Goal: Task Accomplishment & Management: Manage account settings

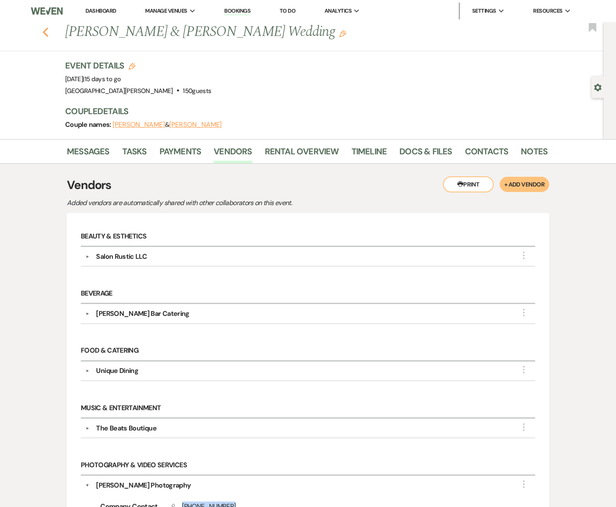
click at [43, 33] on icon "Previous" at bounding box center [45, 32] width 6 height 10
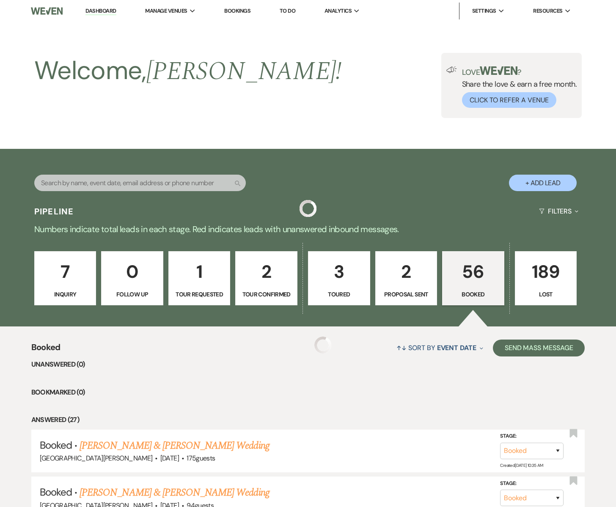
scroll to position [315, 0]
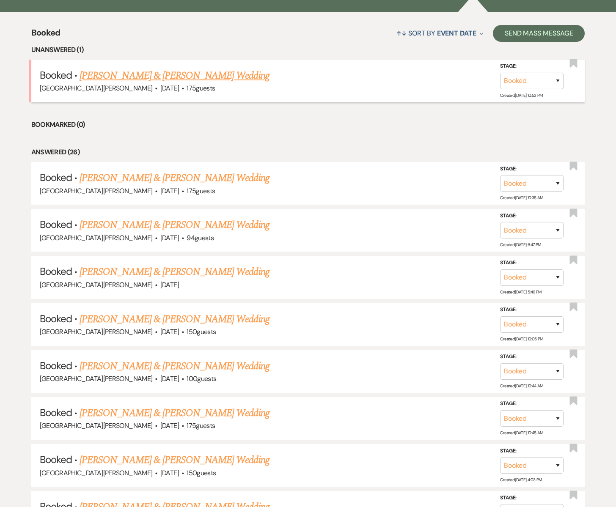
click at [142, 76] on link "Kayla Bass & Matt Thiemann's Wedding" at bounding box center [173, 75] width 189 height 15
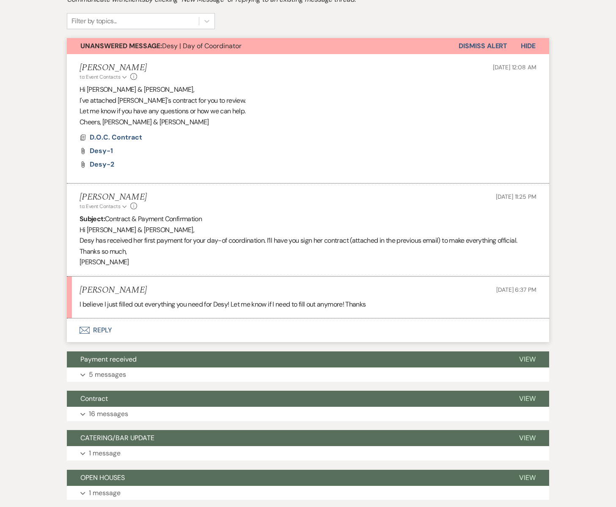
scroll to position [315, 0]
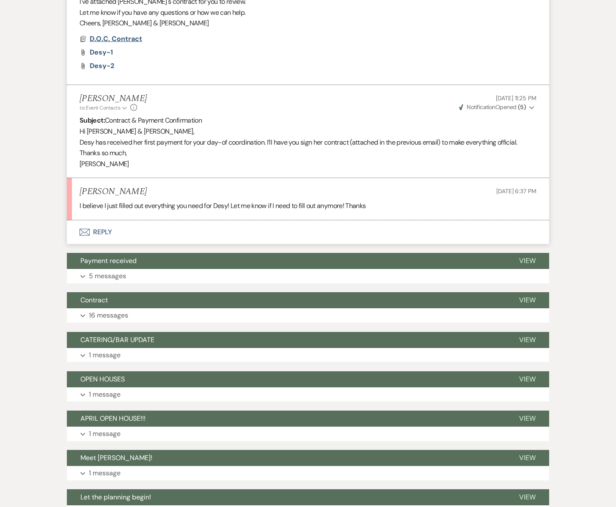
click at [107, 41] on span "D.O.C. Contract" at bounding box center [116, 38] width 52 height 9
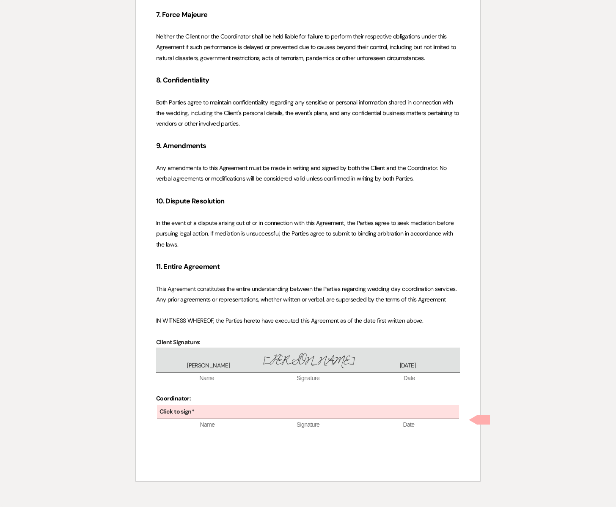
scroll to position [1511, 0]
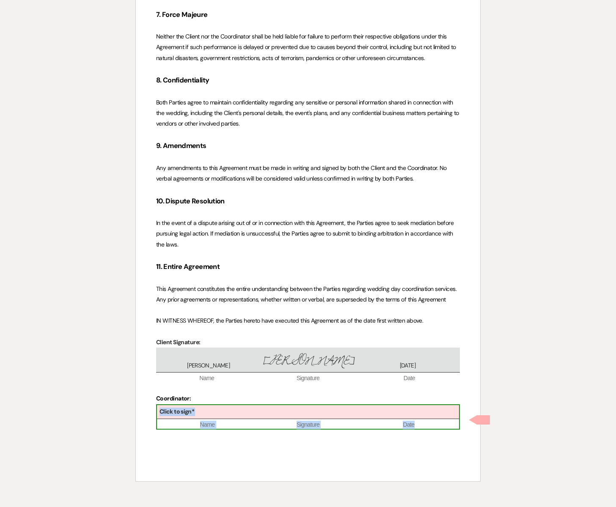
click at [216, 412] on div "Click to sign*" at bounding box center [308, 412] width 302 height 14
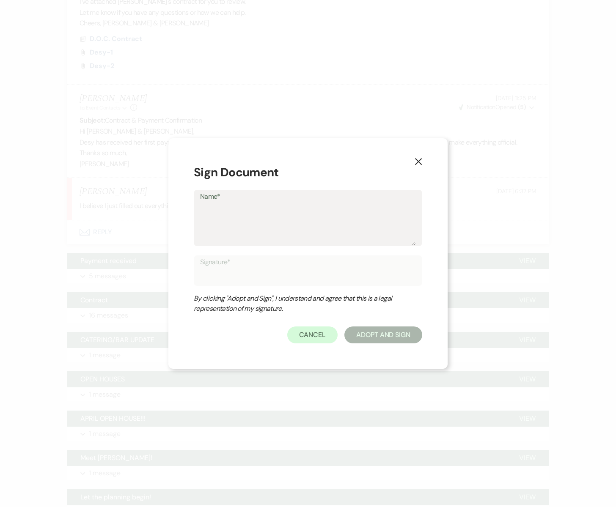
type textarea "D"
type input "D"
type textarea "De"
type input "De"
type textarea "Des"
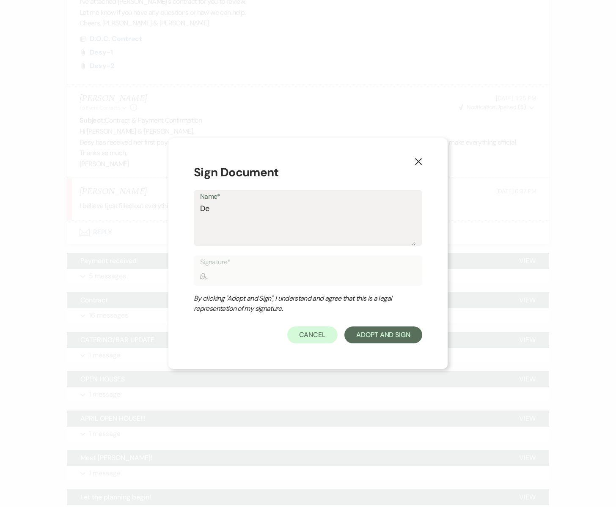
type input "Des"
type textarea "Dest"
type input "Dest"
type textarea "Desti"
type input "Desti"
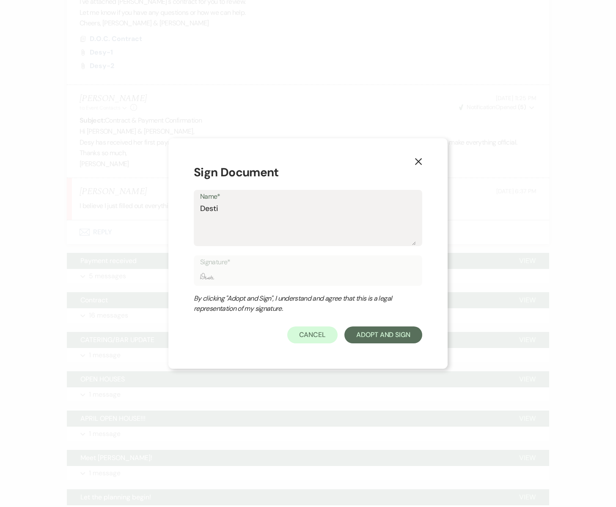
type textarea "Destin"
type input "Destin"
type textarea "Destiny"
type input "Destiny"
type textarea "Destiny"
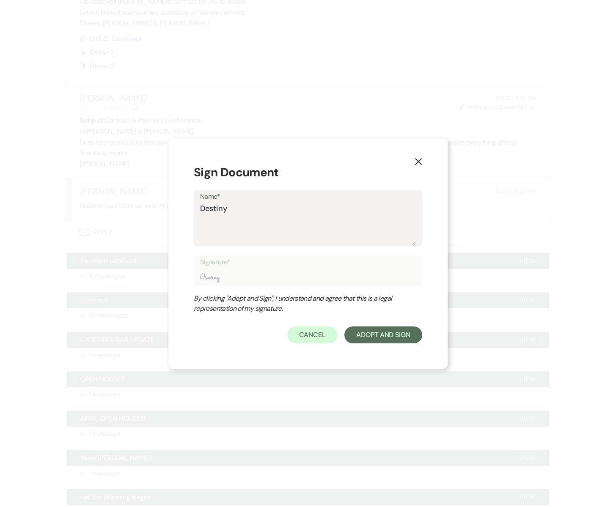
type input "Destiny"
type textarea "Destiny U"
type input "Destiny U"
type textarea "Destiny Ul"
type input "Destiny Ul"
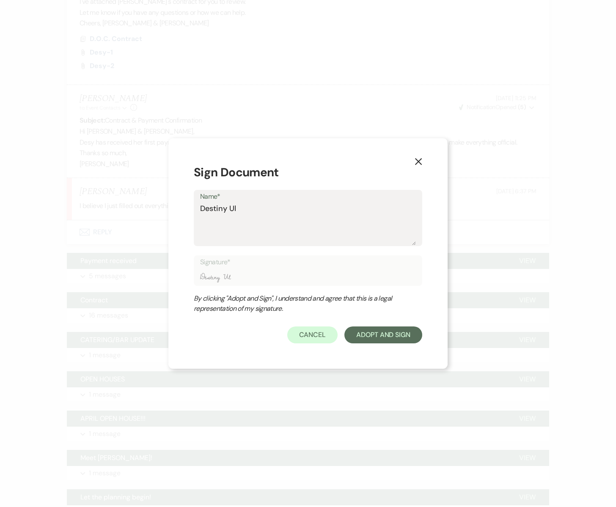
type textarea "Destiny Ulr"
type input "Destiny Ulr"
type textarea "Destiny Ulri"
type input "Destiny Ulri"
type textarea "Destiny Ulric"
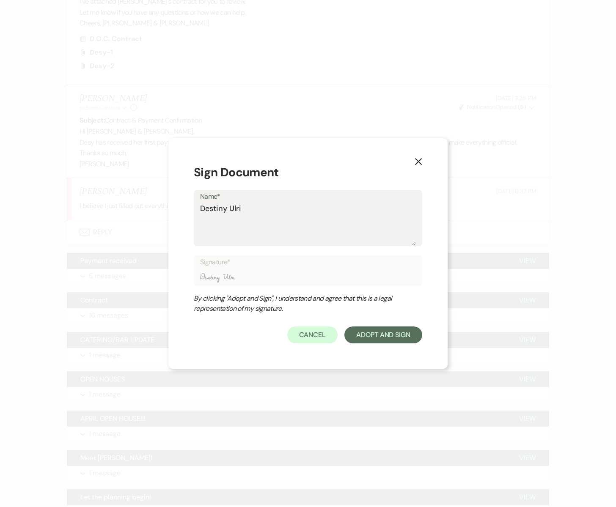
type input "Destiny Ulric"
type textarea "Destiny Ulrick"
type input "Destiny Ulrick"
type textarea "Destiny Ulrick"
click at [361, 329] on button "Adopt And Sign" at bounding box center [383, 334] width 78 height 17
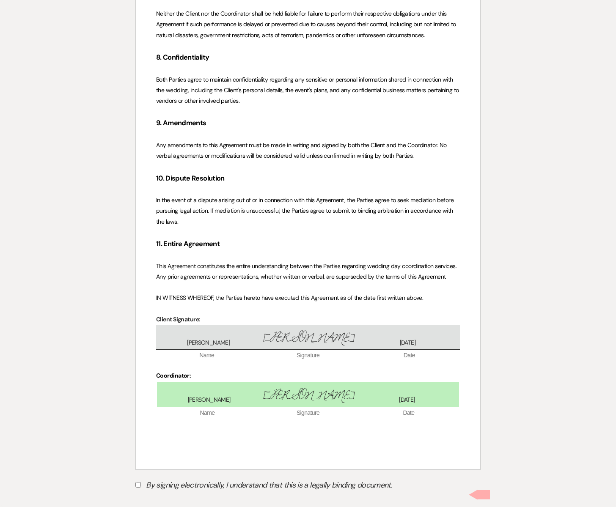
scroll to position [1547, 0]
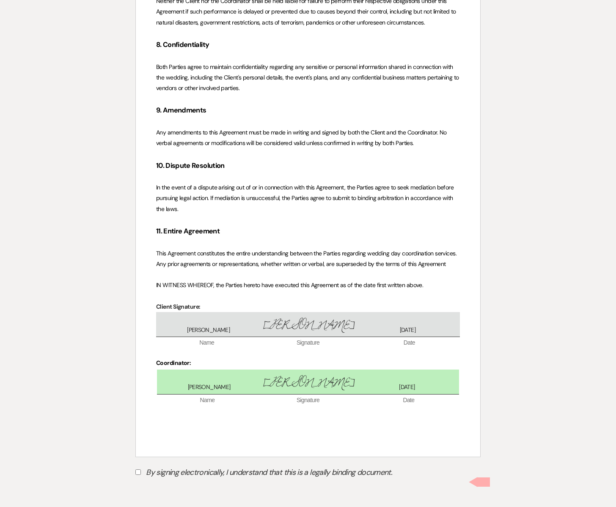
click at [138, 473] on input "By signing electronically, I understand that this is a legally binding document." at bounding box center [137, 471] width 5 height 5
checkbox input "true"
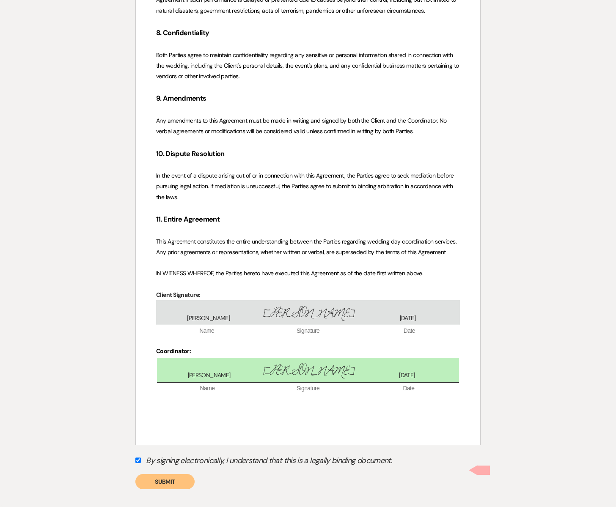
click at [166, 489] on button "Submit" at bounding box center [164, 481] width 59 height 15
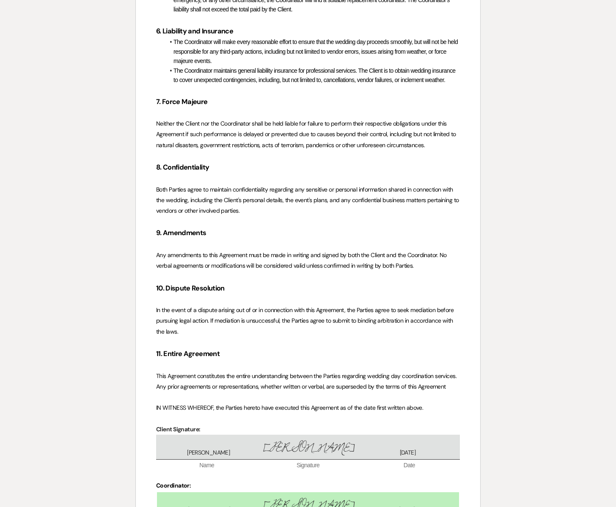
scroll to position [1523, 0]
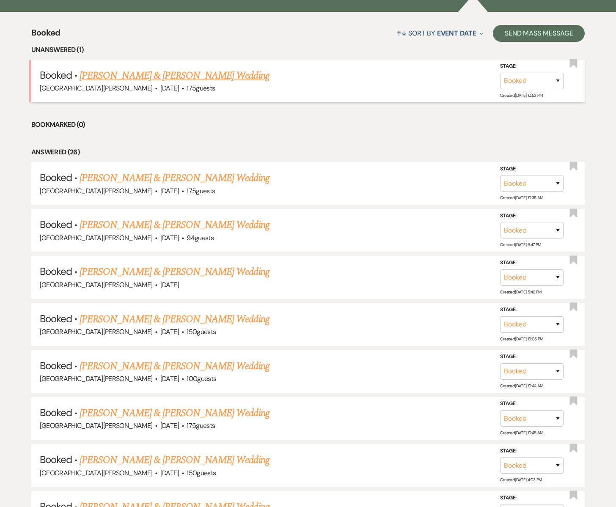
click at [135, 76] on link "Kayla Bass & Matt Thiemann's Wedding" at bounding box center [173, 75] width 189 height 15
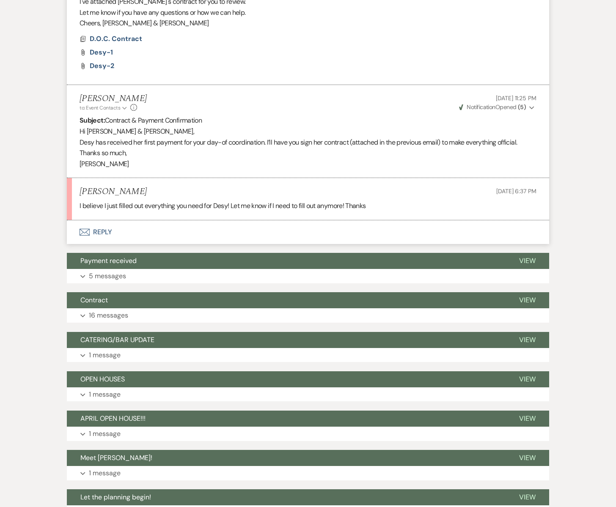
click at [87, 230] on icon "Envelope" at bounding box center [84, 232] width 10 height 7
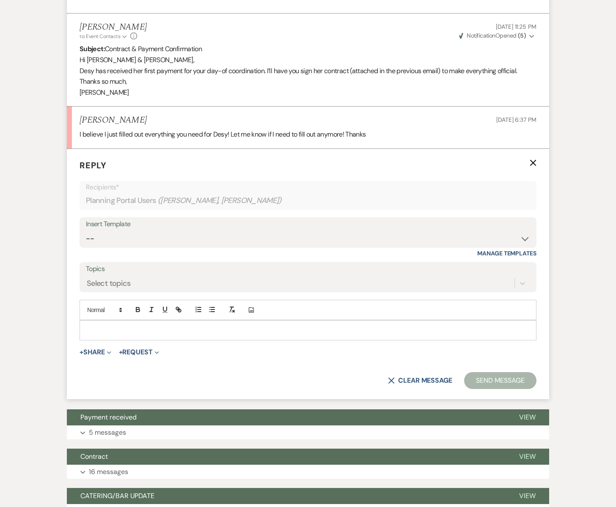
scroll to position [407, 0]
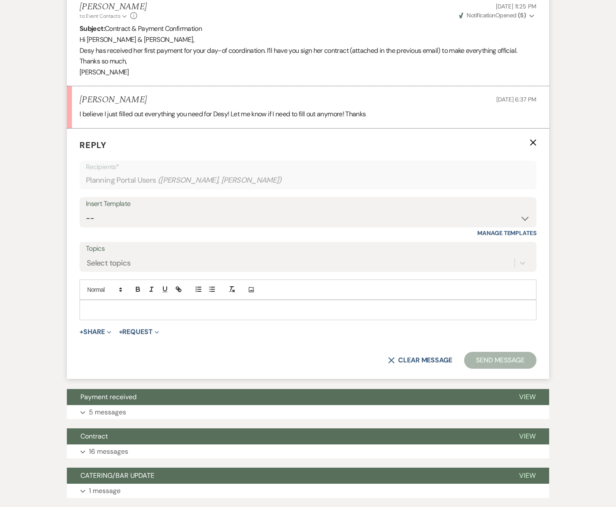
click at [93, 304] on div at bounding box center [308, 309] width 456 height 19
click at [97, 313] on p at bounding box center [307, 309] width 443 height 9
click at [93, 218] on select "-- Subject: So Great to Meet You at [GEOGRAPHIC_DATA][PERSON_NAME]! Subject: 🎉 …" at bounding box center [308, 218] width 444 height 16
select select "5380"
click at [86, 210] on select "-- Subject: So Great to Meet You at [GEOGRAPHIC_DATA][PERSON_NAME]! Subject: 🎉 …" at bounding box center [308, 218] width 444 height 16
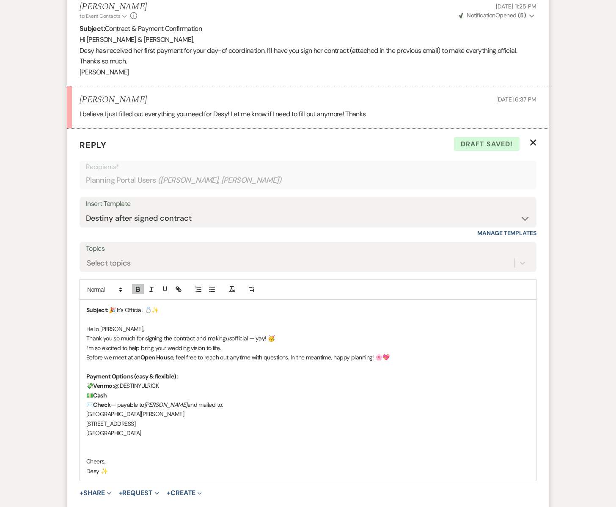
click at [111, 328] on p "Hello Matt," at bounding box center [307, 328] width 443 height 9
drag, startPoint x: 174, startPoint y: 357, endPoint x: 130, endPoint y: 357, distance: 44.4
click at [130, 357] on p "Before we meet at an Open House , feel free to reach out anytime with questions…" at bounding box center [307, 357] width 443 height 9
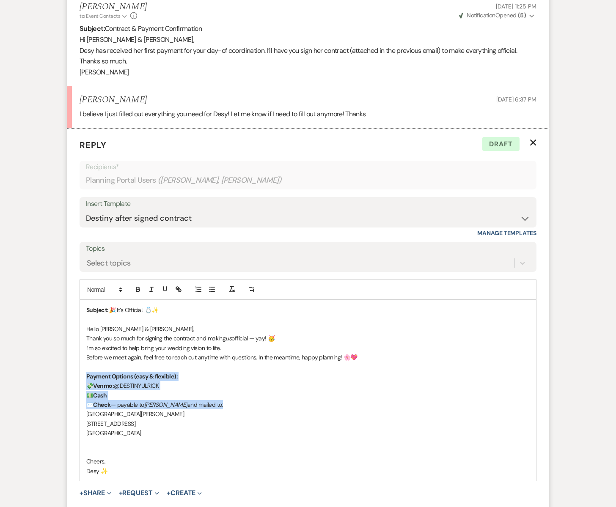
drag, startPoint x: 217, startPoint y: 404, endPoint x: 85, endPoint y: 376, distance: 135.7
click at [85, 376] on div "Subject: 🎉 It’s Official. 💍✨ Hello Matt & Kayla, Thank you so much for signing …" at bounding box center [308, 390] width 456 height 181
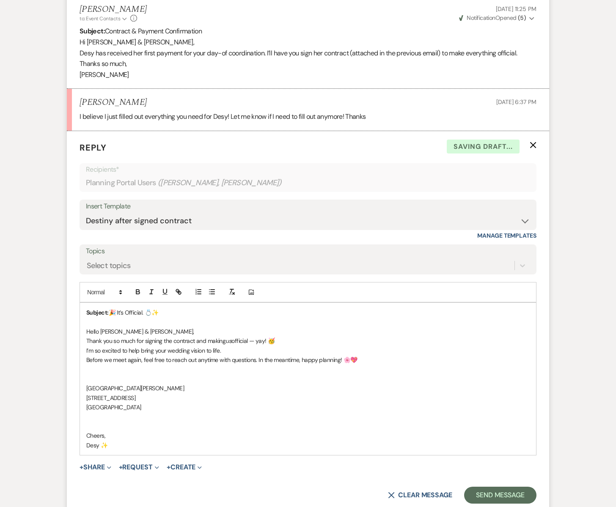
scroll to position [405, 0]
drag, startPoint x: 140, startPoint y: 406, endPoint x: 87, endPoint y: 381, distance: 58.4
click at [87, 381] on div "Subject: 🎉 It’s Official. 💍✨ Hello Matt & Kayla, Thank you so much for signing …" at bounding box center [308, 378] width 456 height 152
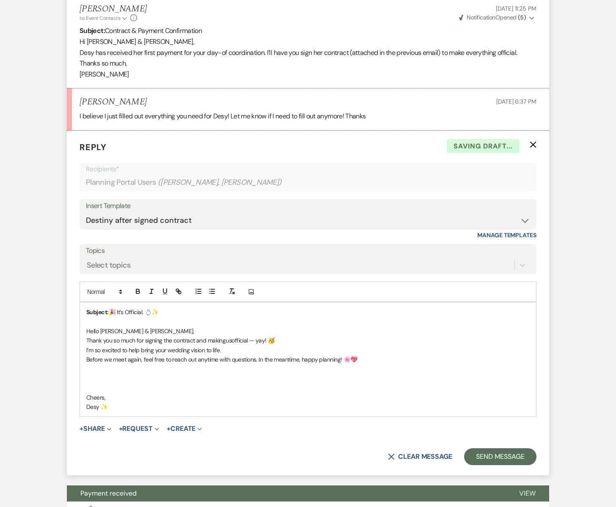
click at [86, 392] on div "Subject: 🎉 It’s Official. 💍✨ Hello Matt & Kayla, Thank you so much for signing …" at bounding box center [308, 359] width 456 height 114
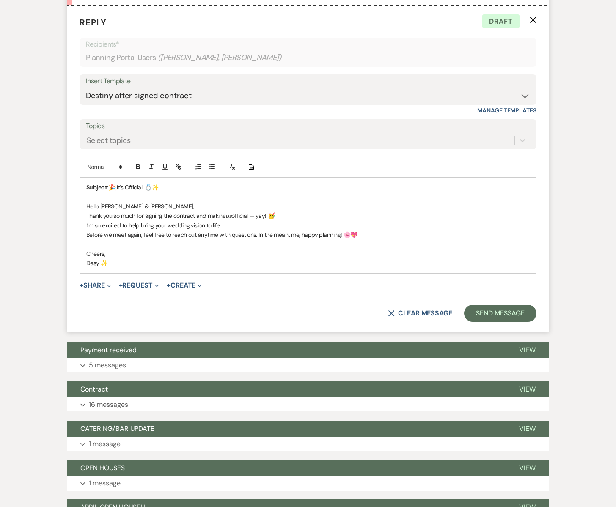
scroll to position [511, 0]
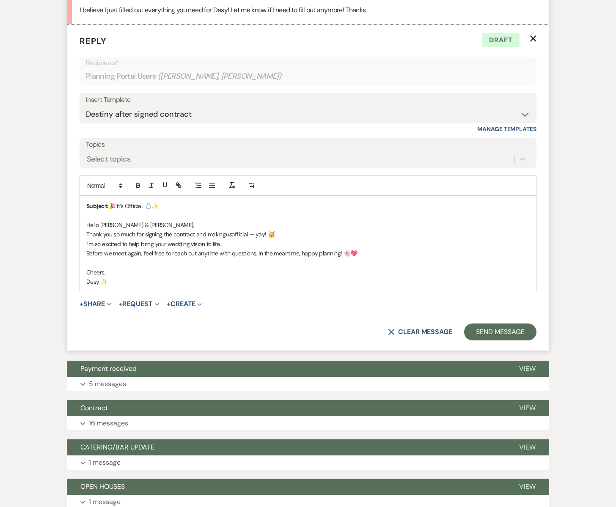
click at [257, 254] on p "Before we meet again, feel free to reach out anytime with questions. In the mea…" at bounding box center [307, 253] width 443 height 9
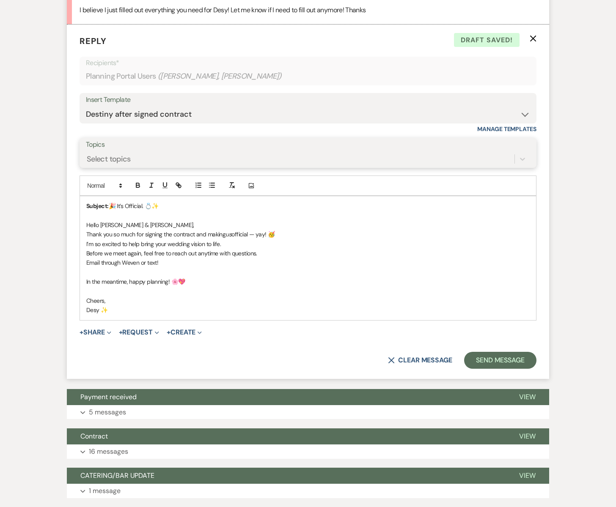
click at [97, 157] on div "Select topics" at bounding box center [109, 158] width 44 height 11
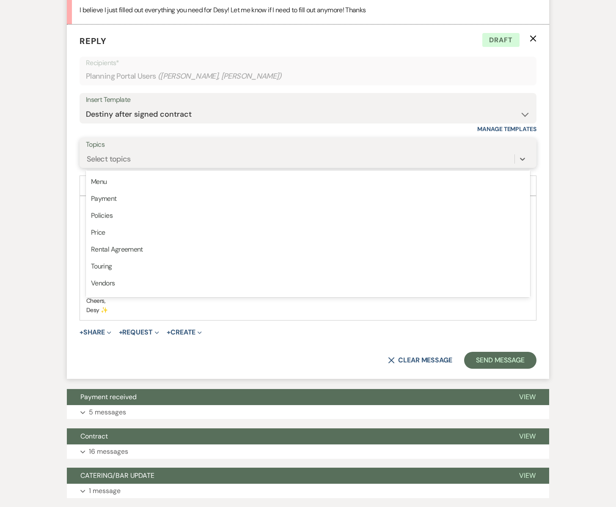
scroll to position [205, 0]
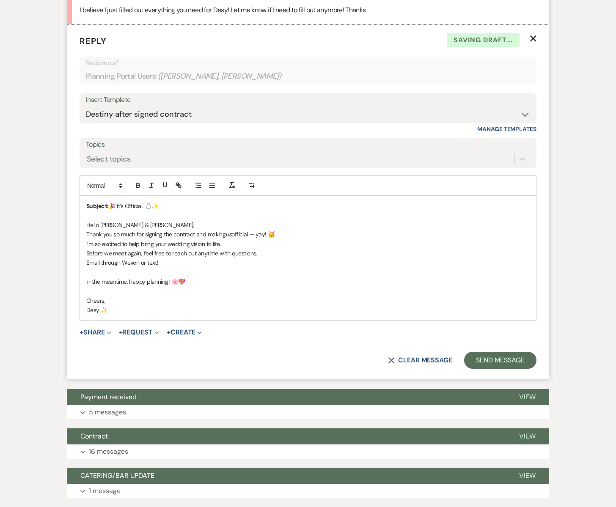
click at [56, 170] on div "Messages Tasks Payments Vendors Rental Overview Timeline Docs & Files Contacts …" at bounding box center [308, 194] width 616 height 1106
click at [99, 158] on div "Select topics" at bounding box center [109, 158] width 44 height 11
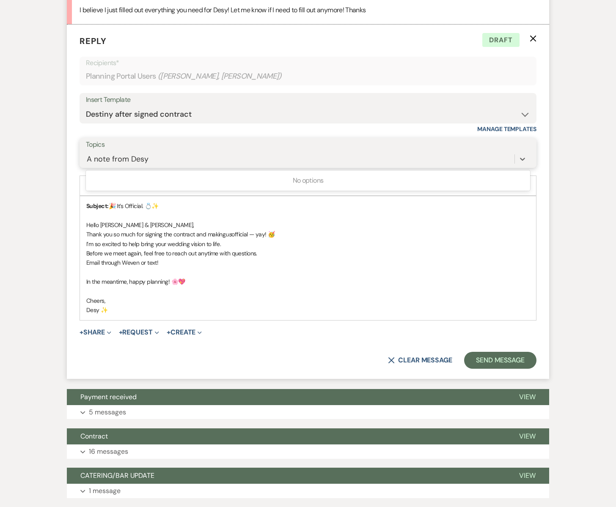
type input "A note from Desy"
click at [74, 164] on form "Reply X Draft Recipients* Planning Portal Users ( Kayla Bass, Matt Thiemann ) I…" at bounding box center [308, 202] width 482 height 354
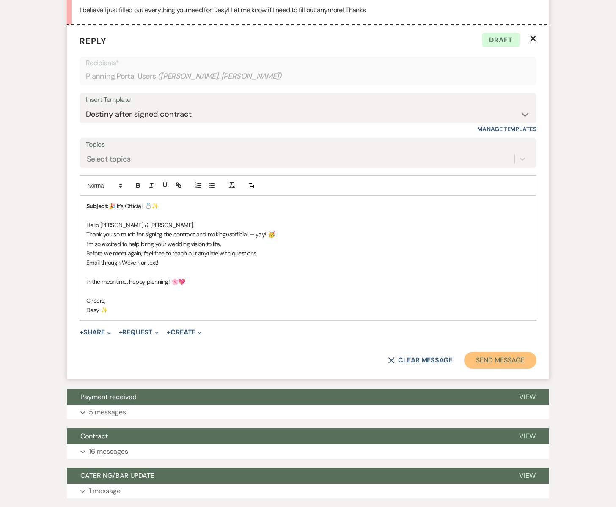
click at [497, 361] on button "Send Message" at bounding box center [500, 360] width 72 height 17
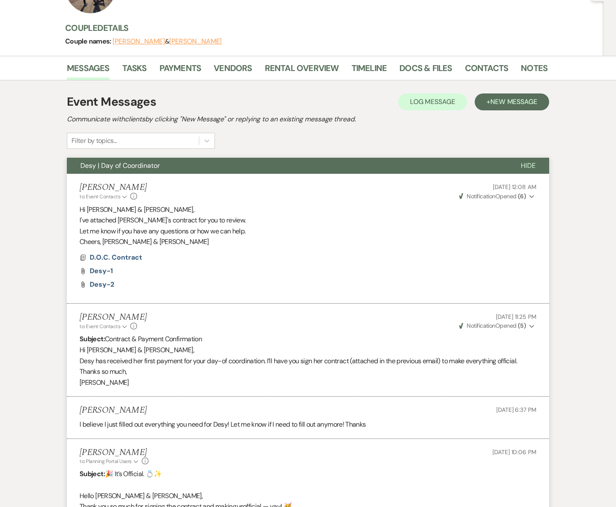
scroll to position [0, 0]
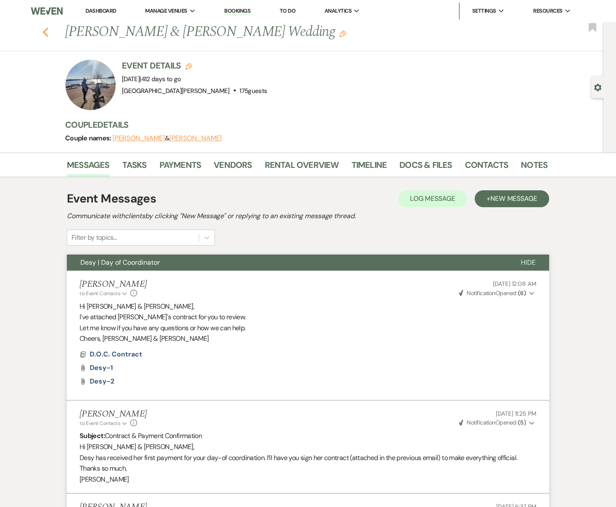
click at [46, 32] on icon "Previous" at bounding box center [45, 32] width 6 height 10
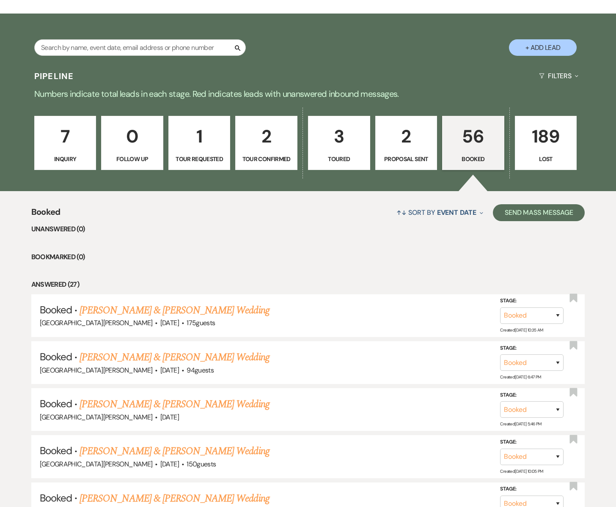
scroll to position [121, 0]
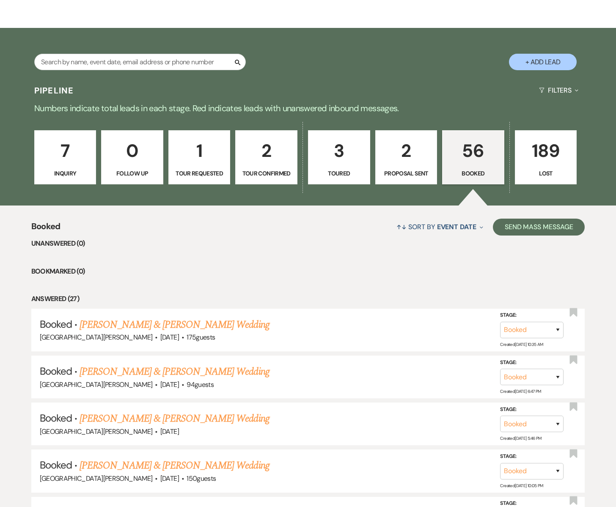
click at [272, 162] on p "2" at bounding box center [266, 151] width 51 height 28
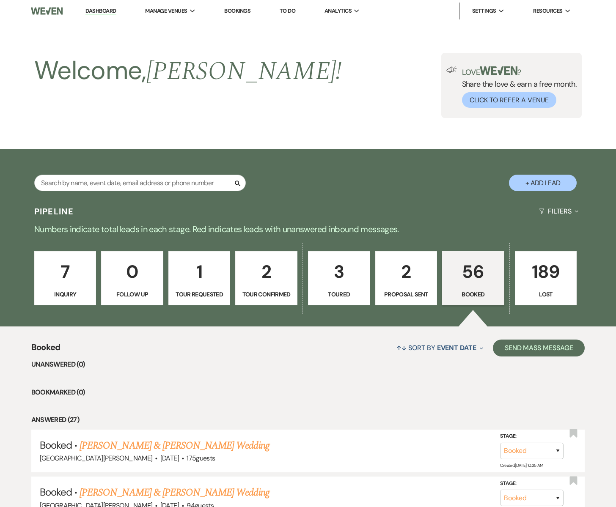
select select "4"
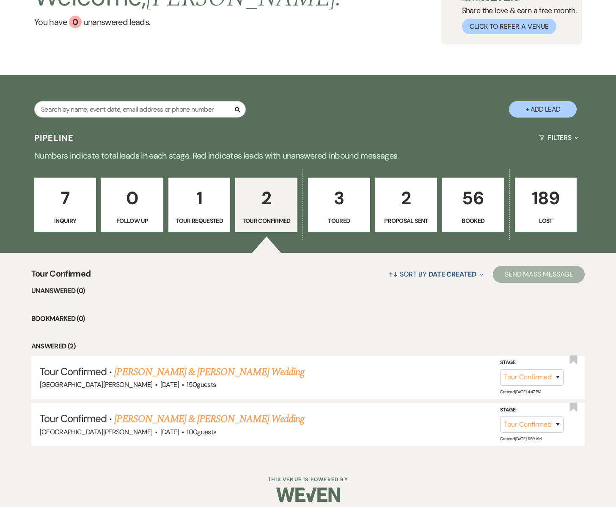
scroll to position [80, 0]
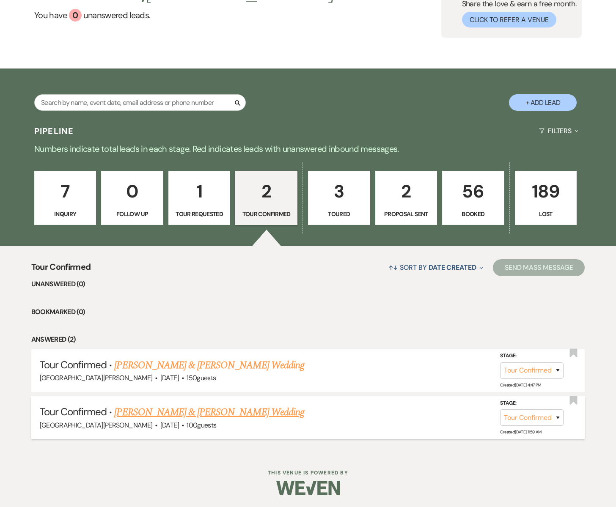
click at [193, 412] on link "[PERSON_NAME] & [PERSON_NAME] Wedding" at bounding box center [208, 412] width 189 height 15
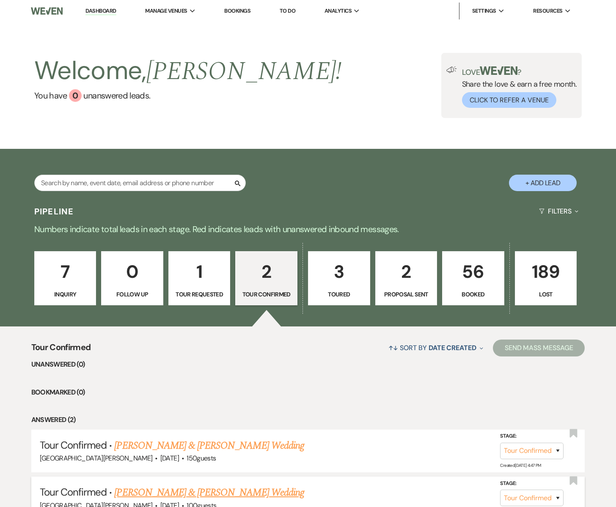
select select "4"
select select "5"
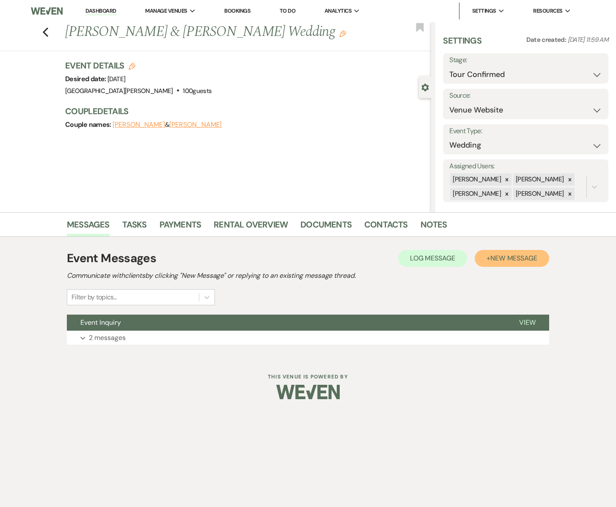
click at [510, 256] on span "New Message" at bounding box center [513, 258] width 47 height 9
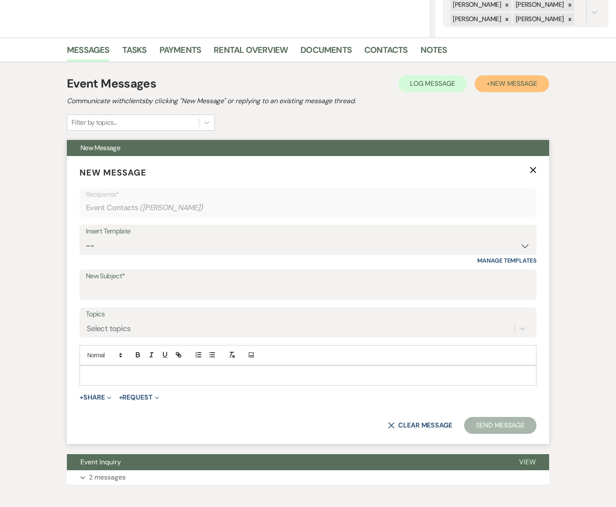
scroll to position [191, 0]
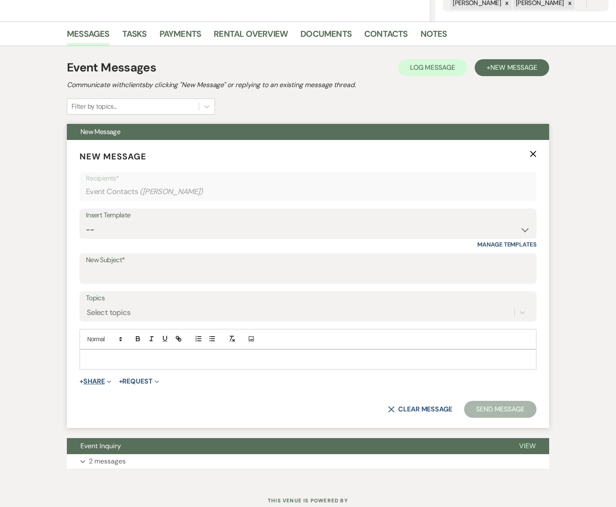
click at [93, 381] on button "+ Share Expand" at bounding box center [95, 381] width 32 height 7
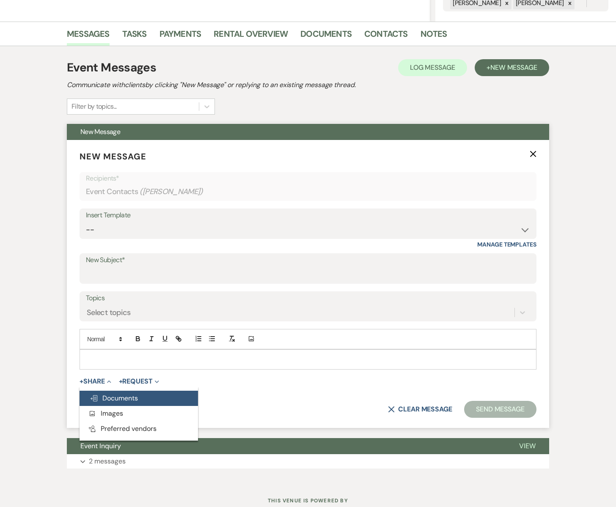
click at [104, 396] on span "Doc Upload Documents" at bounding box center [114, 398] width 48 height 9
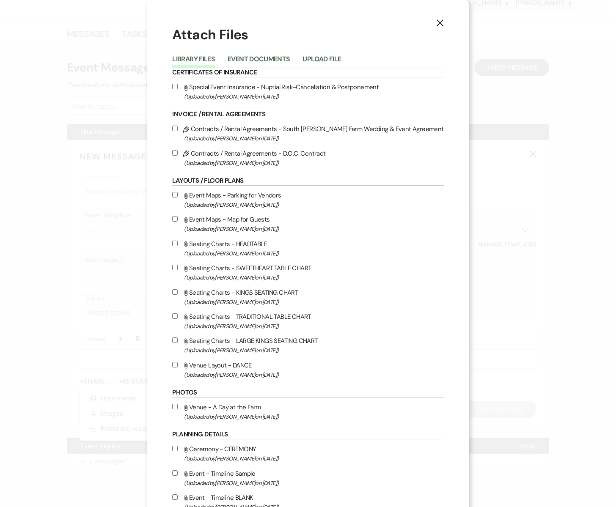
click at [223, 131] on label "Pencil Contracts / Rental Agreements - South Glen Farm Wedding & Event Agreemen…" at bounding box center [307, 133] width 271 height 20
click at [178, 131] on input "Pencil Contracts / Rental Agreements - South Glen Farm Wedding & Event Agreemen…" at bounding box center [174, 128] width 5 height 5
checkbox input "true"
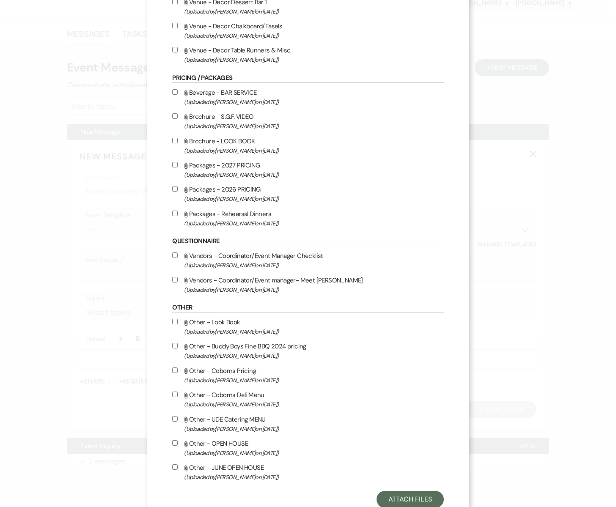
scroll to position [994, 0]
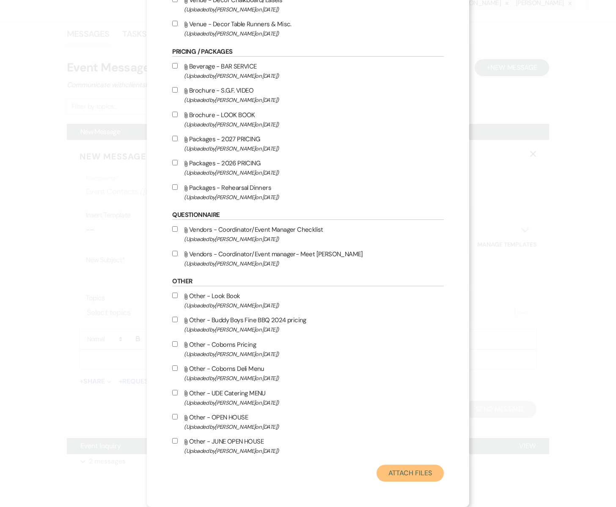
click at [383, 469] on button "Attach Files" at bounding box center [409, 473] width 67 height 17
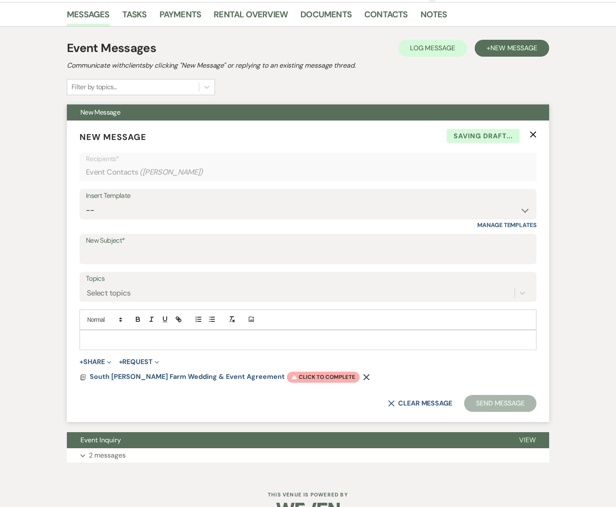
scroll to position [233, 0]
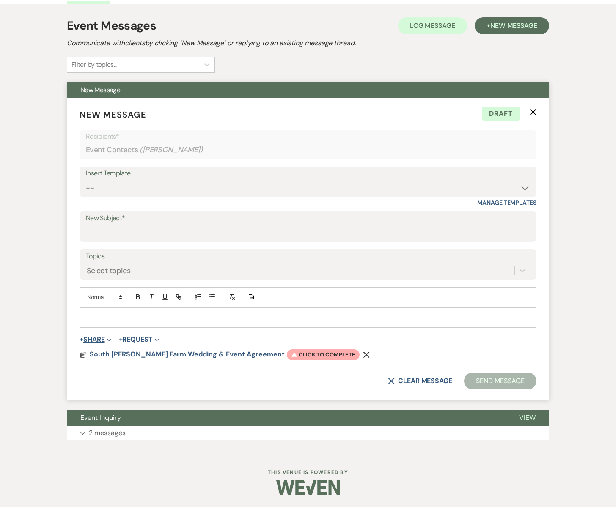
click at [101, 339] on button "+ Share Expand" at bounding box center [95, 339] width 32 height 7
click at [123, 356] on span "Doc Upload Documents" at bounding box center [114, 356] width 48 height 9
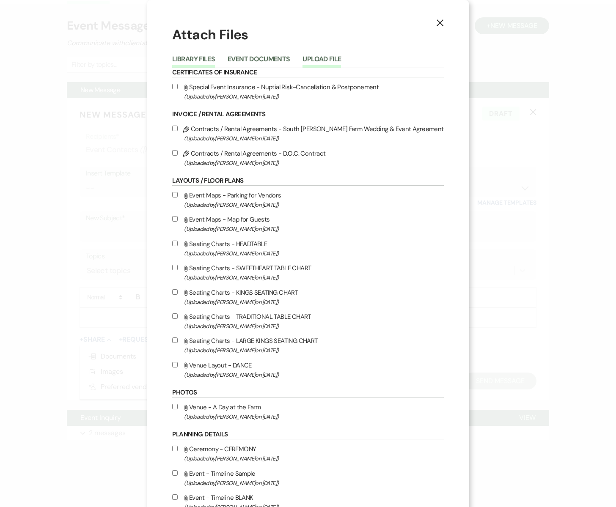
click at [331, 58] on button "Upload File" at bounding box center [321, 62] width 38 height 12
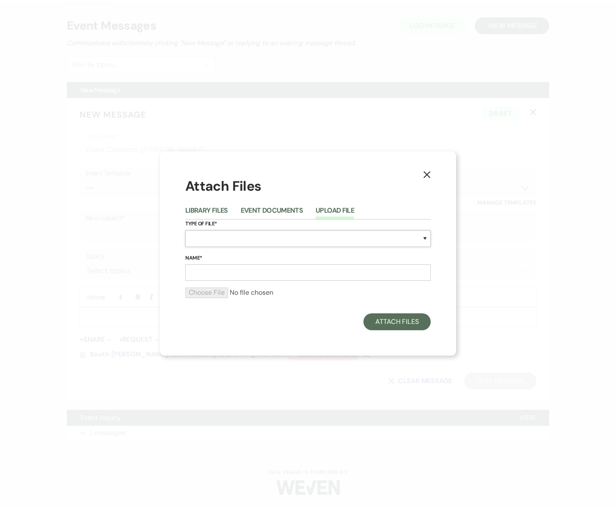
click at [212, 237] on select "Special Event Insurance Vendor Certificate of Insurance Contracts / Rental Agre…" at bounding box center [307, 238] width 245 height 16
select select "0"
click at [185, 230] on select "Special Event Insurance Vendor Certificate of Insurance Contracts / Rental Agre…" at bounding box center [307, 238] width 245 height 16
click at [207, 273] on input "Name*" at bounding box center [307, 272] width 245 height 16
click at [194, 273] on input "bar service with The Butchery" at bounding box center [307, 272] width 245 height 16
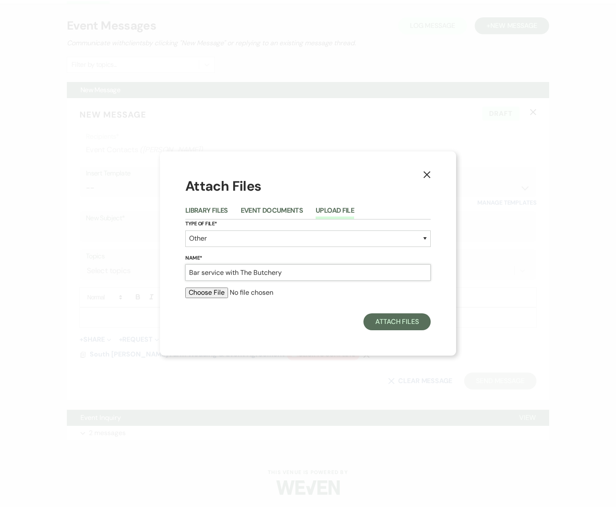
click at [205, 274] on input "Bar service with The Butchery" at bounding box center [307, 272] width 245 height 16
click at [288, 274] on input "Bar Service with The Butchery" at bounding box center [307, 272] width 245 height 16
click at [224, 273] on input "Bar Service with The Butchery" at bounding box center [307, 272] width 245 height 16
type input "Bar Service/Catering with The Butchery"
click at [210, 293] on input "file" at bounding box center [307, 292] width 245 height 10
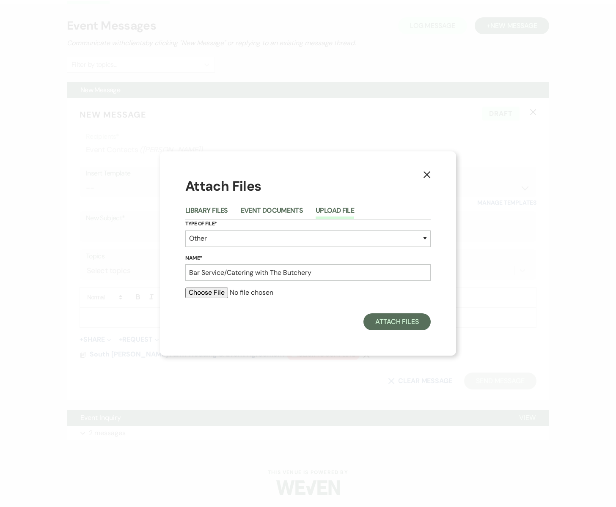
type input "C:\fakepath\SGF 2026 CATERING & BAR.pdf"
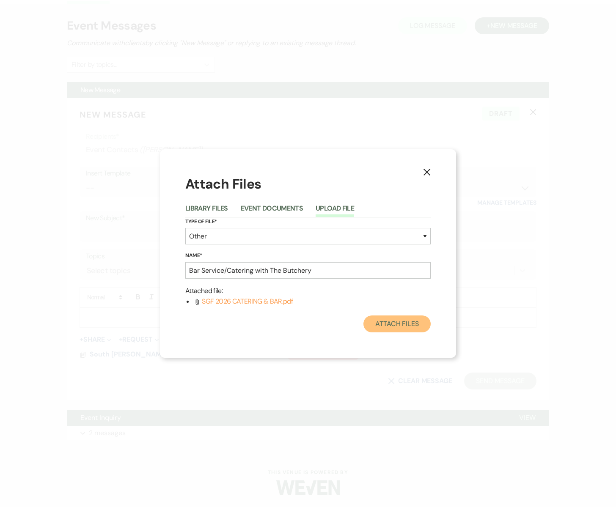
click at [396, 321] on button "Attach Files" at bounding box center [396, 323] width 67 height 17
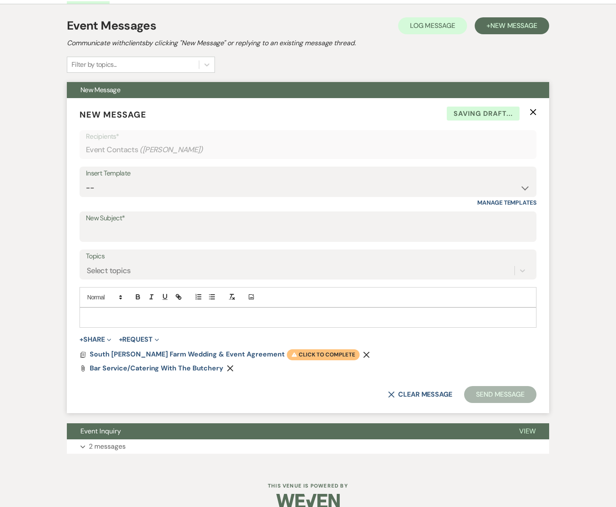
click at [287, 355] on span "Warning Click to complete" at bounding box center [323, 354] width 73 height 11
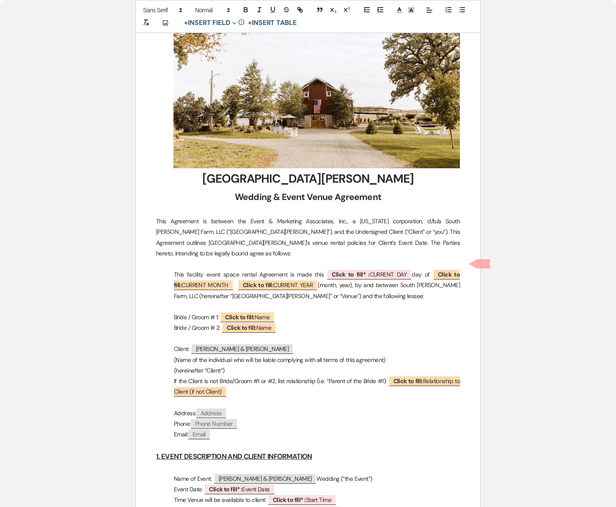
scroll to position [182, 0]
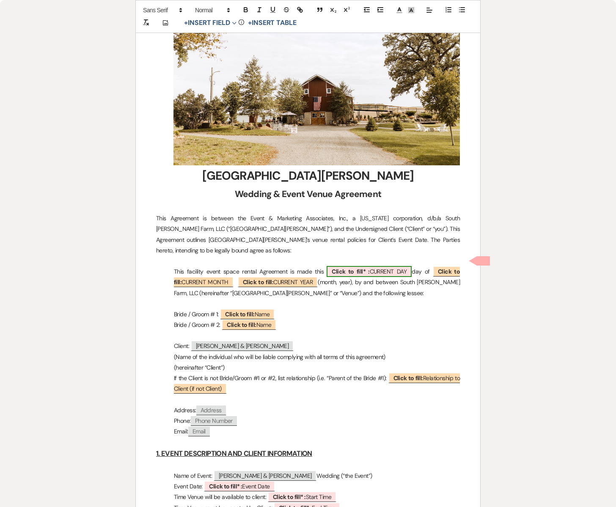
click at [382, 266] on span "Click to fill* : CURRENT DAY" at bounding box center [368, 271] width 85 height 11
select select "owner"
select select "custom_placeholder"
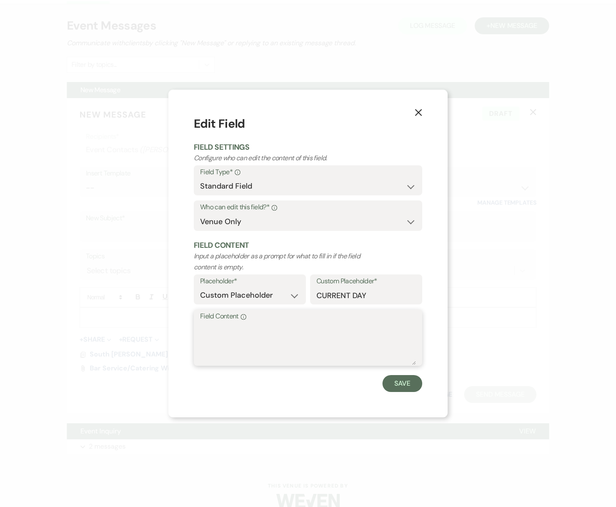
click at [231, 342] on textarea "Field Content Info" at bounding box center [308, 344] width 216 height 42
type textarea "21st"
click at [401, 389] on button "Save" at bounding box center [402, 383] width 40 height 17
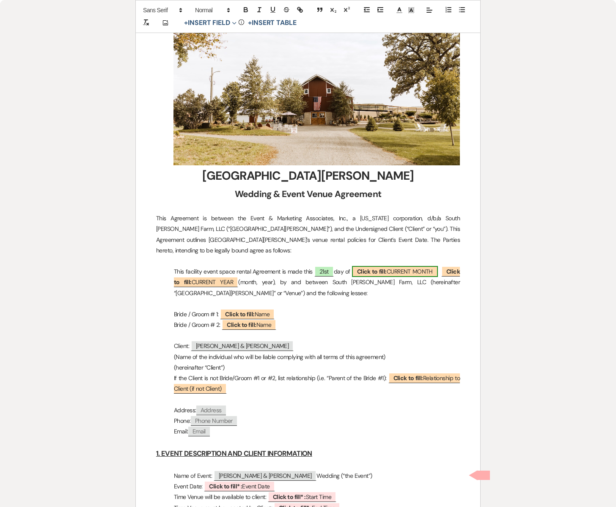
click at [413, 266] on span "Click to fill: CURRENT MONTH" at bounding box center [395, 271] width 86 height 11
select select "custom_placeholder"
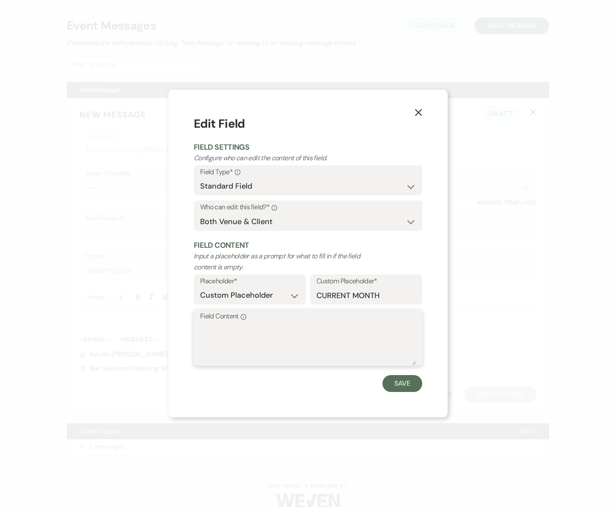
click at [268, 338] on textarea "Field Content Info" at bounding box center [308, 344] width 216 height 42
type textarea "August"
click at [399, 384] on button "Save" at bounding box center [402, 383] width 40 height 17
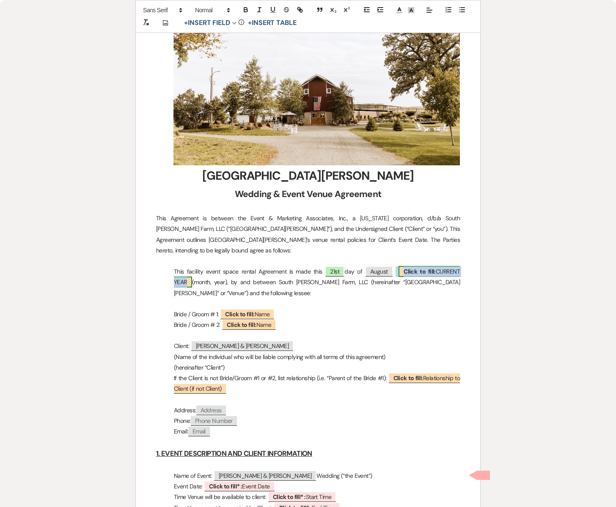
click at [183, 274] on span "Click to fill: CURRENT YEAR" at bounding box center [317, 277] width 286 height 22
select select "custom_placeholder"
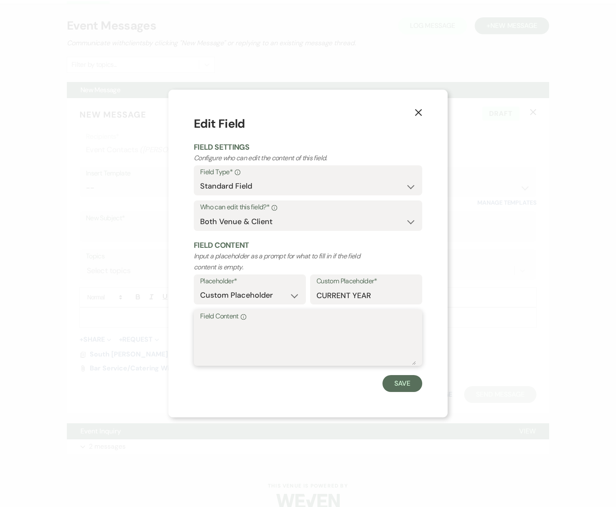
click at [222, 331] on textarea "Field Content Info" at bounding box center [308, 344] width 216 height 42
type textarea "2025"
click at [407, 382] on button "Save" at bounding box center [402, 383] width 40 height 17
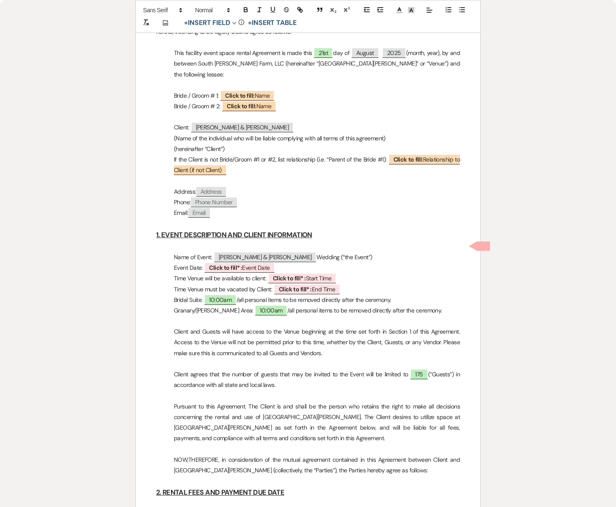
scroll to position [402, 0]
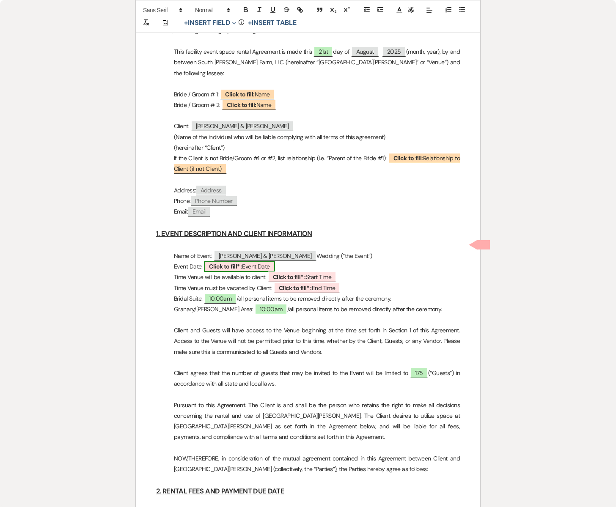
click at [250, 261] on span "Click to fill* : Event Date" at bounding box center [239, 266] width 71 height 11
select select "owner"
select select "custom_placeholder"
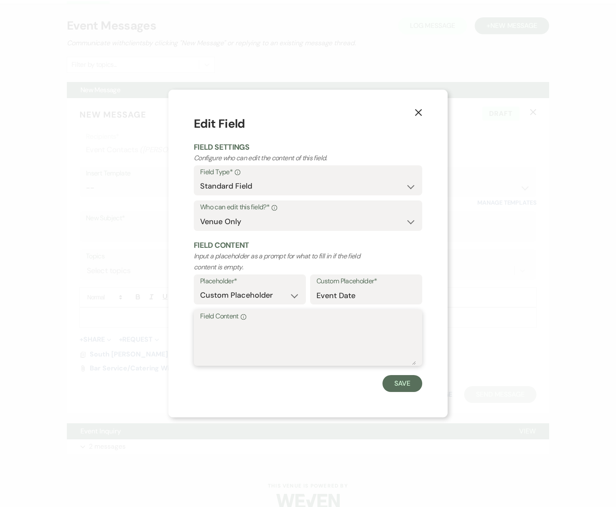
click at [233, 328] on textarea "Field Content Info" at bounding box center [308, 344] width 216 height 42
type textarea "[DATE]"
click at [397, 384] on button "Save" at bounding box center [402, 383] width 40 height 17
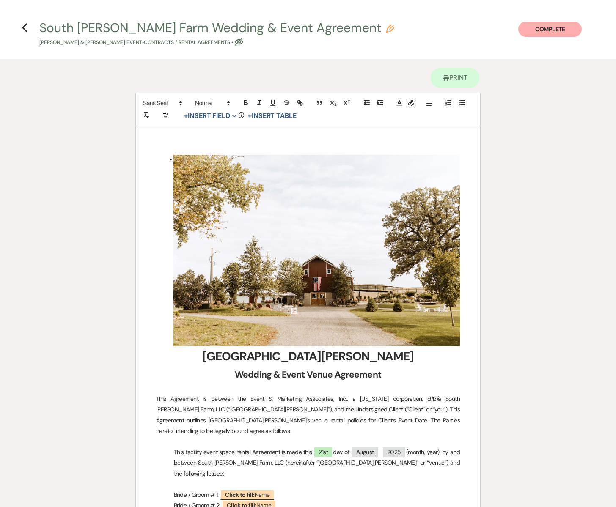
scroll to position [0, 0]
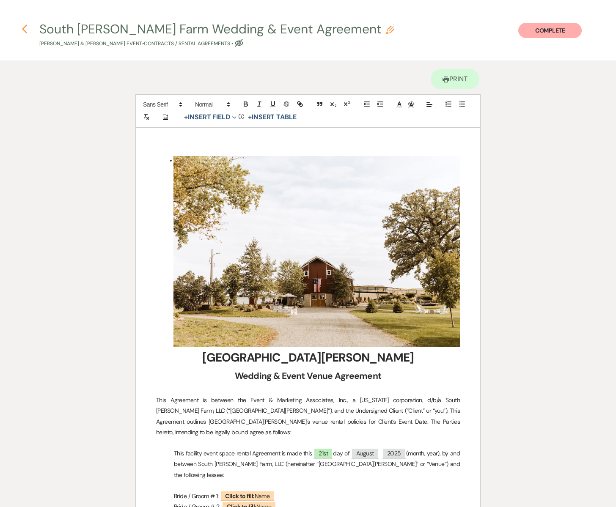
click at [26, 29] on icon "Previous" at bounding box center [25, 29] width 6 height 10
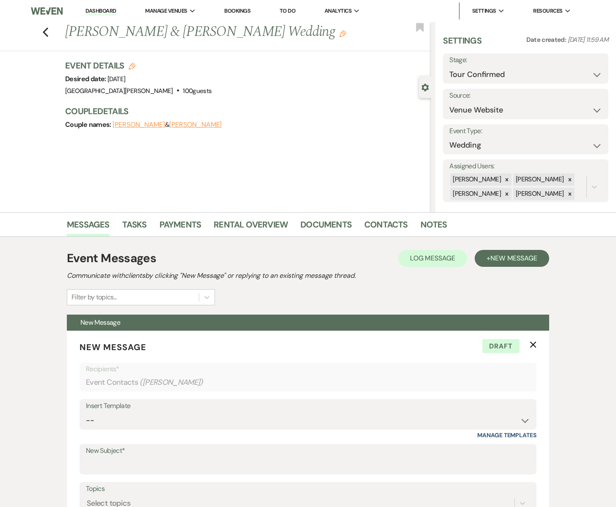
click at [96, 13] on link "Dashboard" at bounding box center [100, 11] width 30 height 8
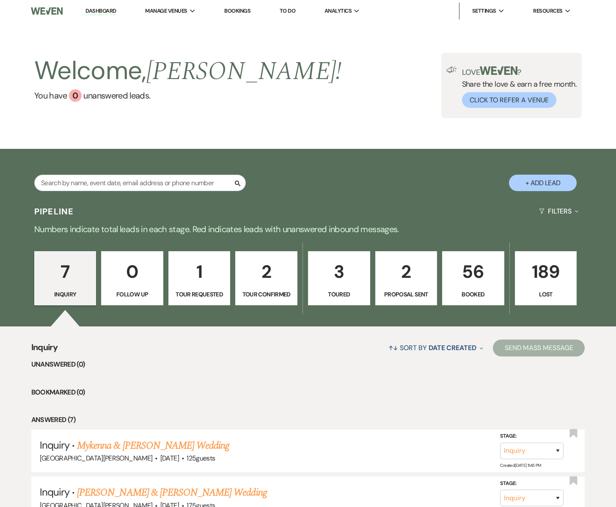
click at [463, 281] on p "56" at bounding box center [472, 271] width 51 height 28
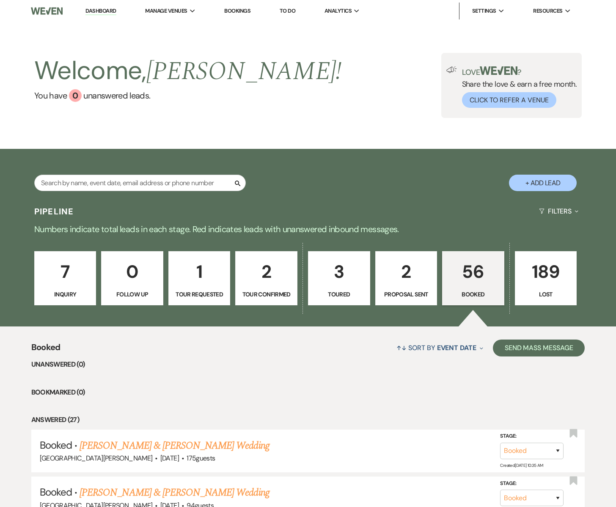
click at [402, 278] on p "2" at bounding box center [406, 271] width 51 height 28
select select "6"
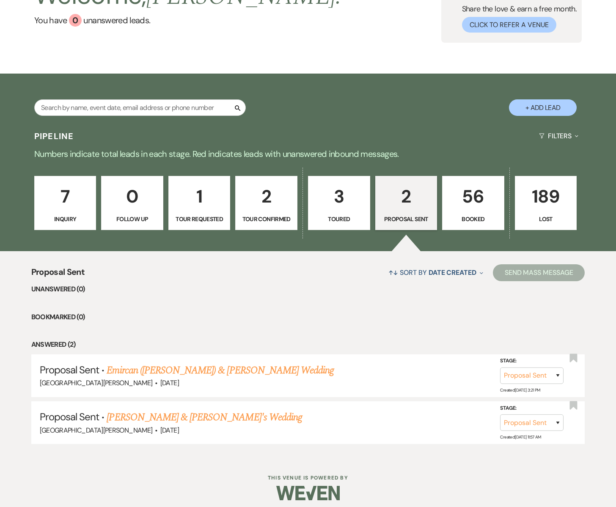
scroll to position [78, 0]
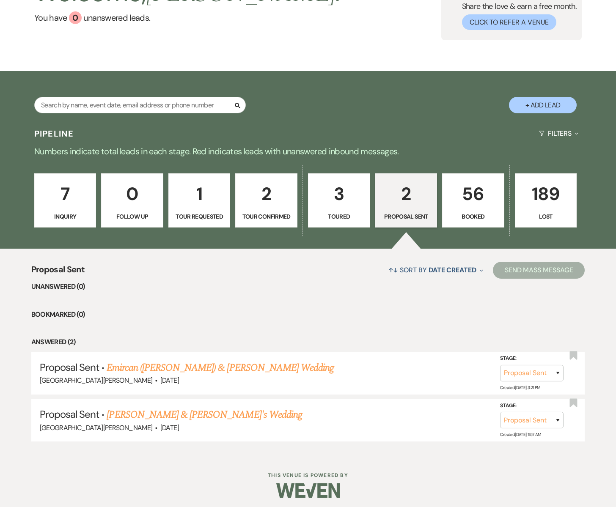
click at [337, 214] on p "Toured" at bounding box center [338, 216] width 51 height 9
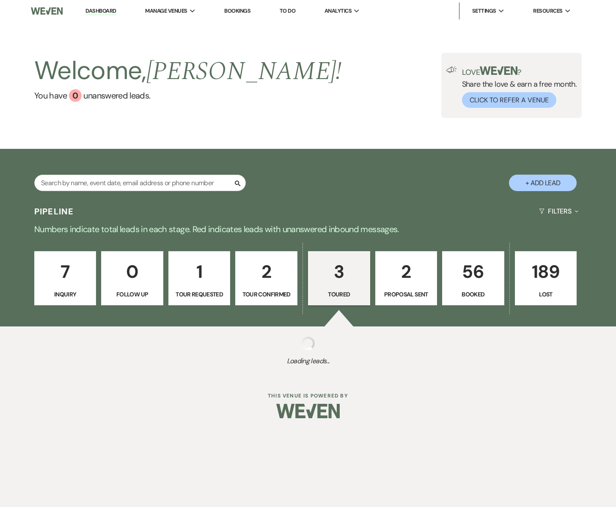
select select "5"
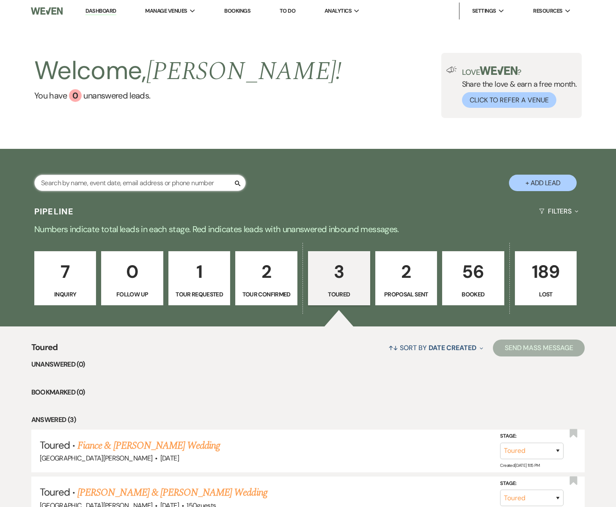
click at [200, 179] on input "text" at bounding box center [139, 183] width 211 height 16
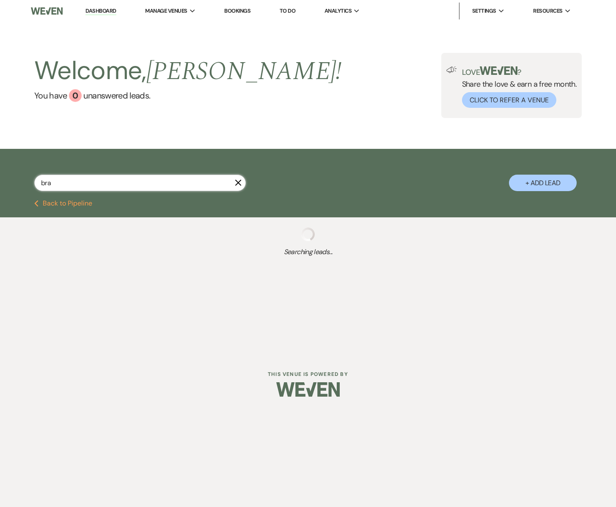
type input "brax"
select select "8"
select select "10"
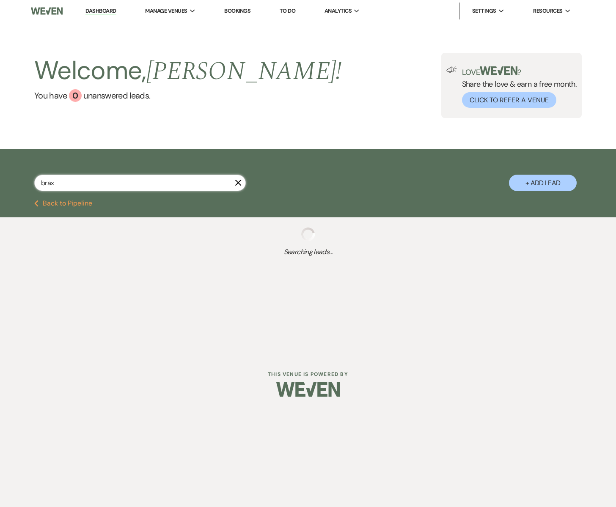
select select "8"
type input "braxty"
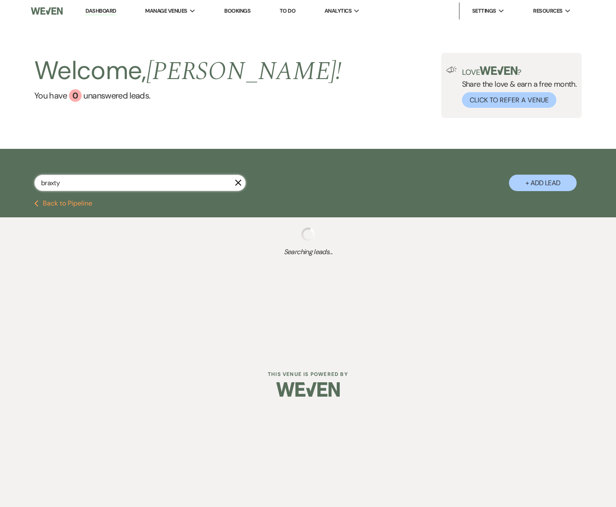
select select "8"
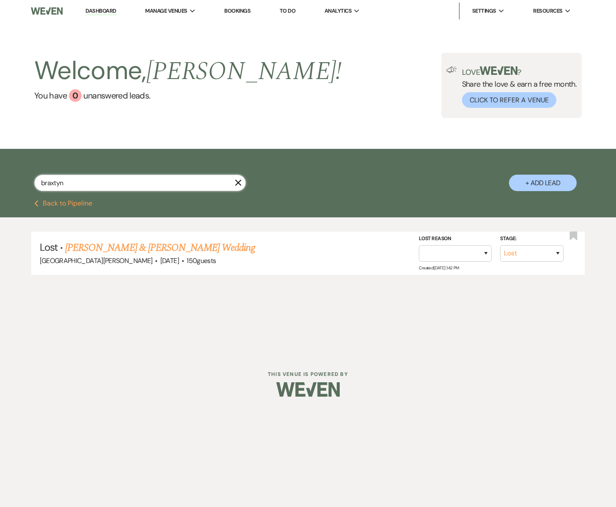
type input "braxtyn"
select select "8"
click at [162, 251] on link "Lindsey Strom & Braxtyn Leen's Wedding" at bounding box center [159, 247] width 189 height 15
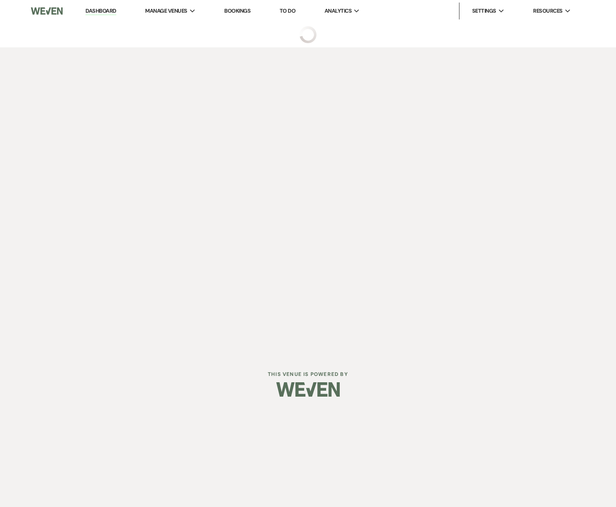
select select "8"
select select "5"
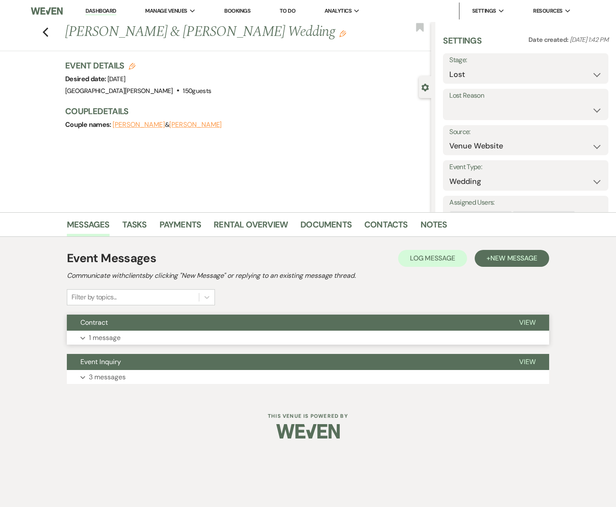
click at [167, 328] on button "Contract" at bounding box center [286, 323] width 438 height 16
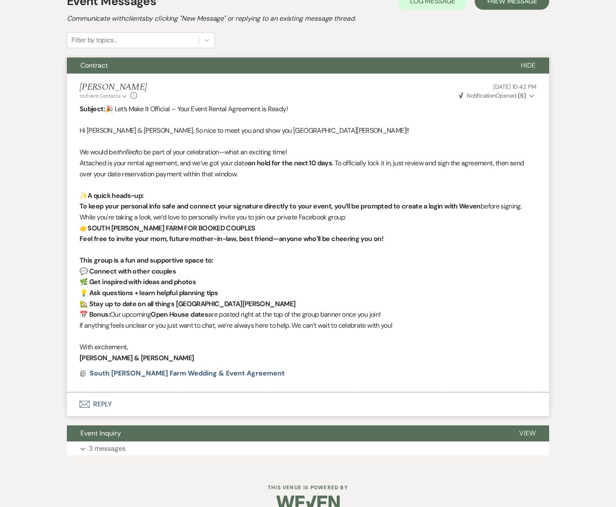
scroll to position [273, 0]
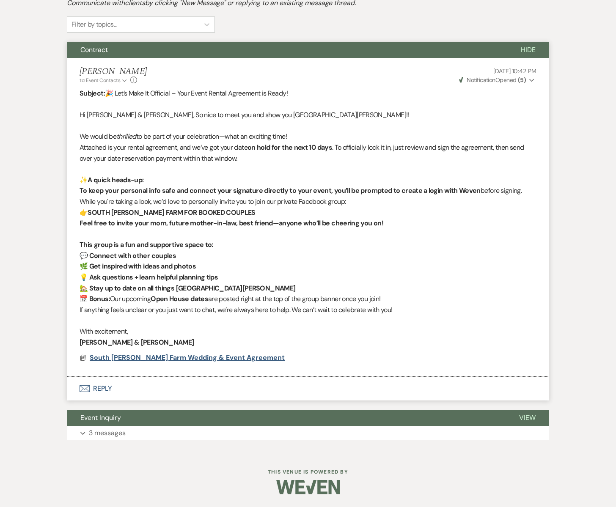
click at [159, 359] on span "South [PERSON_NAME] Farm Wedding & Event Agreement" at bounding box center [187, 357] width 195 height 9
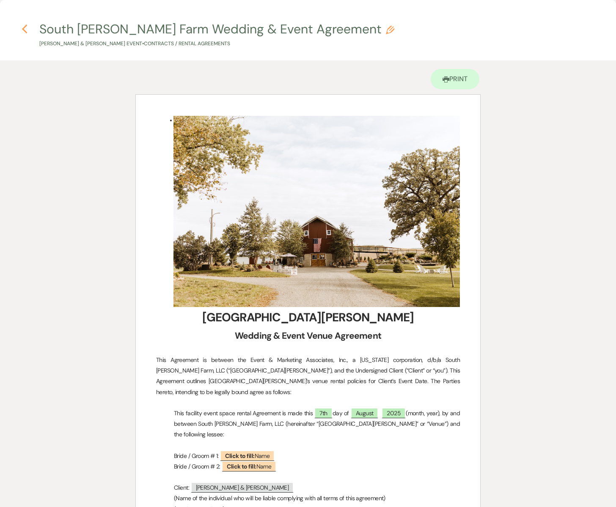
scroll to position [0, 0]
click at [26, 30] on icon "Previous" at bounding box center [25, 29] width 6 height 10
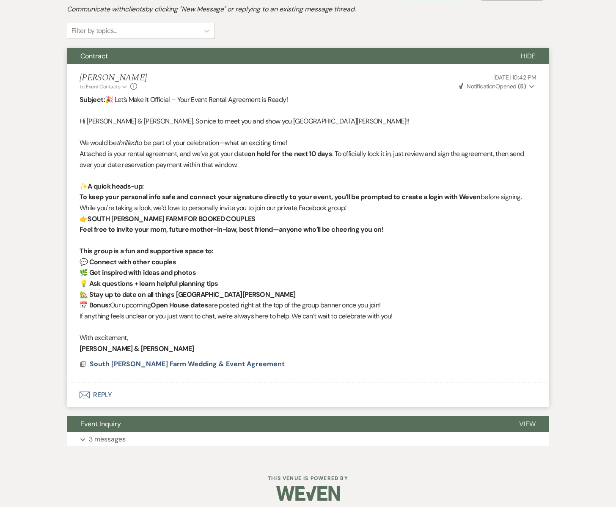
scroll to position [268, 0]
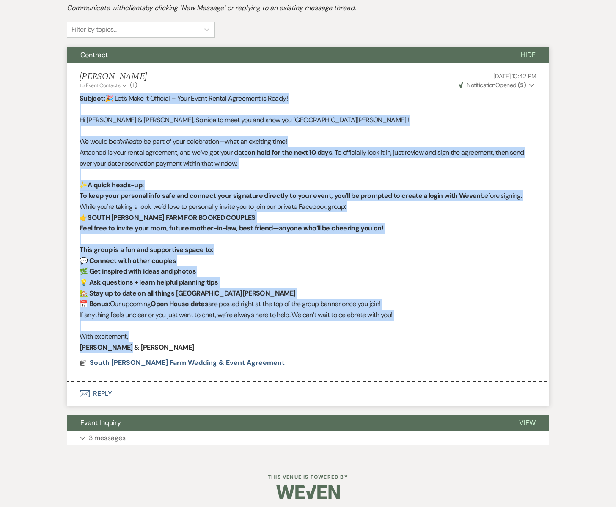
drag, startPoint x: 78, startPoint y: 96, endPoint x: 318, endPoint y: 347, distance: 347.8
click at [318, 347] on li "Sherry Nielsen to: Event Contacts Expand Info Aug 07, 2025, 10:42 PM Weven Chec…" at bounding box center [308, 222] width 482 height 319
copy div "Subject: 🎉 Let’s Make It Official – Your Event Rental Agreement is Ready! Hi Li…"
select select "8"
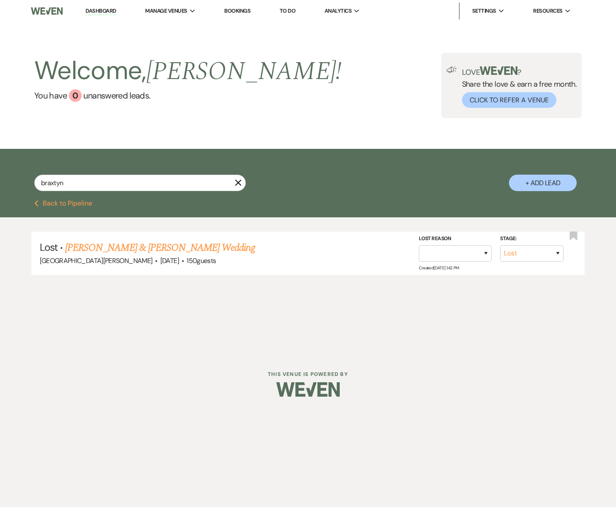
click at [92, 11] on link "Dashboard" at bounding box center [100, 11] width 30 height 8
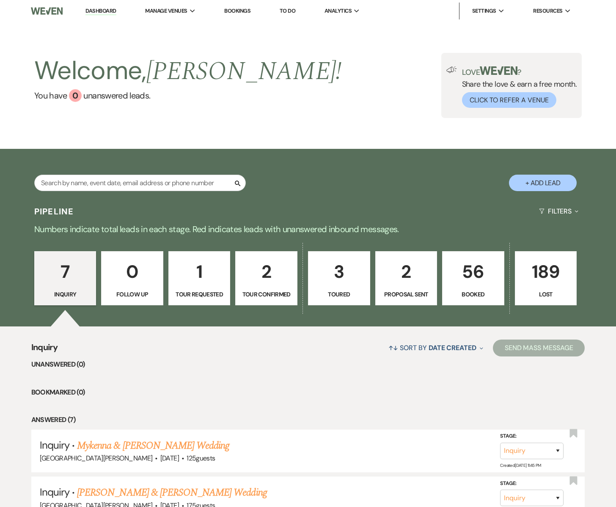
click at [341, 288] on link "3 Toured" at bounding box center [339, 278] width 62 height 54
select select "5"
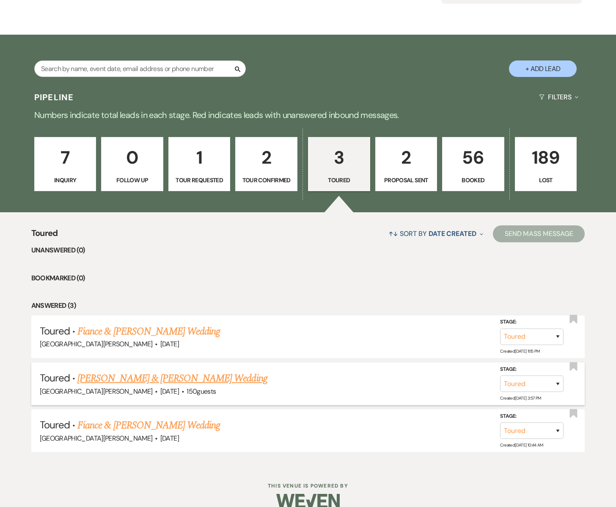
scroll to position [127, 0]
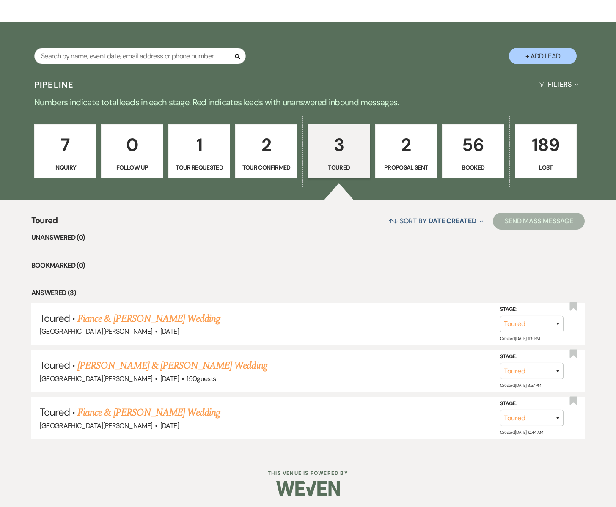
click at [274, 163] on p "Tour Confirmed" at bounding box center [266, 167] width 51 height 9
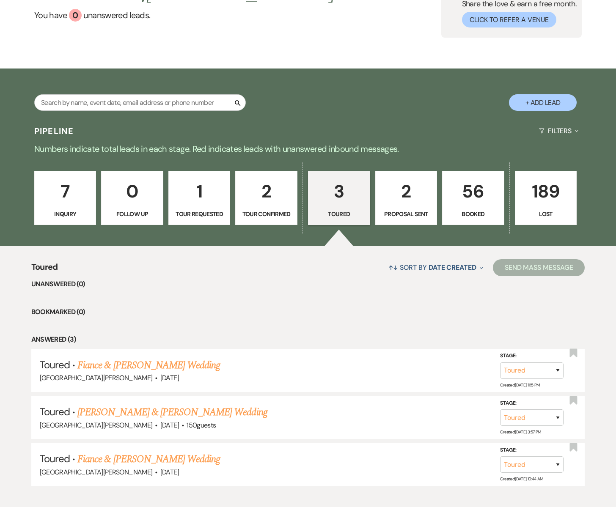
select select "4"
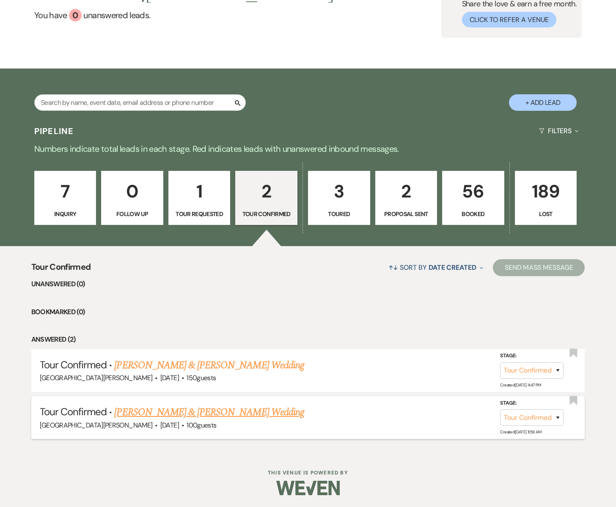
click at [164, 411] on link "[PERSON_NAME] & [PERSON_NAME] Wedding" at bounding box center [208, 412] width 189 height 15
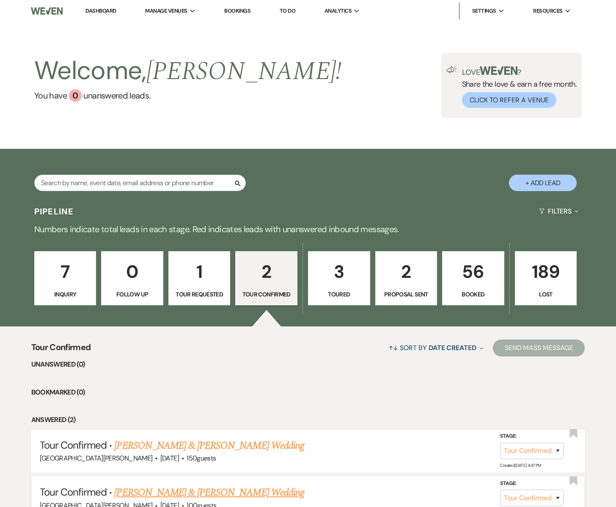
select select "4"
select select "5"
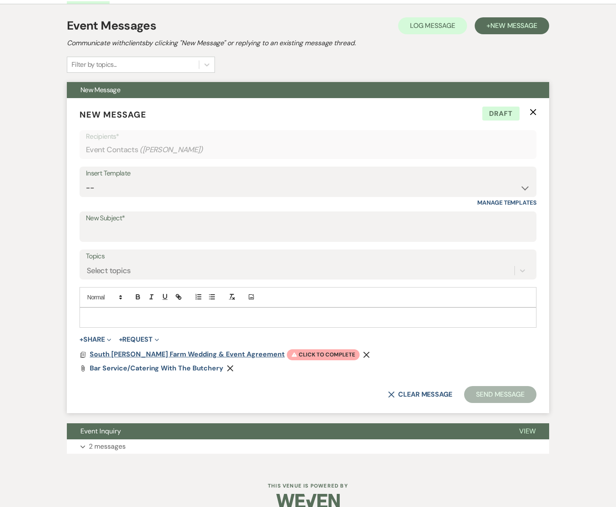
scroll to position [234, 0]
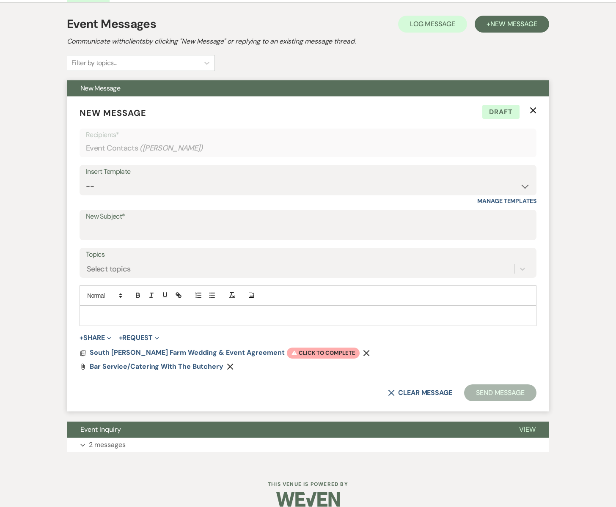
click at [113, 318] on p at bounding box center [307, 315] width 443 height 9
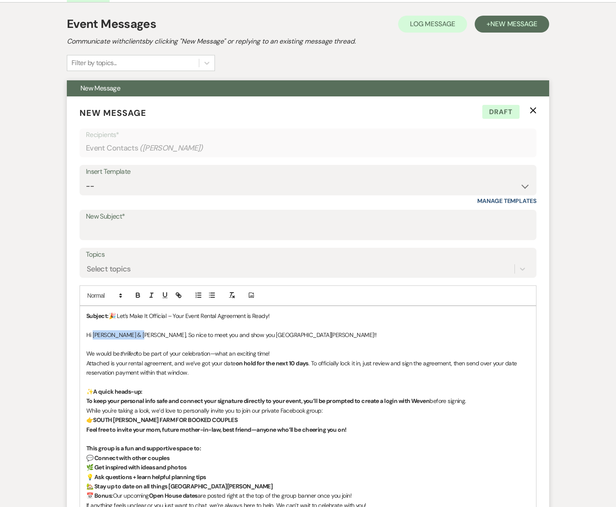
drag, startPoint x: 138, startPoint y: 335, endPoint x: 93, endPoint y: 335, distance: 44.8
click at [93, 335] on p "Hi Lindsey & Braxtyn, So nice to meet you and show you South Glen farm!!" at bounding box center [307, 334] width 443 height 9
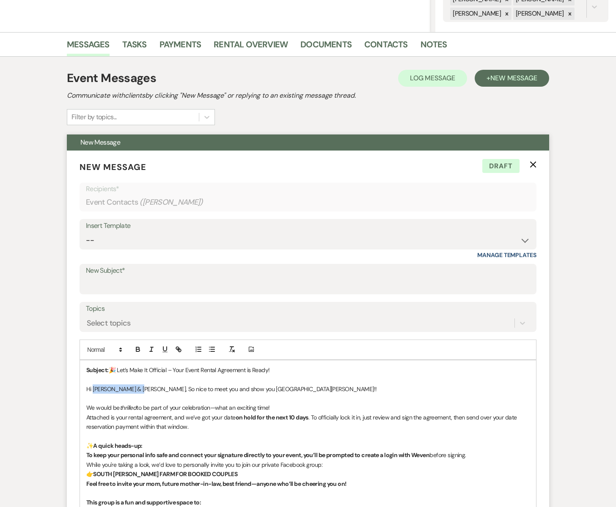
scroll to position [186, 0]
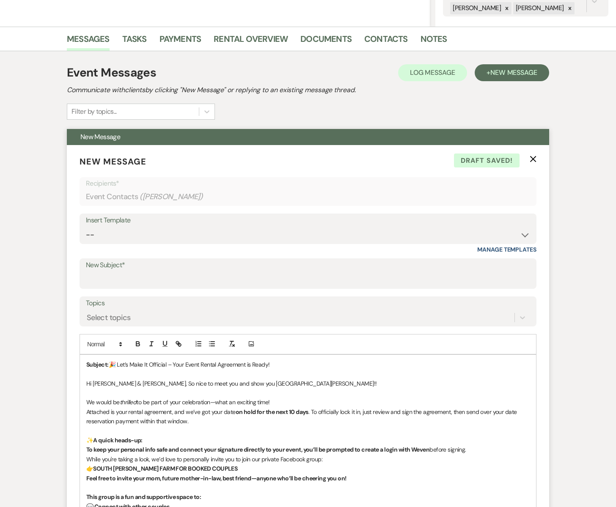
click at [131, 384] on p "Hi Rachel & Zach, So nice to meet you and show you South Glen farm!!" at bounding box center [307, 383] width 443 height 9
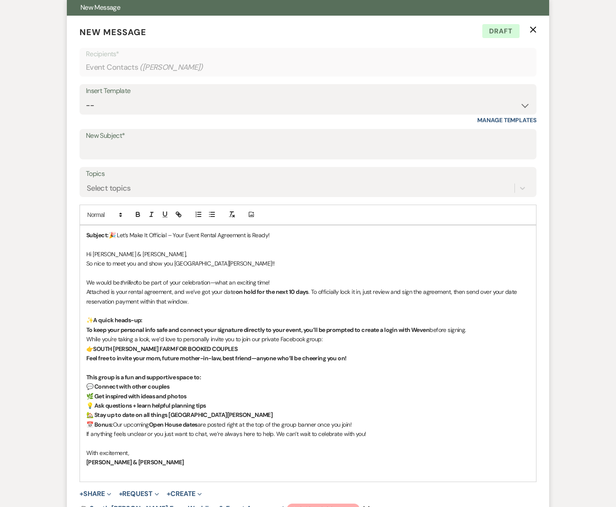
scroll to position [316, 0]
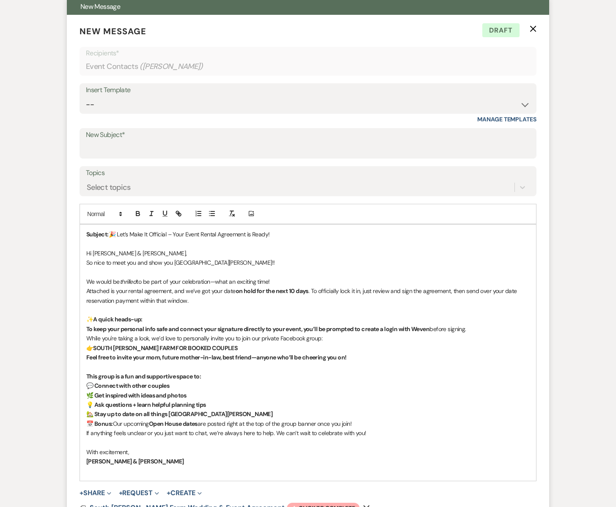
click at [310, 290] on span ". To officially lock it in, just review and sign the agreement, then send over …" at bounding box center [302, 295] width 432 height 17
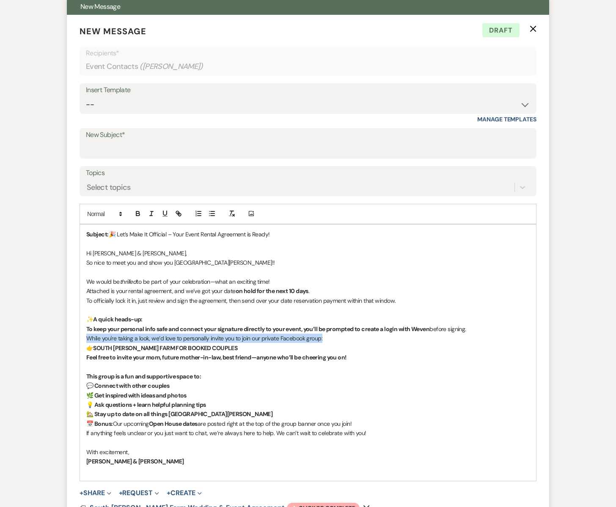
drag, startPoint x: 329, startPoint y: 338, endPoint x: 81, endPoint y: 339, distance: 248.2
click at [81, 339] on div "Subject: 🎉 Let’s Make It Official – Your Event Rental Agreement is Ready! Hi Ra…" at bounding box center [308, 352] width 456 height 256
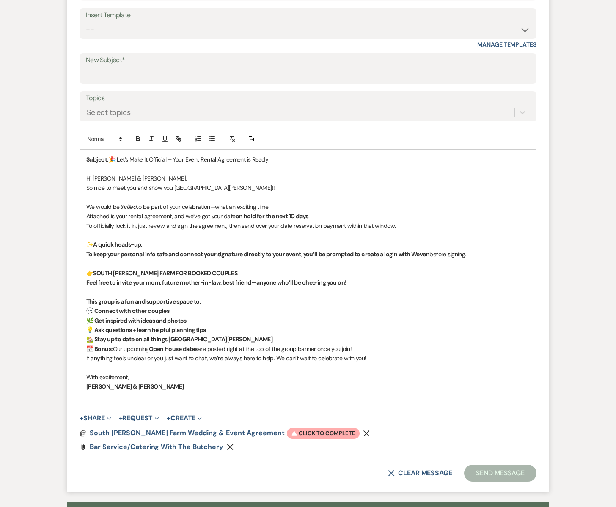
scroll to position [392, 0]
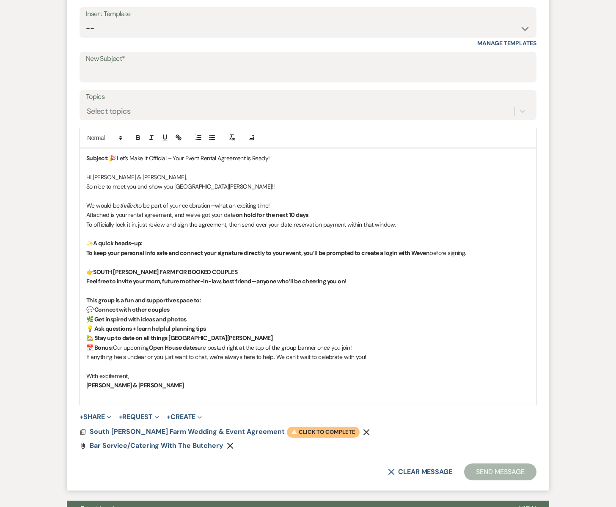
click at [287, 431] on span "Warning Click to complete" at bounding box center [323, 432] width 73 height 11
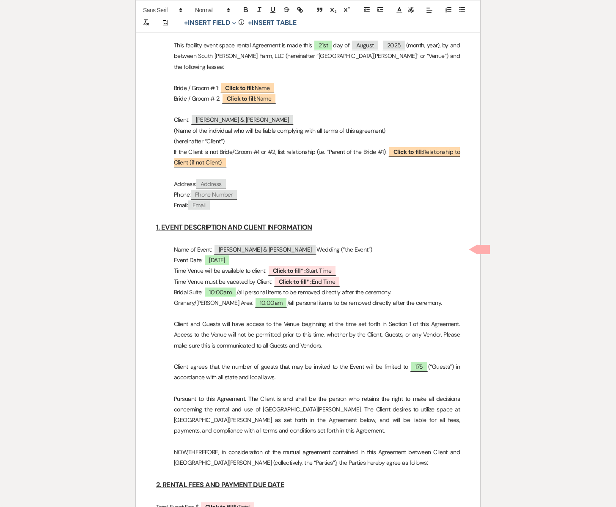
scroll to position [438, 0]
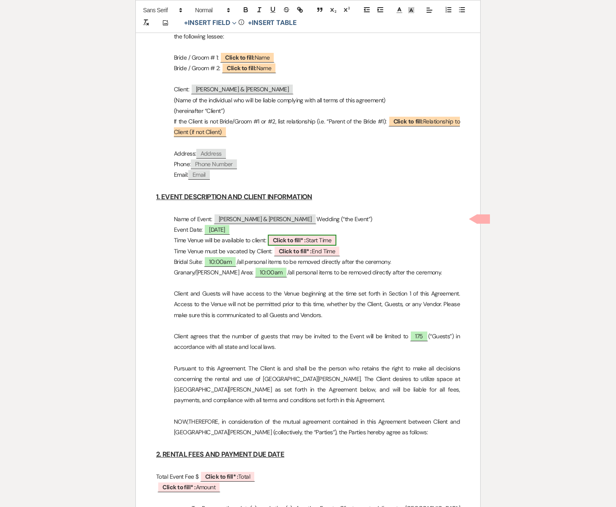
click at [310, 235] on span "Click to fill* : Start Time" at bounding box center [302, 240] width 68 height 11
select select "owner"
select select "custom_placeholder"
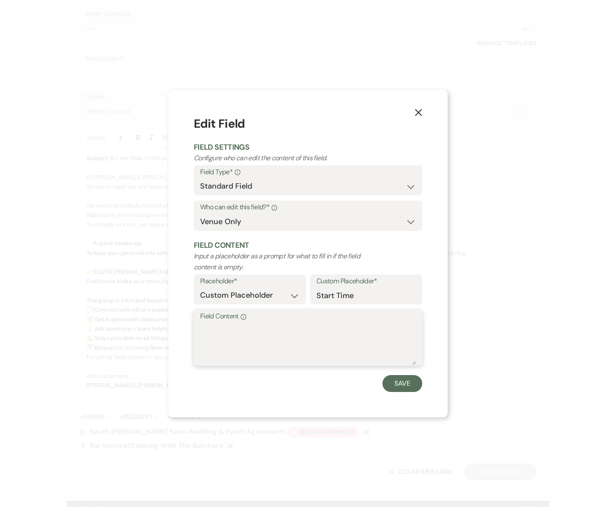
click at [247, 331] on textarea "Field Content Info" at bounding box center [308, 344] width 216 height 42
type textarea "10:00am"
click at [408, 383] on button "Save" at bounding box center [402, 383] width 40 height 17
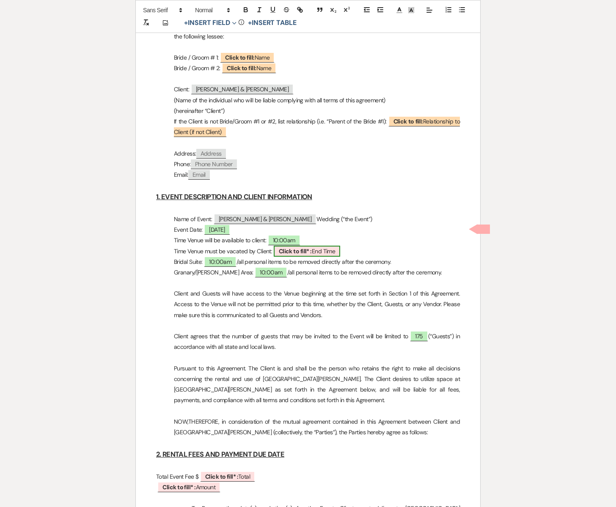
click at [332, 246] on span "Click to fill* : End Time" at bounding box center [307, 251] width 67 height 11
select select "owner"
select select "custom_placeholder"
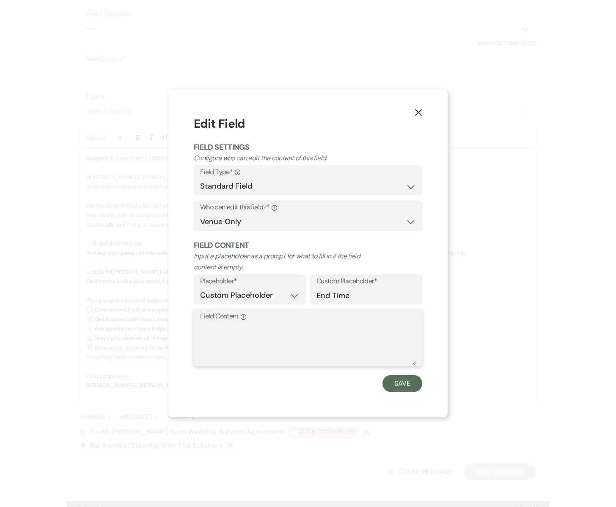
click at [236, 333] on textarea "Field Content Info" at bounding box center [308, 344] width 216 height 42
type textarea "11:59pm"
click at [406, 387] on button "Save" at bounding box center [402, 383] width 40 height 17
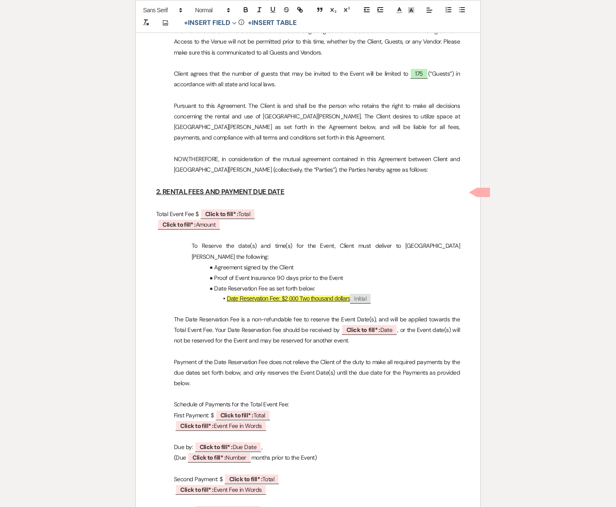
scroll to position [707, 0]
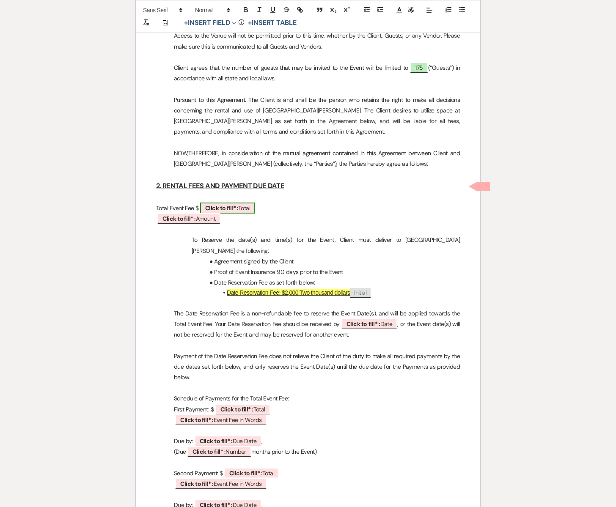
click at [241, 203] on span "Click to fill* : Total" at bounding box center [227, 208] width 55 height 11
select select "owner"
select select "Total"
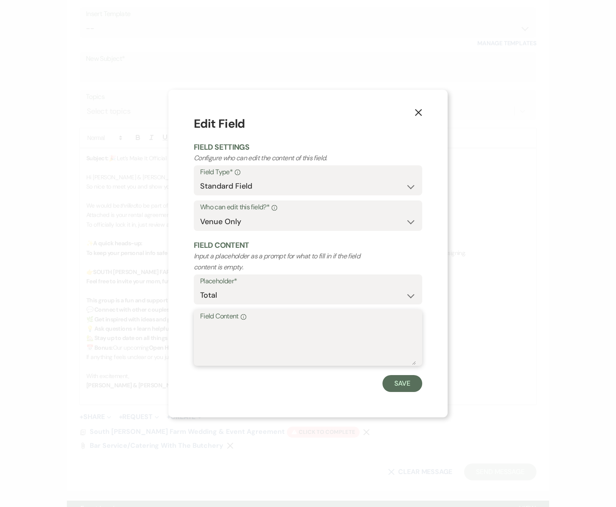
click at [216, 326] on textarea "Field Content Info" at bounding box center [308, 344] width 216 height 42
type textarea "8,400"
click at [396, 379] on button "Save" at bounding box center [402, 383] width 40 height 17
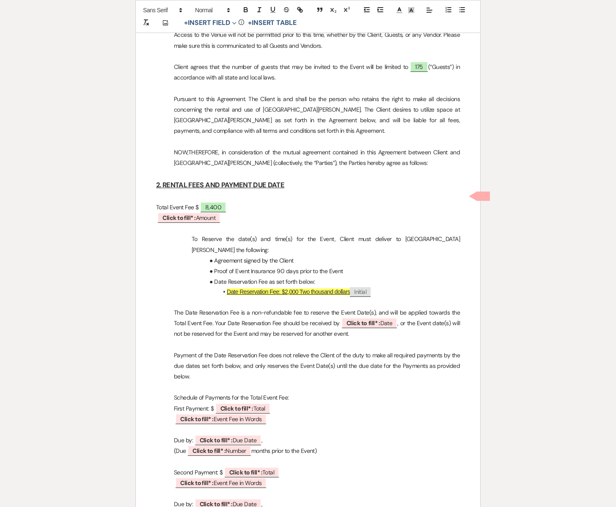
scroll to position [706, 0]
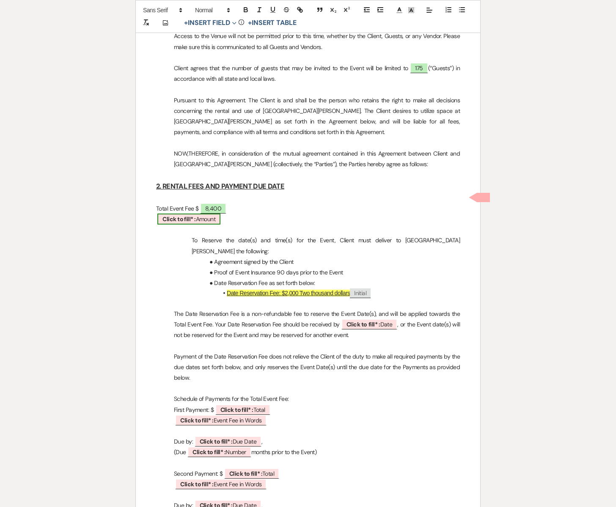
click at [208, 214] on span "Click to fill* : Amount" at bounding box center [188, 219] width 63 height 11
select select "owner"
select select "Amount"
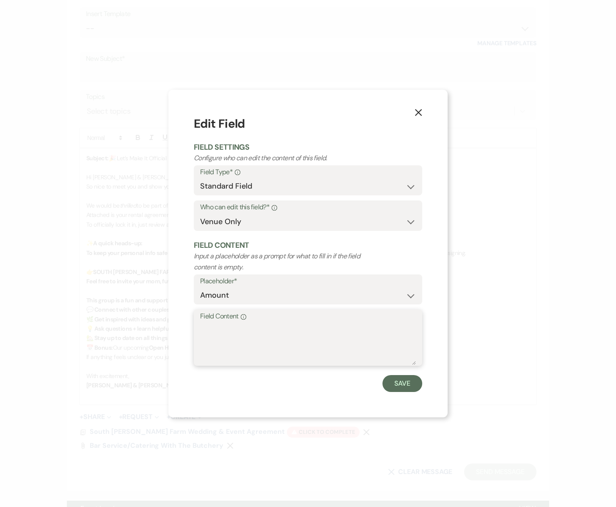
click at [235, 331] on textarea "Field Content Info" at bounding box center [308, 344] width 216 height 42
type textarea "Eight Thousand Four Hundred Dollars"
click at [392, 388] on button "Save" at bounding box center [402, 383] width 40 height 17
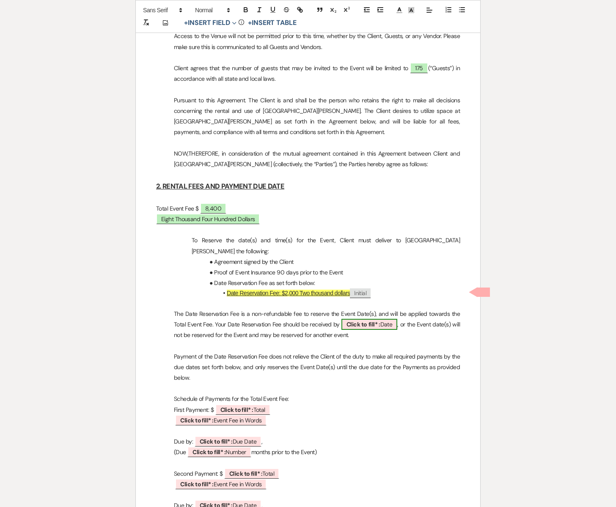
click at [388, 319] on span "Click to fill* : Date" at bounding box center [369, 324] width 56 height 11
select select "owner"
select select "Date"
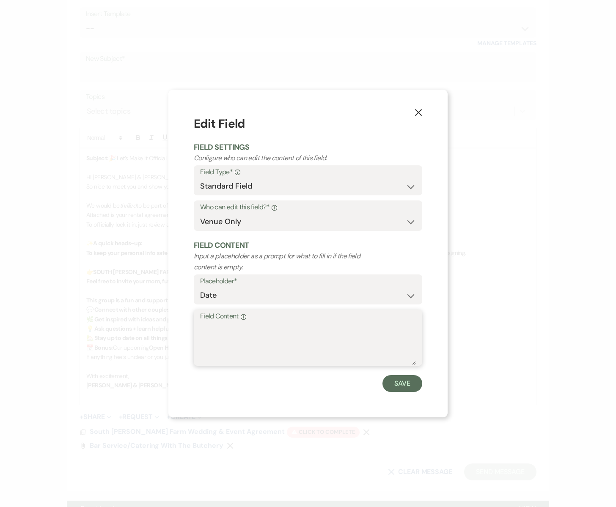
click at [218, 332] on textarea "Field Content Info" at bounding box center [308, 344] width 216 height 42
type textarea "[DATE]"
click at [410, 386] on button "Save" at bounding box center [402, 383] width 40 height 17
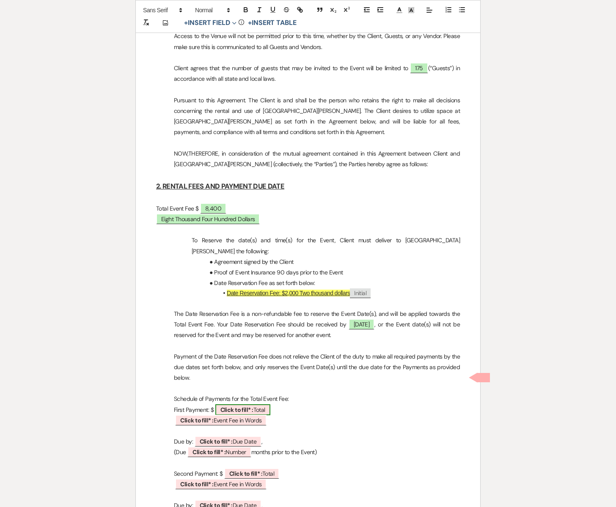
click at [260, 404] on span "Click to fill* : Total" at bounding box center [242, 409] width 55 height 11
select select "owner"
select select "Total"
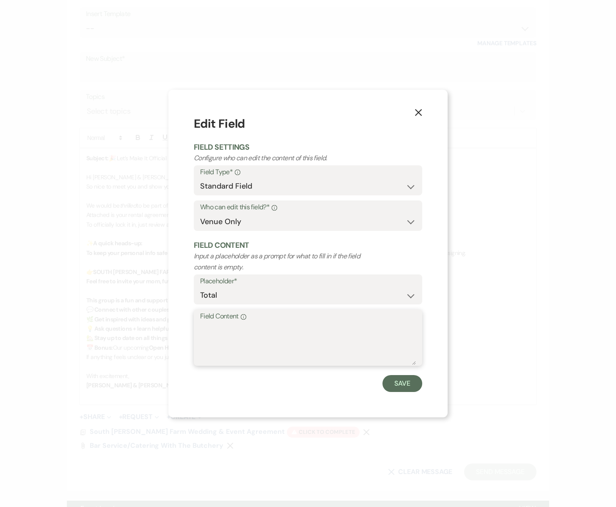
click at [236, 337] on textarea "Field Content Info" at bounding box center [308, 344] width 216 height 42
type textarea "3,200"
click at [398, 383] on button "Save" at bounding box center [402, 383] width 40 height 17
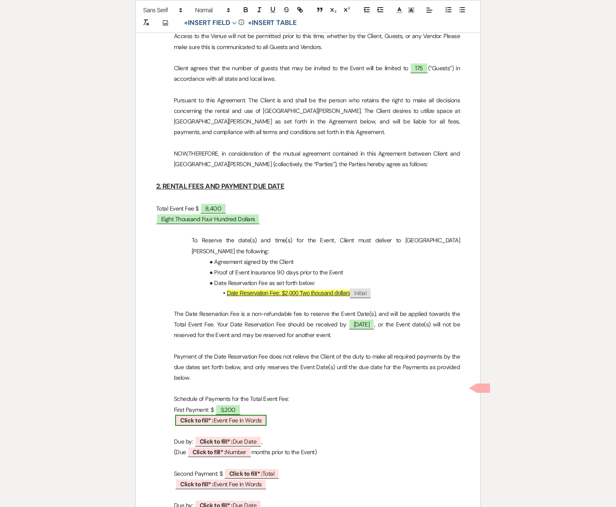
click at [235, 415] on span "Click to fill* : Event Fee in Words" at bounding box center [220, 420] width 91 height 11
select select "owner"
select select "custom_placeholder"
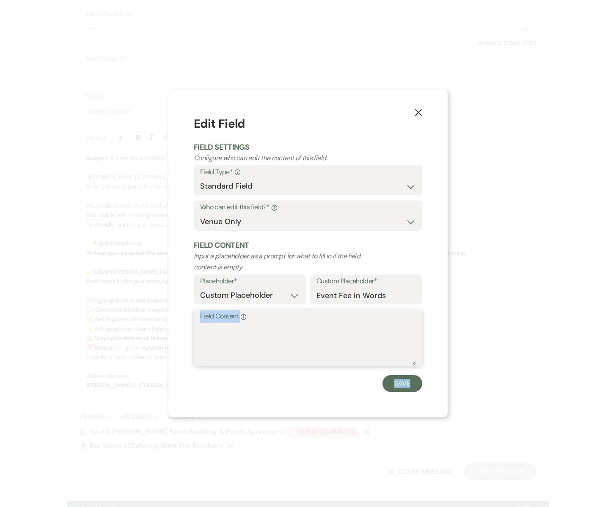
click at [230, 341] on textarea "Field Content Info" at bounding box center [308, 344] width 216 height 42
click at [241, 334] on textarea "Field Content Info" at bounding box center [308, 344] width 216 height 42
drag, startPoint x: 348, startPoint y: 331, endPoint x: 201, endPoint y: 331, distance: 147.6
click at [201, 331] on textarea "Three Thousand Two hundred Dollars" at bounding box center [308, 344] width 216 height 42
type textarea "Three Thousand Two hundred Dollars"
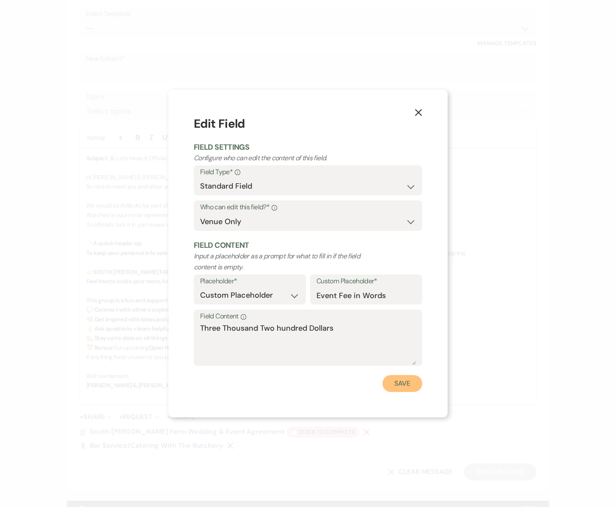
click at [401, 386] on button "Save" at bounding box center [402, 383] width 40 height 17
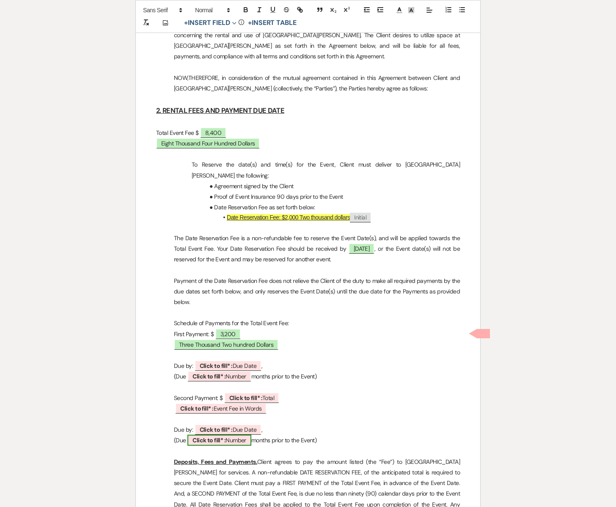
scroll to position [790, 0]
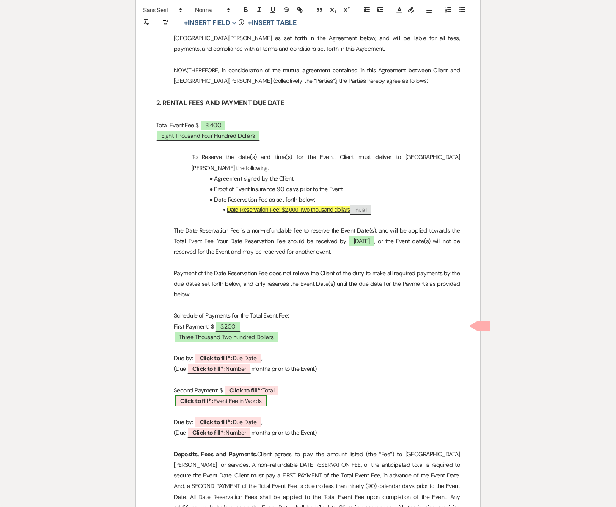
click at [230, 395] on span "Click to fill* : Event Fee in Words" at bounding box center [220, 400] width 91 height 11
select select "owner"
select select "custom_placeholder"
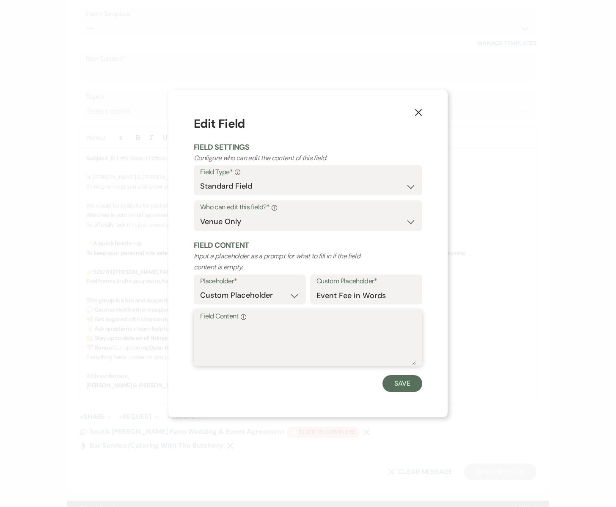
click at [226, 336] on textarea "Field Content Info" at bounding box center [308, 344] width 216 height 42
paste textarea "Three Thousand Two hundred Dollars"
type textarea "Three Thousand Two hundred Dollars"
click at [408, 386] on button "Save" at bounding box center [402, 383] width 40 height 17
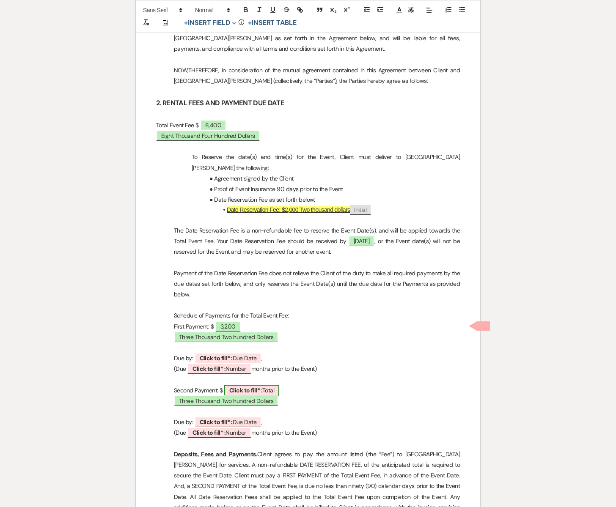
click at [263, 385] on span "Click to fill* : Total" at bounding box center [251, 390] width 55 height 11
select select "owner"
select select "Total"
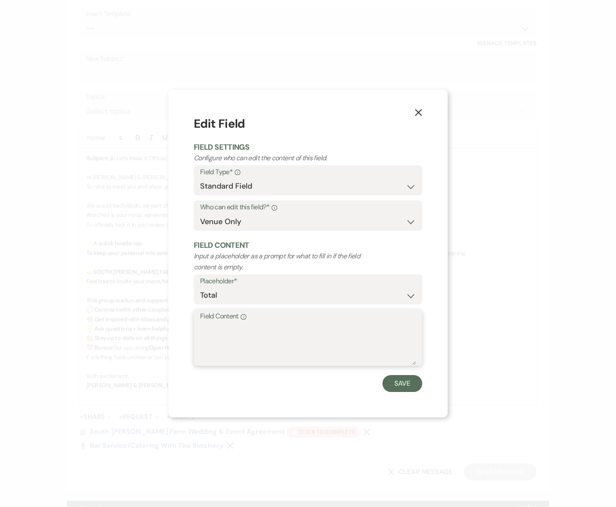
click at [232, 334] on textarea "Field Content Info" at bounding box center [308, 344] width 216 height 42
type textarea "3,200"
click at [394, 384] on button "Save" at bounding box center [402, 383] width 40 height 17
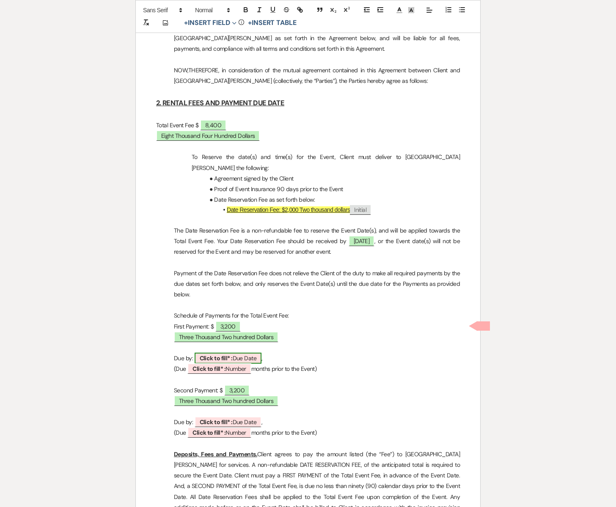
click at [242, 353] on span "Click to fill* : Due Date" at bounding box center [227, 358] width 67 height 11
select select "owner"
select select "custom_placeholder"
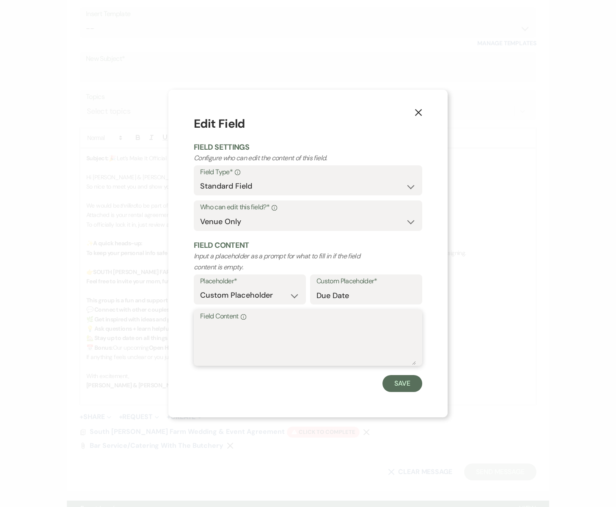
click at [241, 338] on textarea "Field Content Info" at bounding box center [308, 344] width 216 height 42
drag, startPoint x: 414, startPoint y: 110, endPoint x: 391, endPoint y: 146, distance: 42.8
click at [413, 112] on button "X" at bounding box center [418, 112] width 13 height 15
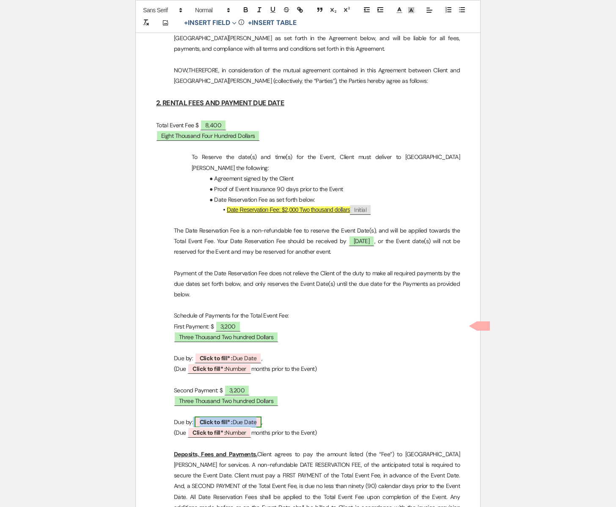
click at [236, 416] on span "Click to fill* : Due Date" at bounding box center [227, 421] width 67 height 11
select select "owner"
select select "custom_placeholder"
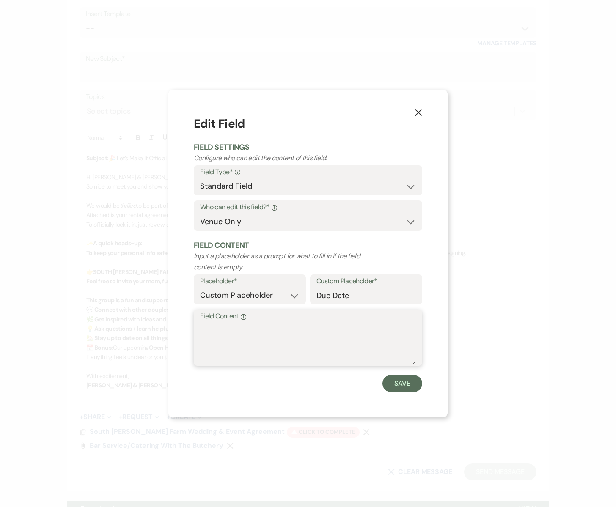
click at [235, 348] on textarea "Field Content Info" at bounding box center [308, 344] width 216 height 42
type textarea "[DATE]"
click at [392, 380] on button "Save" at bounding box center [402, 383] width 40 height 17
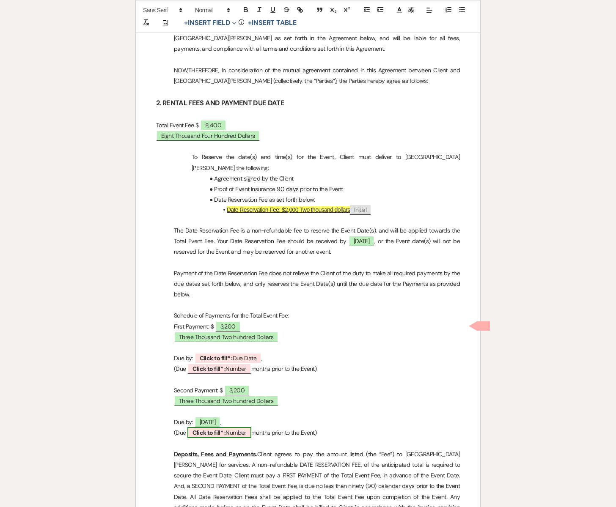
click at [240, 427] on span "Click to fill* : Number" at bounding box center [219, 432] width 64 height 11
select select "owner"
select select "Number"
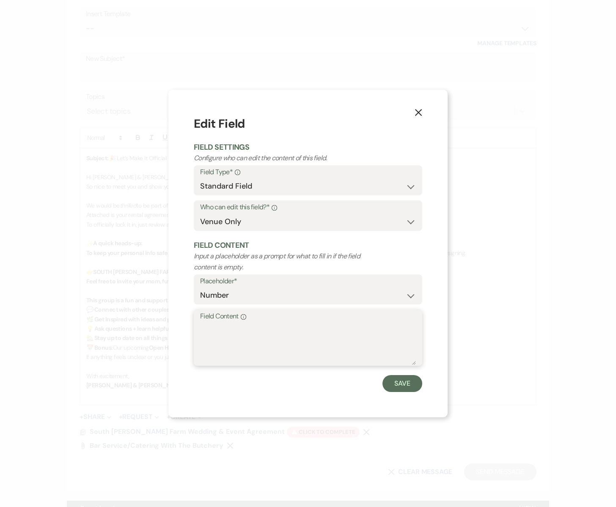
click at [233, 331] on textarea "Field Content Info" at bounding box center [308, 344] width 216 height 42
type textarea "3"
click at [402, 384] on button "Save" at bounding box center [402, 383] width 40 height 17
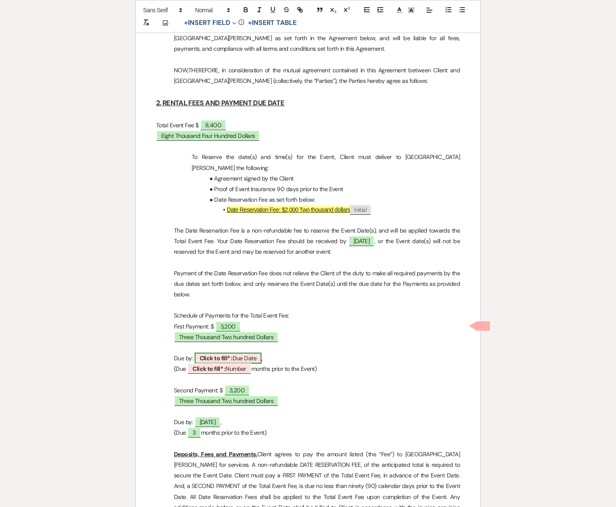
click at [241, 353] on span "Click to fill* : Due Date" at bounding box center [227, 358] width 67 height 11
select select "owner"
select select "custom_placeholder"
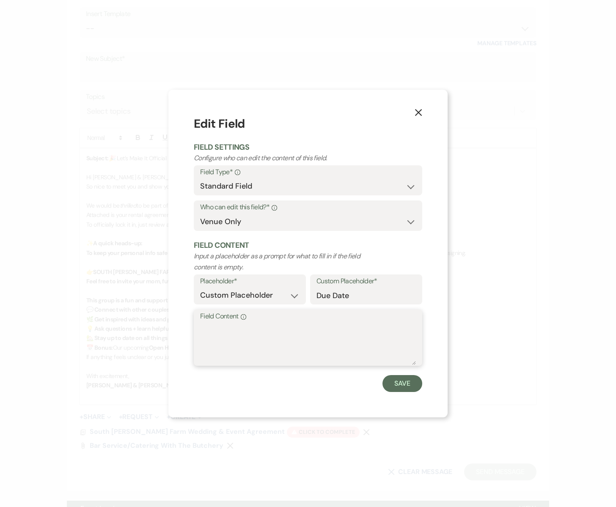
click at [228, 328] on textarea "Field Content Info" at bounding box center [308, 344] width 216 height 42
type textarea "B"
type textarea "[DATE]"
click at [404, 380] on button "Save" at bounding box center [402, 383] width 40 height 17
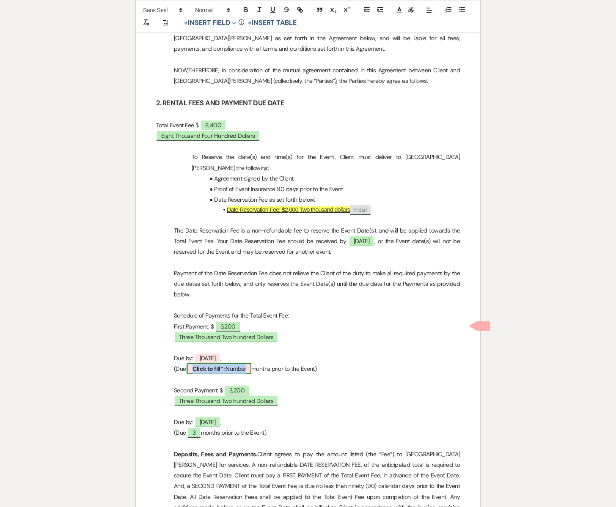
click at [233, 363] on span "Click to fill* : Number" at bounding box center [219, 368] width 64 height 11
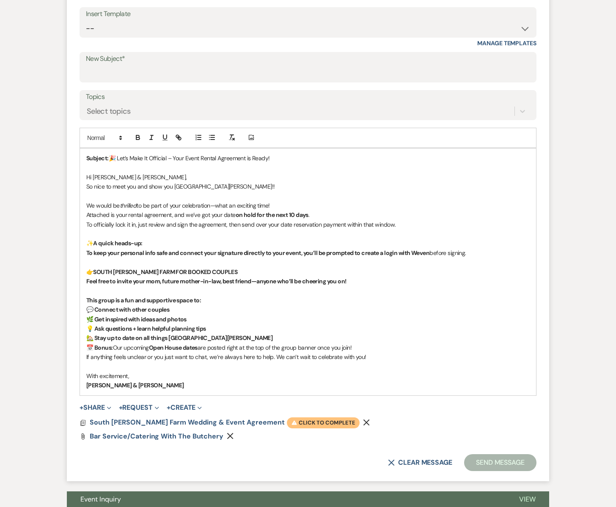
click at [287, 419] on span "Warning Click to complete" at bounding box center [323, 422] width 73 height 11
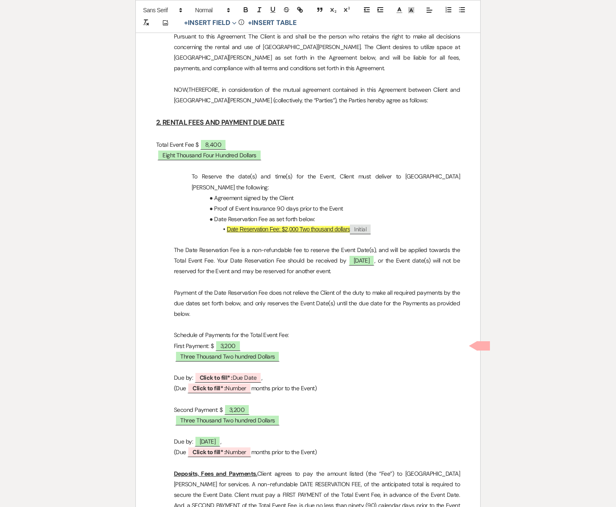
scroll to position [791, 0]
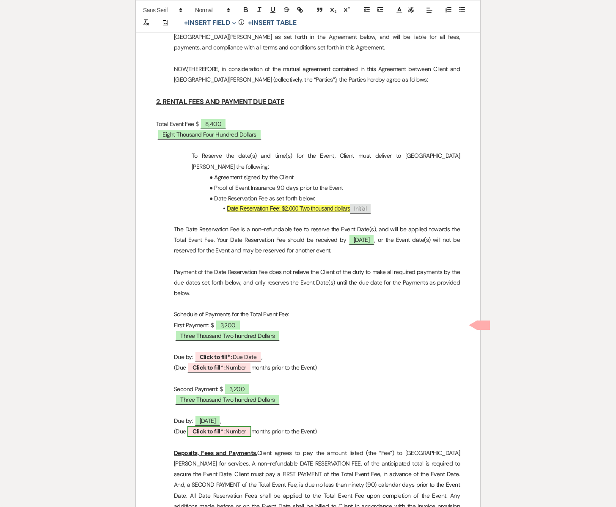
click at [233, 426] on span "Click to fill* : Number" at bounding box center [219, 431] width 64 height 11
select select "owner"
select select "Number"
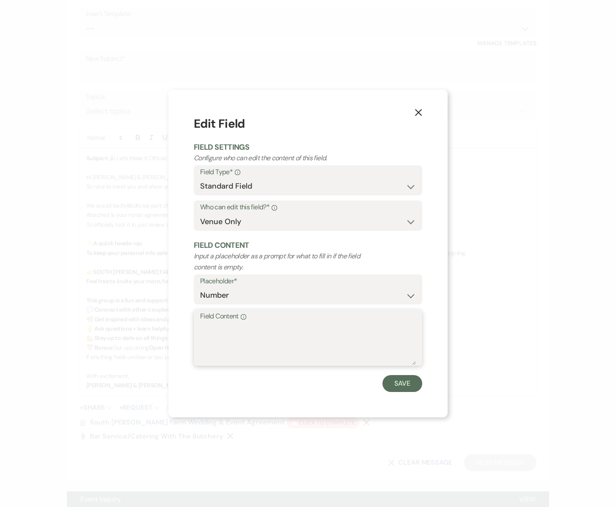
click at [240, 335] on textarea "Field Content Info" at bounding box center [308, 344] width 216 height 42
type textarea "3"
click at [390, 382] on button "Save" at bounding box center [402, 383] width 40 height 17
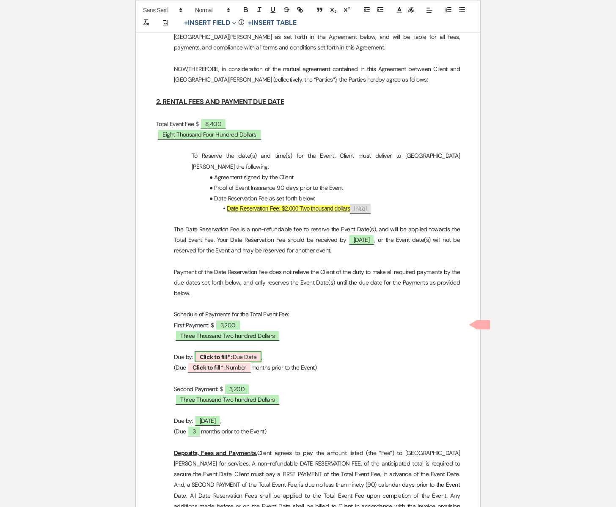
click at [238, 351] on span "Click to fill* : Due Date" at bounding box center [227, 356] width 67 height 11
select select "owner"
select select "custom_placeholder"
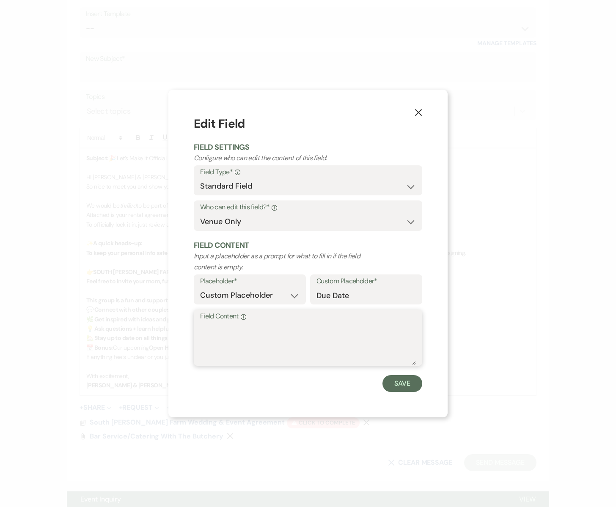
click at [218, 339] on textarea "Field Content Info" at bounding box center [308, 344] width 216 height 42
type textarea "[DATE]"
click at [392, 381] on button "Save" at bounding box center [402, 383] width 40 height 17
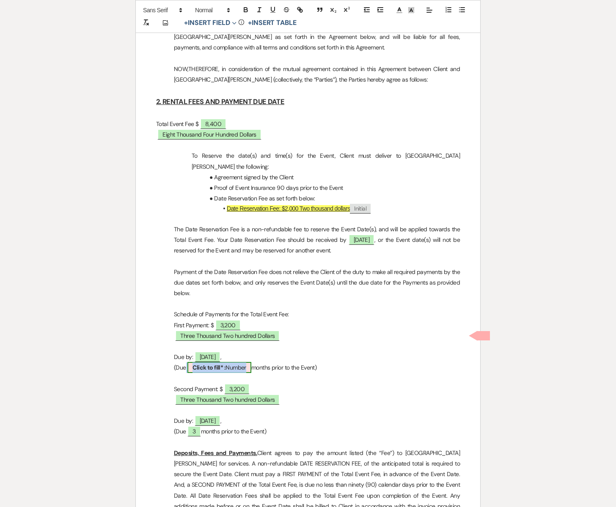
click at [226, 362] on span "Click to fill* : Number" at bounding box center [219, 367] width 64 height 11
select select "owner"
select select "Number"
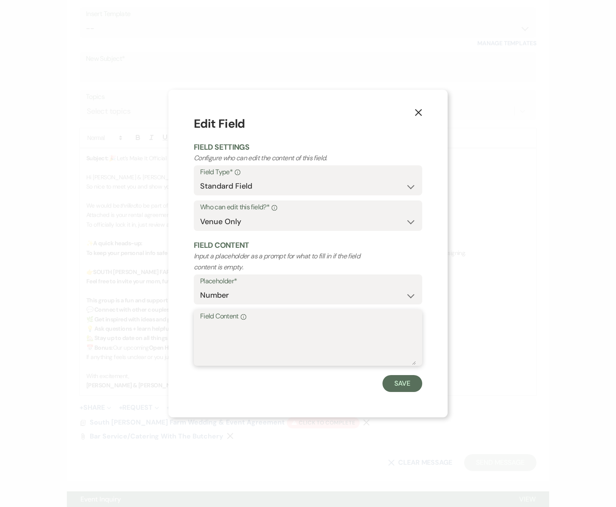
click at [223, 331] on textarea "Field Content Info" at bounding box center [308, 344] width 216 height 42
type textarea "7"
click at [394, 383] on button "Save" at bounding box center [402, 383] width 40 height 17
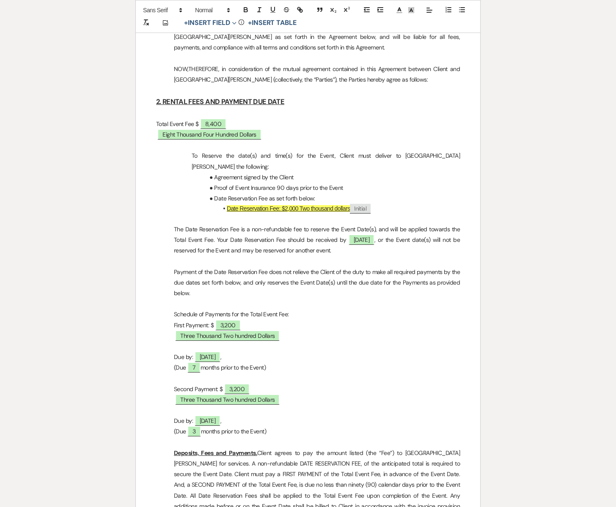
click at [329, 373] on p at bounding box center [308, 378] width 304 height 11
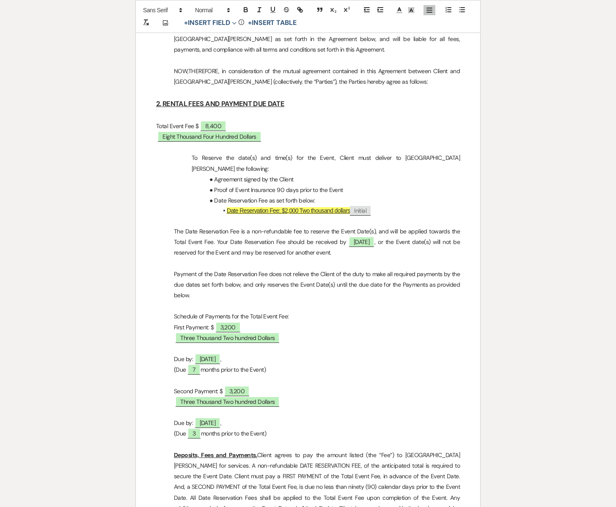
scroll to position [788, 0]
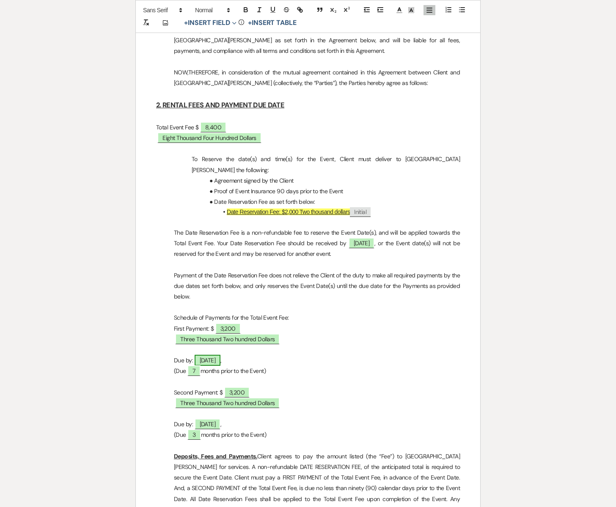
click at [221, 355] on span "[DATE]" at bounding box center [207, 360] width 26 height 11
select select "owner"
select select "custom_placeholder"
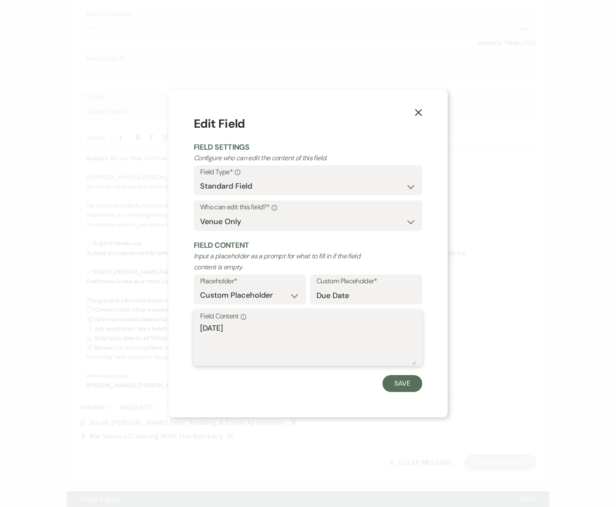
drag, startPoint x: 221, startPoint y: 328, endPoint x: 188, endPoint y: 328, distance: 32.6
click at [188, 328] on div "X Edit Field Field Settings Configure who can edit the content of this field. F…" at bounding box center [307, 254] width 279 height 328
type textarea "[DATE]"
click at [400, 383] on button "Save" at bounding box center [402, 383] width 40 height 17
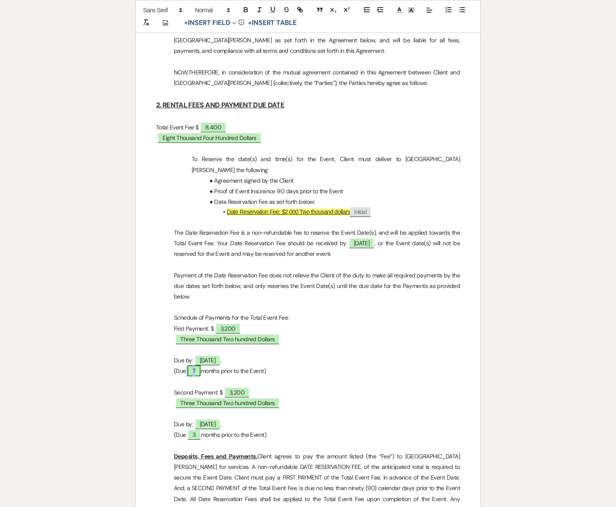
click at [196, 365] on span "7" at bounding box center [193, 370] width 13 height 11
select select "owner"
select select "Number"
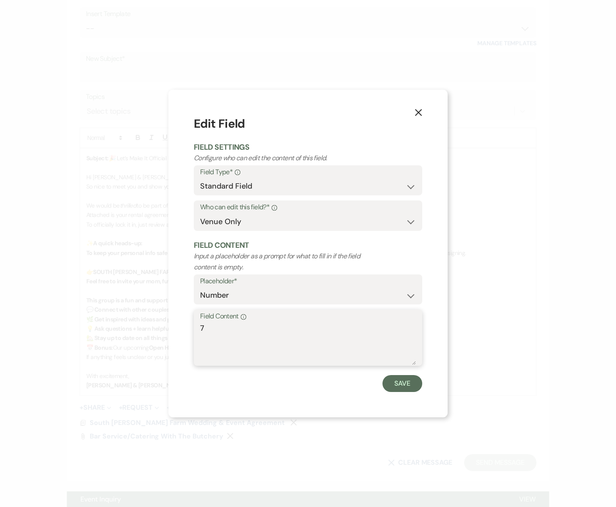
drag, startPoint x: 211, startPoint y: 334, endPoint x: 191, endPoint y: 328, distance: 20.6
click at [191, 328] on div "X Edit Field Field Settings Configure who can edit the content of this field. F…" at bounding box center [307, 254] width 279 height 328
type textarea "8"
click at [397, 388] on button "Save" at bounding box center [402, 383] width 40 height 17
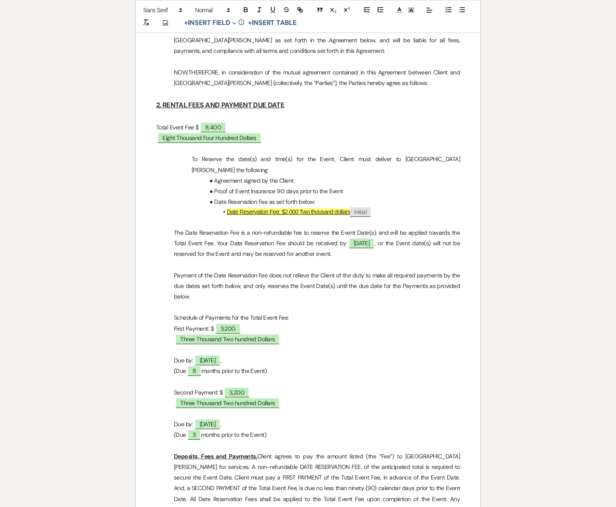
click at [372, 387] on p "Second Payment: $ ﻿ 3,200 ﻿" at bounding box center [308, 392] width 304 height 11
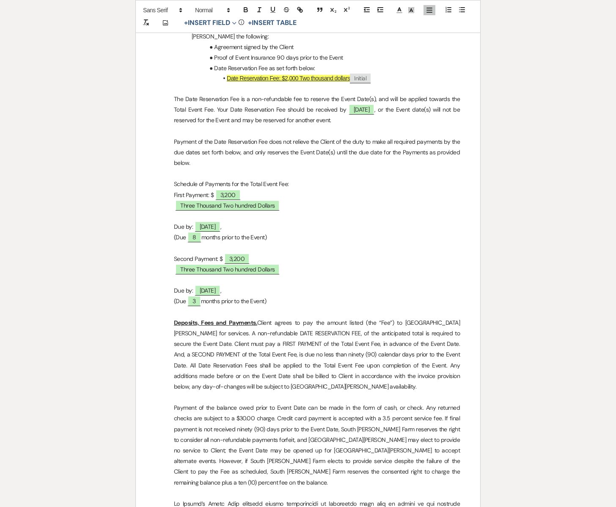
scroll to position [923, 0]
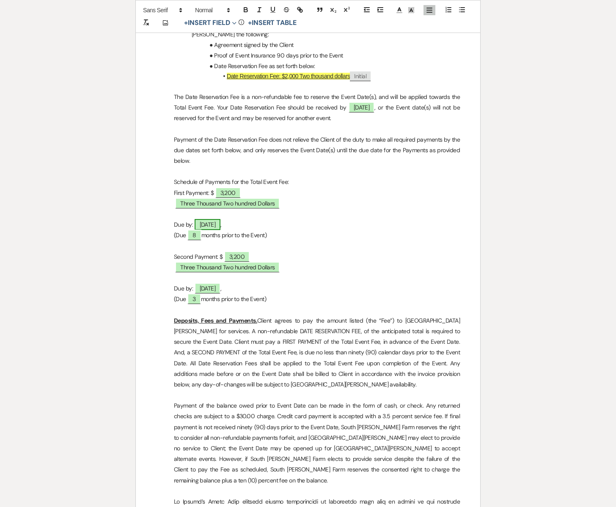
click at [213, 219] on span "[DATE]" at bounding box center [207, 224] width 26 height 11
select select "owner"
select select "custom_placeholder"
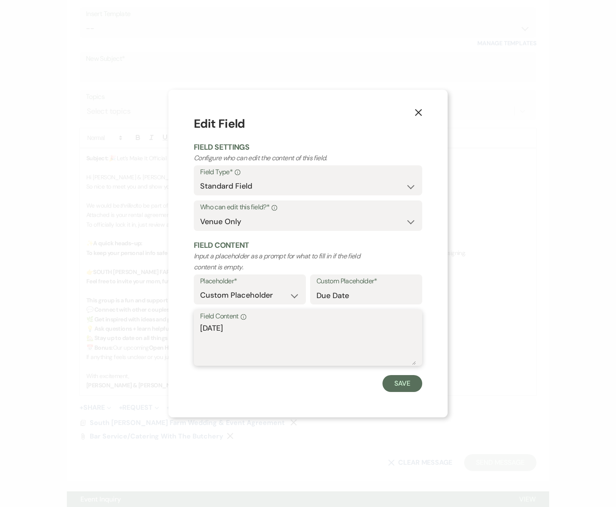
drag, startPoint x: 229, startPoint y: 328, endPoint x: 192, endPoint y: 325, distance: 36.9
click at [192, 326] on div "X Edit Field Field Settings Configure who can edit the content of this field. F…" at bounding box center [307, 254] width 279 height 328
type textarea "[DATE]"
click at [393, 385] on button "Save" at bounding box center [402, 383] width 40 height 17
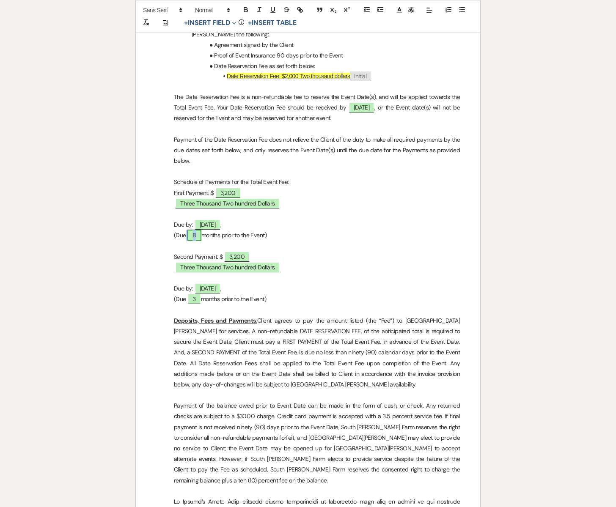
click at [197, 230] on span "8" at bounding box center [194, 235] width 14 height 11
select select "owner"
select select "Number"
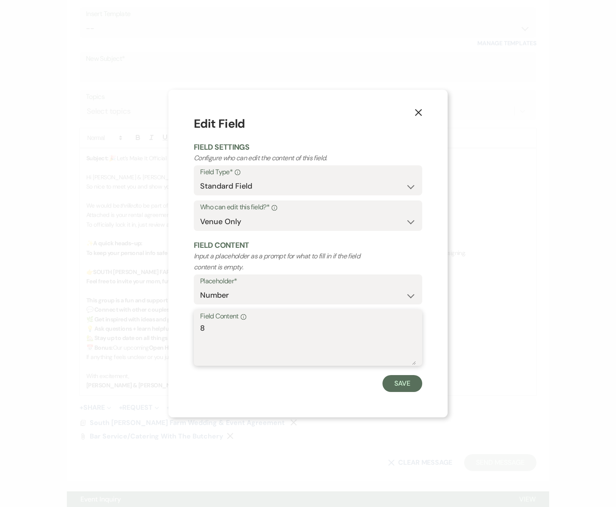
drag, startPoint x: 207, startPoint y: 330, endPoint x: 190, endPoint y: 323, distance: 18.2
click at [190, 323] on div "X Edit Field Field Settings Configure who can edit the content of this field. F…" at bounding box center [307, 254] width 279 height 328
type textarea "7"
click at [408, 382] on button "Save" at bounding box center [402, 383] width 40 height 17
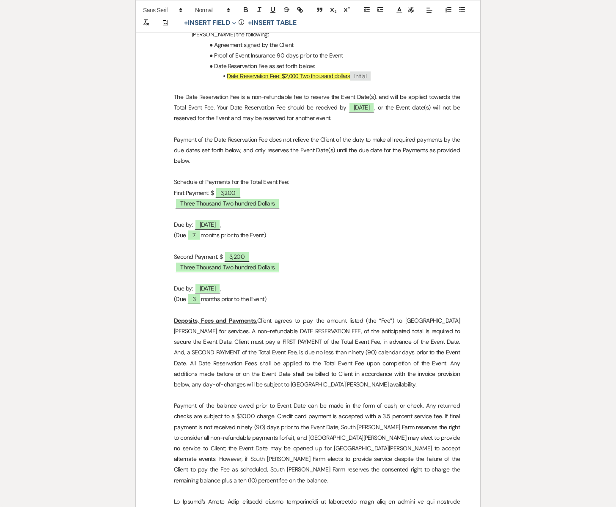
scroll to position [927, 0]
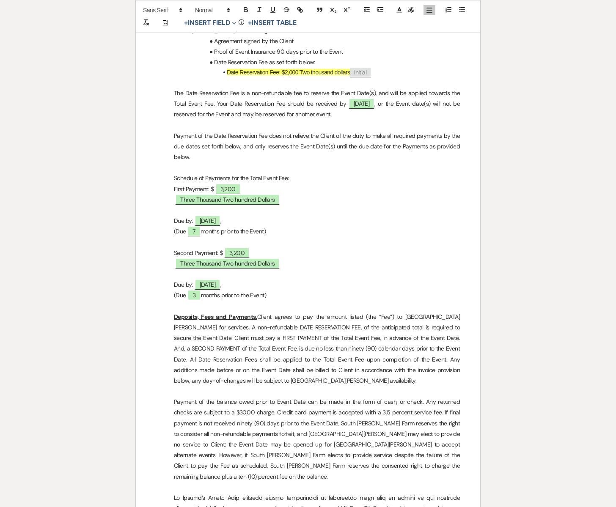
click at [442, 269] on p at bounding box center [308, 274] width 304 height 11
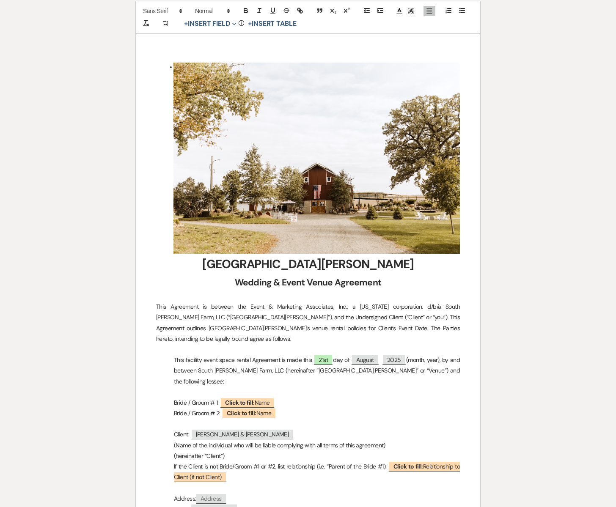
scroll to position [0, 0]
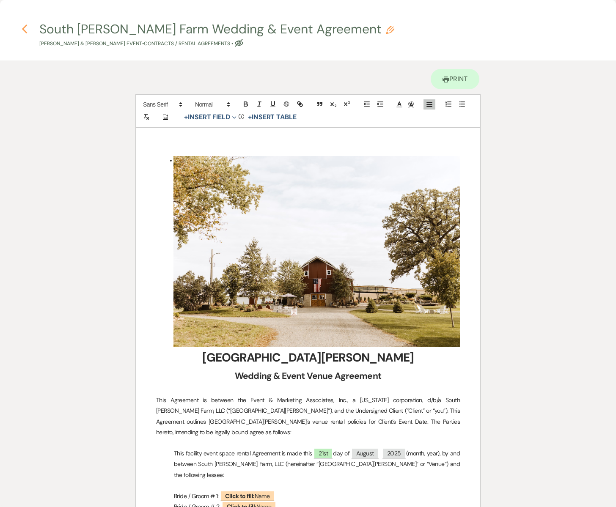
click at [26, 29] on icon "Previous" at bounding box center [25, 29] width 6 height 10
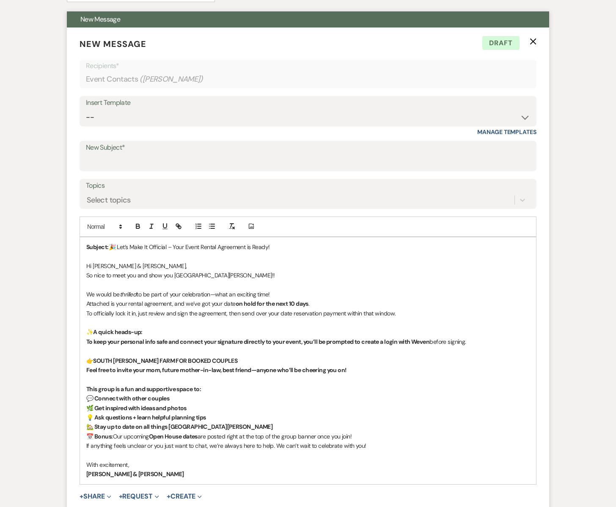
scroll to position [312, 0]
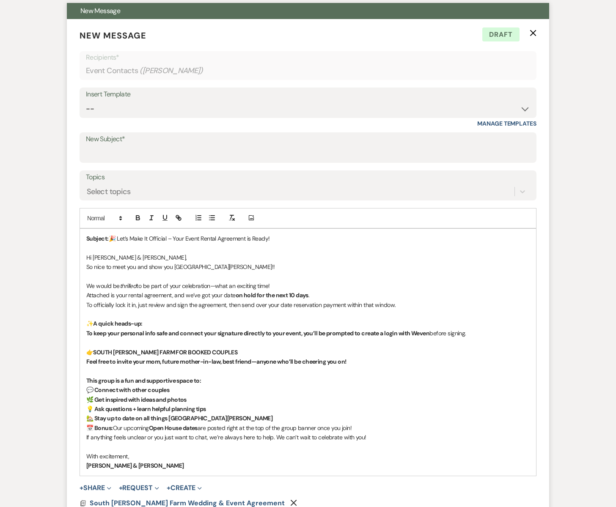
drag, startPoint x: 271, startPoint y: 238, endPoint x: 86, endPoint y: 234, distance: 185.2
click at [83, 233] on div "Subject: 🎉 Let’s Make It Official – Your Event Rental Agreement is Ready! Hi [P…" at bounding box center [308, 352] width 456 height 247
copy p "Subject: 🎉 Let’s Make It Official – Your Event Rental Agreement is Ready!"
click at [104, 146] on input "New Subject*" at bounding box center [308, 153] width 444 height 16
click at [100, 108] on select "-- Subject: So Great to Meet You at [GEOGRAPHIC_DATA][PERSON_NAME]! Subject: 🎉 …" at bounding box center [308, 109] width 444 height 16
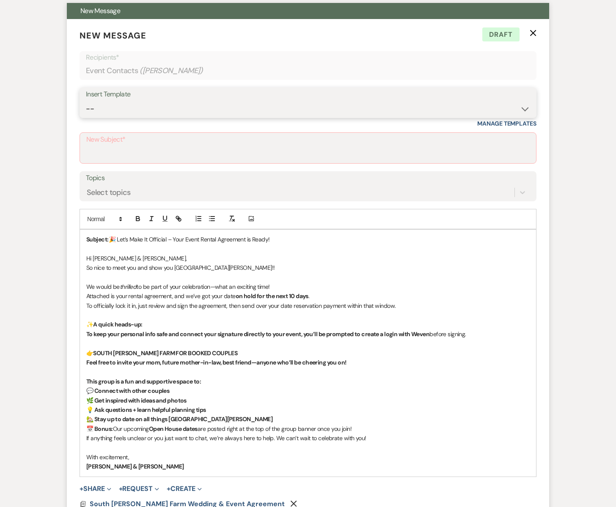
select select "2950"
click at [86, 101] on select "-- Subject: So Great to Meet You at [GEOGRAPHIC_DATA][PERSON_NAME]! Subject: 🎉 …" at bounding box center [308, 109] width 444 height 16
type input "Contract"
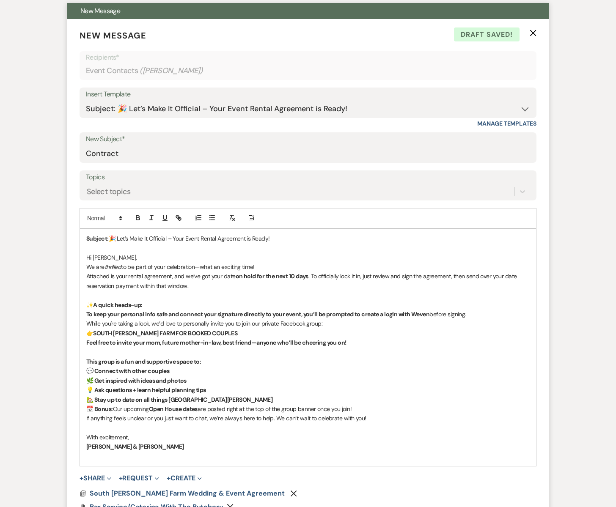
click at [268, 238] on span "🎉 Let’s Make It Official – Your Event Rental Agreement is Ready!" at bounding box center [189, 239] width 161 height 8
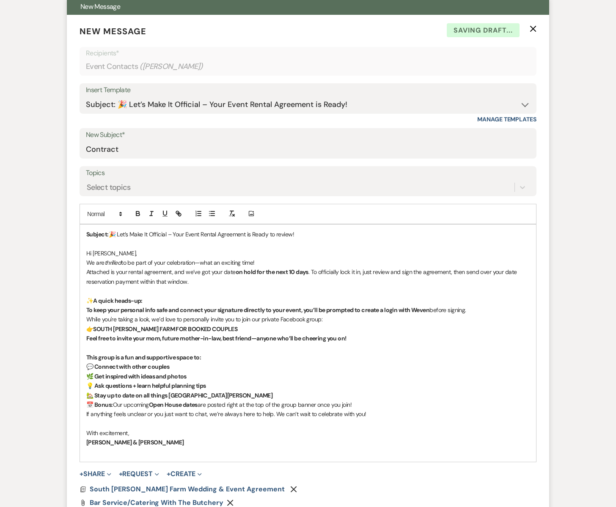
scroll to position [316, 0]
click at [109, 253] on span "Hi [PERSON_NAME]," at bounding box center [111, 253] width 50 height 8
click at [310, 271] on span ". To officially lock it in, just review and sign the agreement, then send over …" at bounding box center [302, 276] width 432 height 17
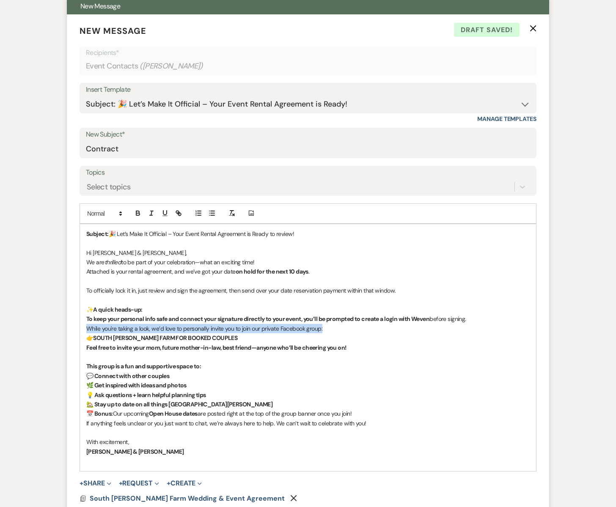
drag, startPoint x: 86, startPoint y: 326, endPoint x: 327, endPoint y: 331, distance: 240.6
click at [327, 331] on p "While you're taking a look, we’d love to personally invite you to join our priv…" at bounding box center [307, 328] width 443 height 9
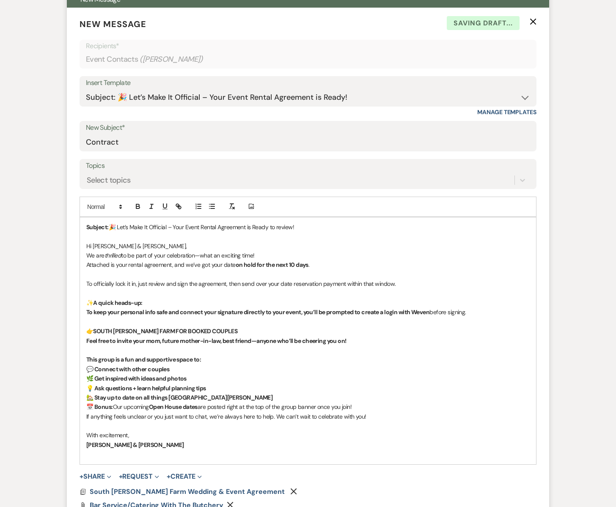
scroll to position [324, 0]
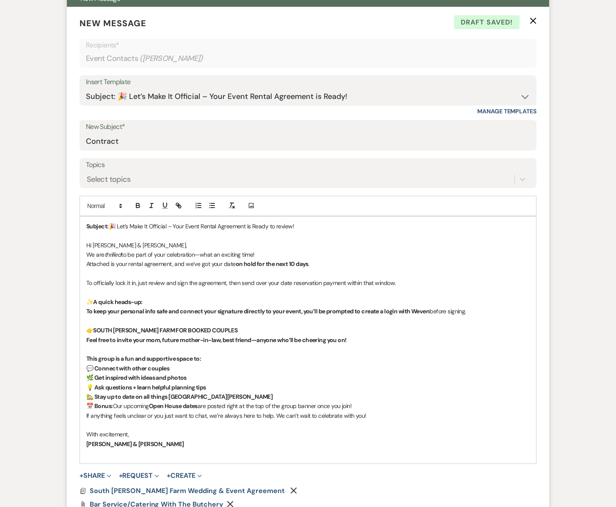
click at [207, 328] on strong "SOUTH [PERSON_NAME] FARM FOR BOOKED COUPLES" at bounding box center [165, 330] width 144 height 8
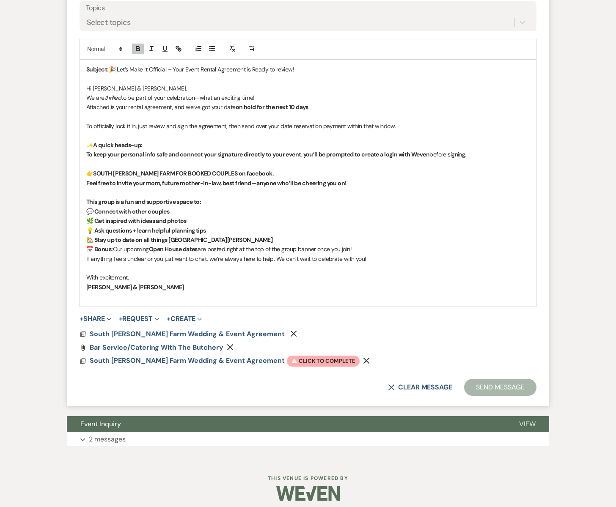
scroll to position [487, 0]
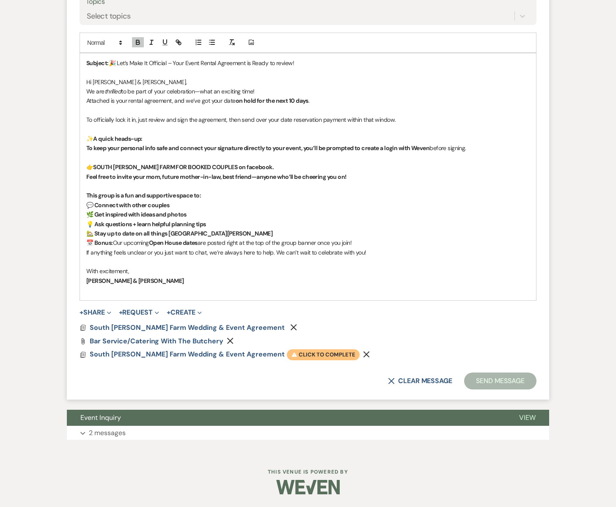
click at [287, 353] on span "Warning Click to complete" at bounding box center [323, 354] width 73 height 11
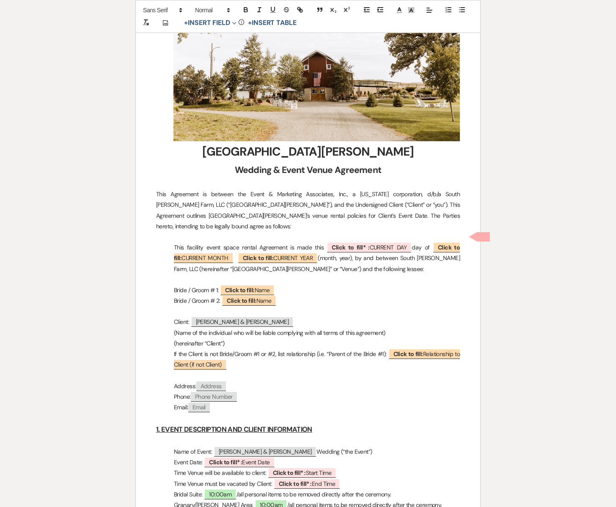
scroll to position [207, 0]
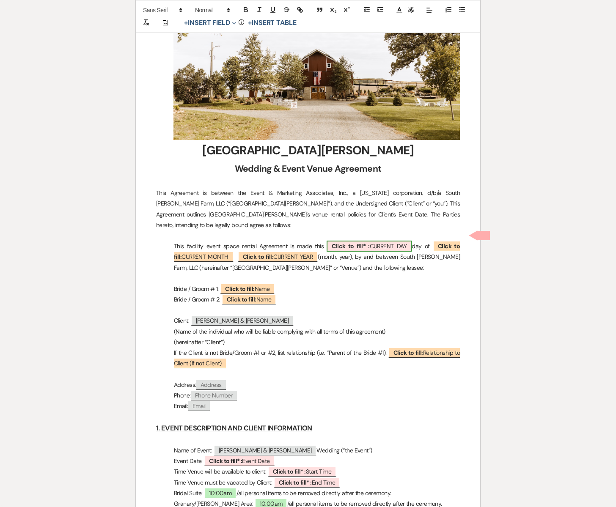
click at [357, 242] on b "Click to fill* :" at bounding box center [350, 246] width 38 height 8
select select "owner"
select select "custom_placeholder"
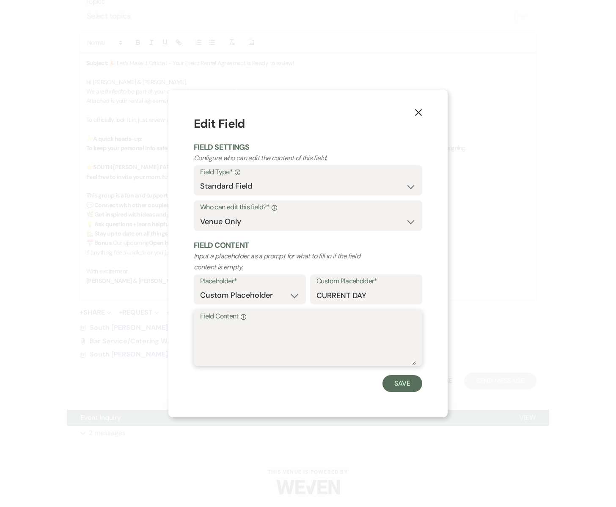
click at [248, 335] on textarea "Field Content Info" at bounding box center [308, 344] width 216 height 42
type textarea "21st"
click at [396, 385] on button "Save" at bounding box center [402, 383] width 40 height 17
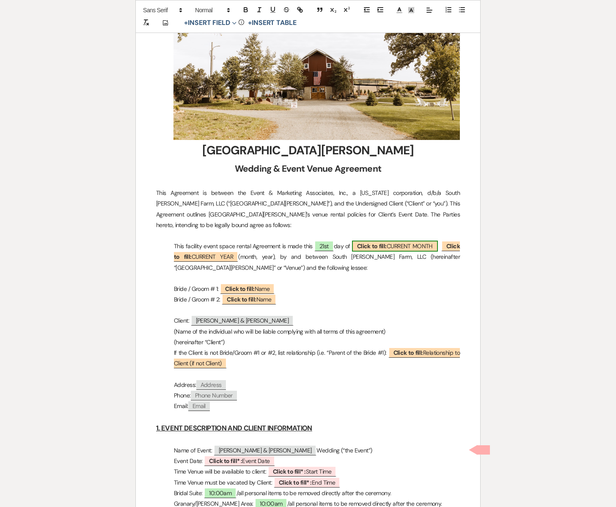
click at [428, 241] on span "Click to fill: CURRENT MONTH" at bounding box center [395, 246] width 86 height 11
select select "custom_placeholder"
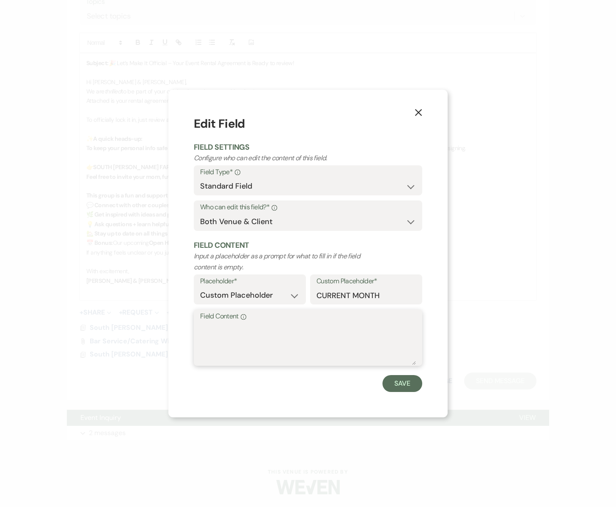
click at [304, 339] on textarea "Field Content Info" at bounding box center [308, 344] width 216 height 42
type textarea "August"
click at [393, 389] on button "Save" at bounding box center [402, 383] width 40 height 17
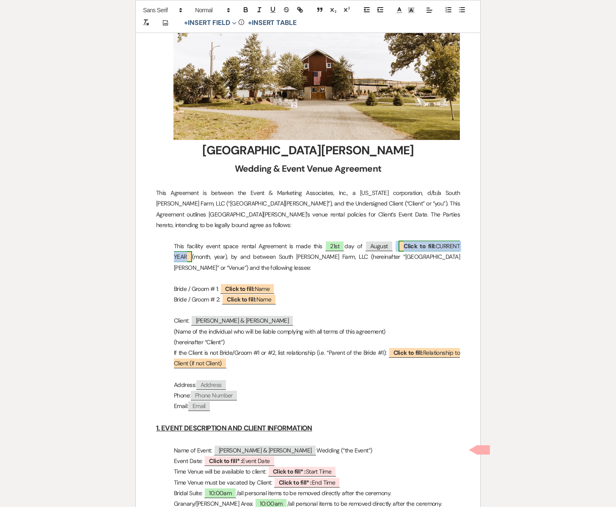
click at [183, 248] on span "Click to fill: CURRENT YEAR" at bounding box center [317, 252] width 286 height 22
select select "custom_placeholder"
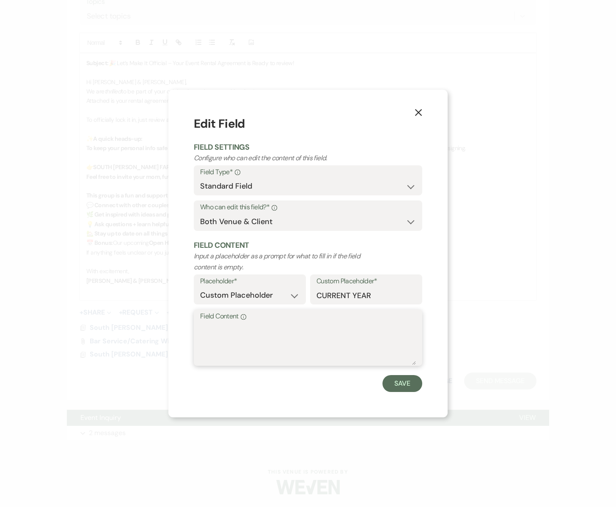
click at [223, 350] on textarea "Field Content Info" at bounding box center [308, 344] width 216 height 42
type textarea "2025"
click at [394, 390] on button "Save" at bounding box center [402, 383] width 40 height 17
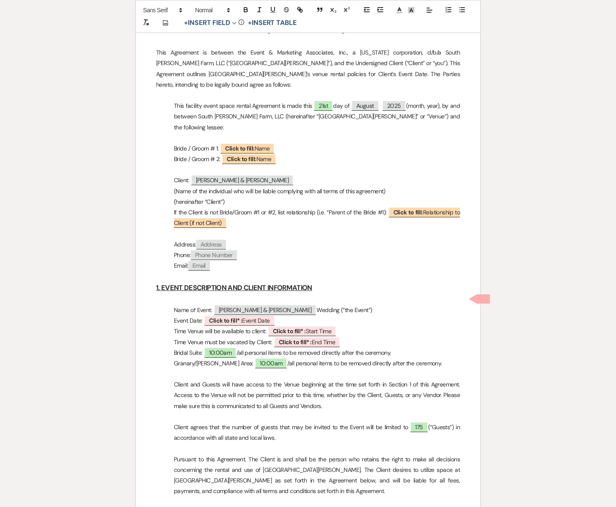
scroll to position [356, 0]
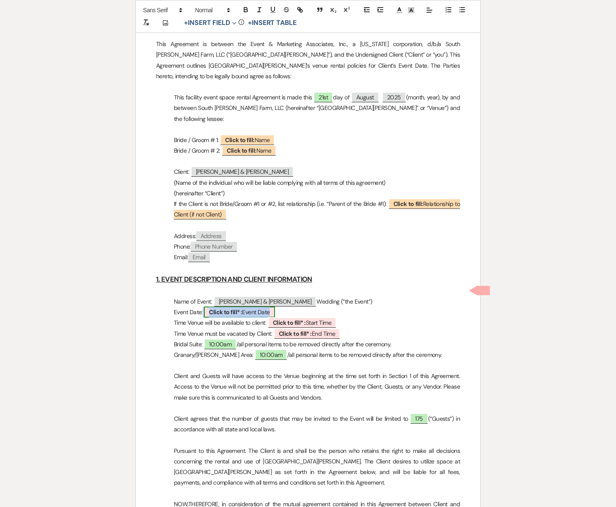
click at [255, 307] on span "Click to fill* : Event Date" at bounding box center [239, 312] width 71 height 11
click at [253, 307] on span "Click to fill* : Event Date" at bounding box center [239, 312] width 71 height 11
click at [252, 307] on span "Click to fill* : Event Date" at bounding box center [239, 312] width 71 height 11
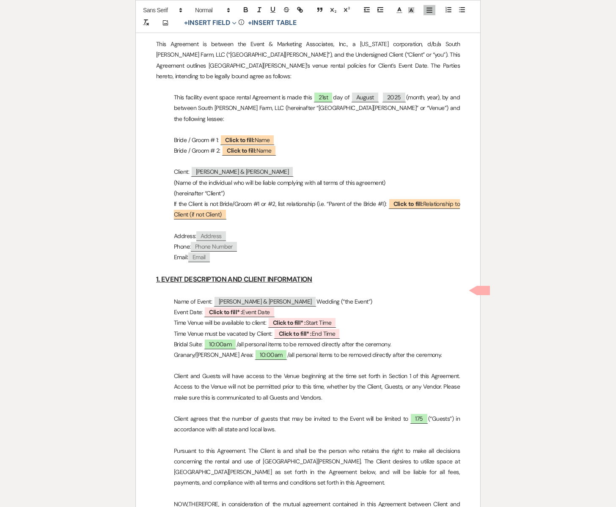
click at [333, 273] on h3 "1. EVENT DESCRIPTION AND CLIENT INFORMATION" at bounding box center [308, 279] width 304 height 12
click at [244, 307] on span "Click to fill* : Event Date" at bounding box center [239, 312] width 71 height 11
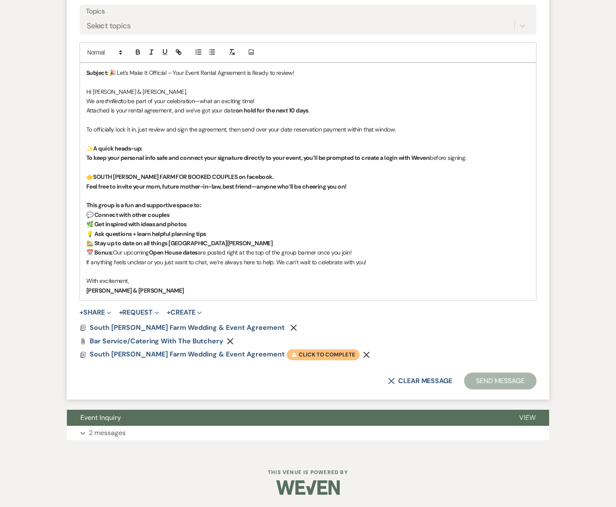
click at [287, 352] on span "Warning Click to complete" at bounding box center [323, 354] width 73 height 11
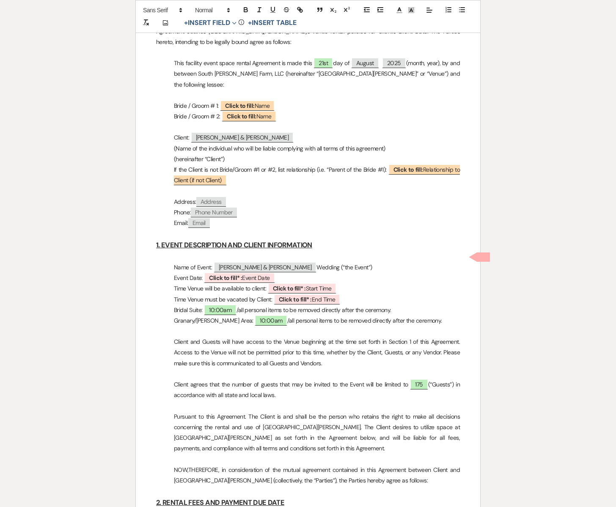
scroll to position [393, 0]
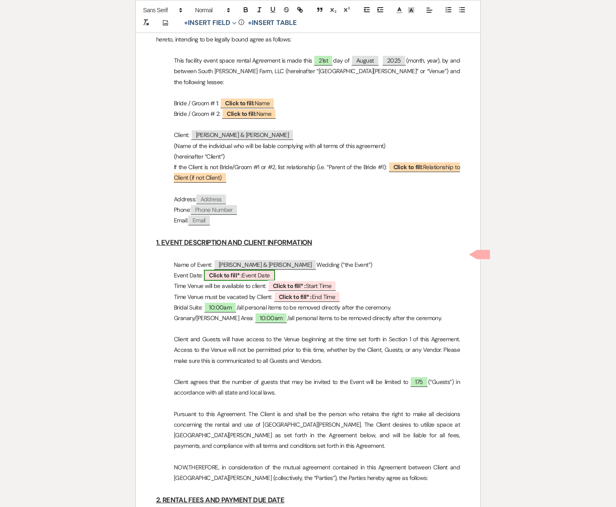
click at [251, 270] on span "Click to fill* : Event Date" at bounding box center [239, 275] width 71 height 11
select select "owner"
select select "custom_placeholder"
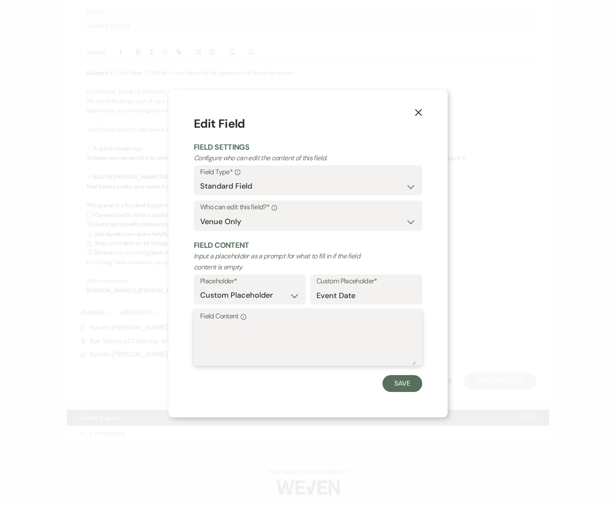
click at [226, 326] on textarea "Field Content Info" at bounding box center [308, 344] width 216 height 42
type textarea "Saturday, September 19th, 2026"
drag, startPoint x: 390, startPoint y: 382, endPoint x: 385, endPoint y: 377, distance: 7.5
click at [391, 381] on button "Save" at bounding box center [402, 383] width 40 height 17
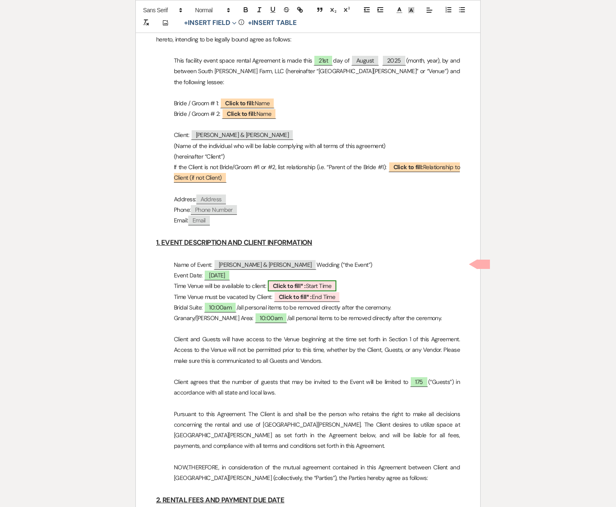
click at [325, 280] on span "Click to fill* : Start Time" at bounding box center [302, 285] width 68 height 11
select select "owner"
select select "custom_placeholder"
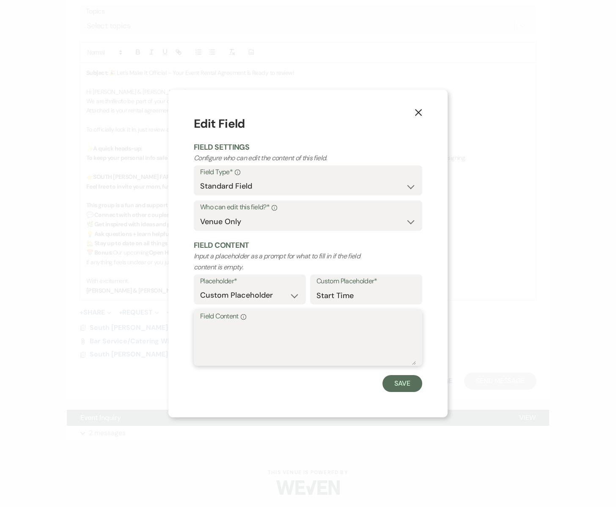
click at [294, 327] on textarea "Field Content Info" at bounding box center [308, 344] width 216 height 42
type textarea "10:00am"
click at [402, 377] on button "Save" at bounding box center [402, 383] width 40 height 17
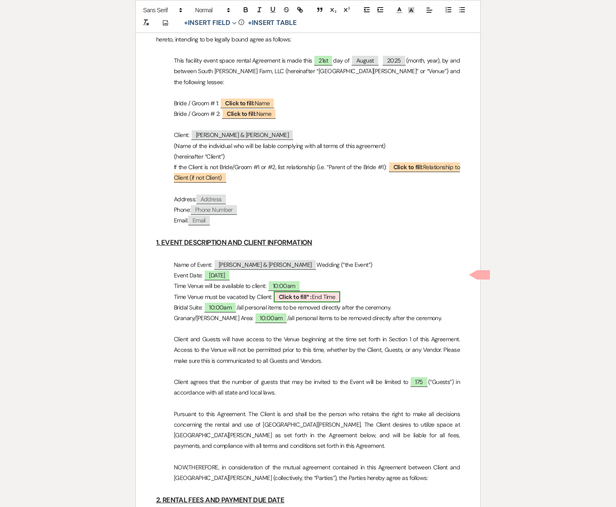
click at [332, 291] on span "Click to fill* : End Time" at bounding box center [307, 296] width 67 height 11
select select "owner"
select select "custom_placeholder"
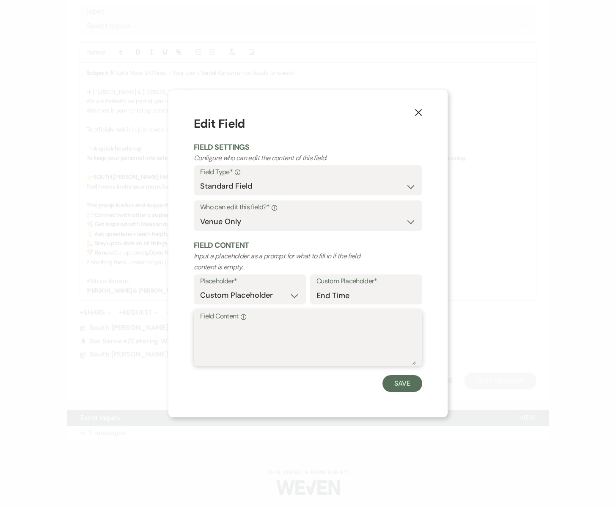
click at [265, 336] on textarea "Field Content Info" at bounding box center [308, 344] width 216 height 42
type textarea "11:59pm"
click at [405, 383] on button "Save" at bounding box center [402, 383] width 40 height 17
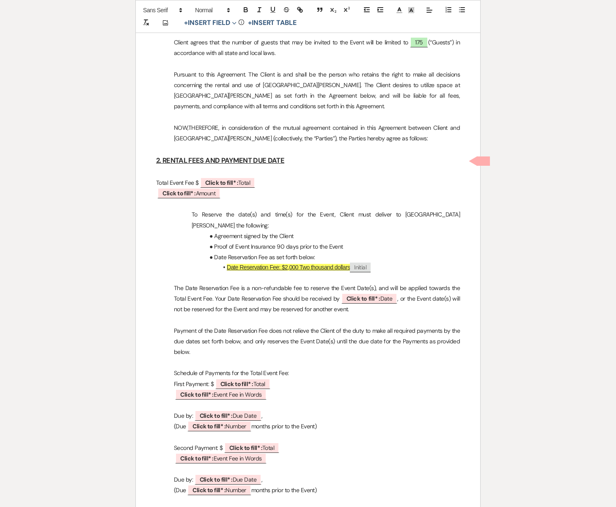
scroll to position [734, 0]
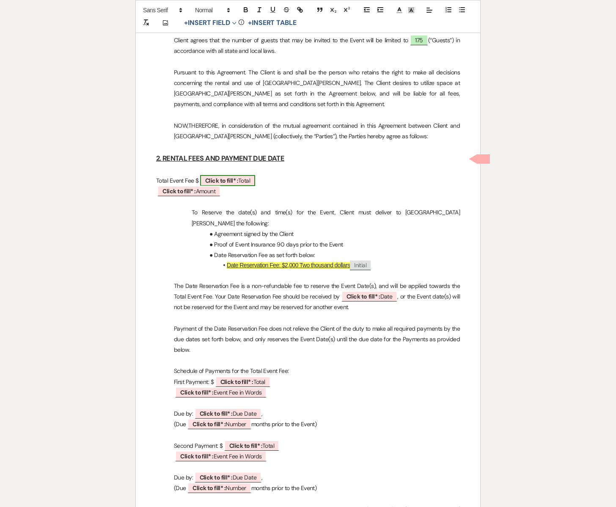
click at [248, 175] on span "Click to fill* : Total" at bounding box center [227, 180] width 55 height 11
select select "owner"
select select "Total"
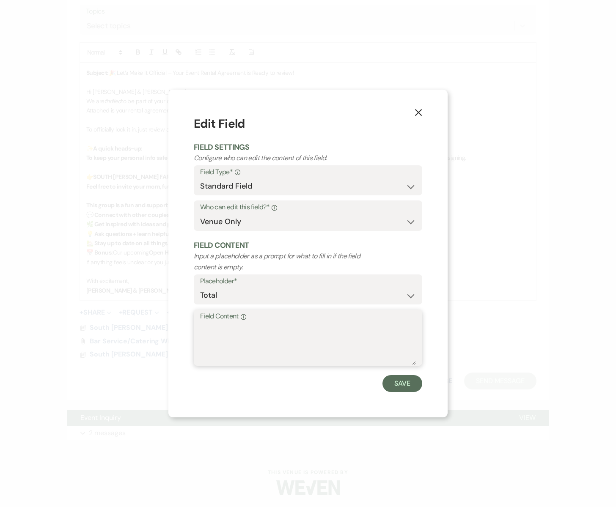
click at [215, 327] on textarea "Field Content Info" at bounding box center [308, 344] width 216 height 42
type textarea "8,400"
click at [398, 381] on button "Save" at bounding box center [402, 383] width 40 height 17
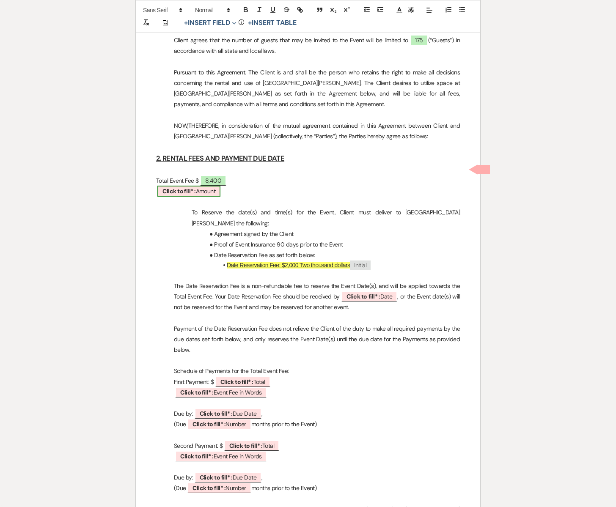
click at [183, 187] on b "Click to fill* :" at bounding box center [178, 191] width 33 height 8
select select "owner"
select select "Amount"
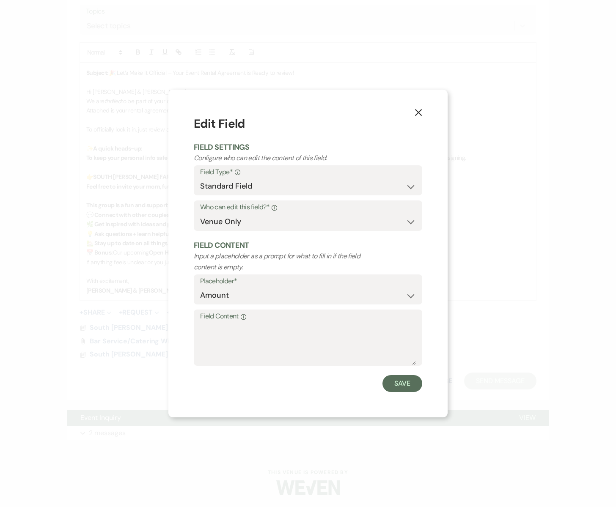
click at [227, 320] on label "Field Content Info" at bounding box center [308, 316] width 216 height 12
click at [227, 323] on textarea "Field Content Info" at bounding box center [308, 344] width 216 height 42
type textarea "Eight Thousand Four Hundred Dollars"
click at [386, 381] on button "Save" at bounding box center [402, 383] width 40 height 17
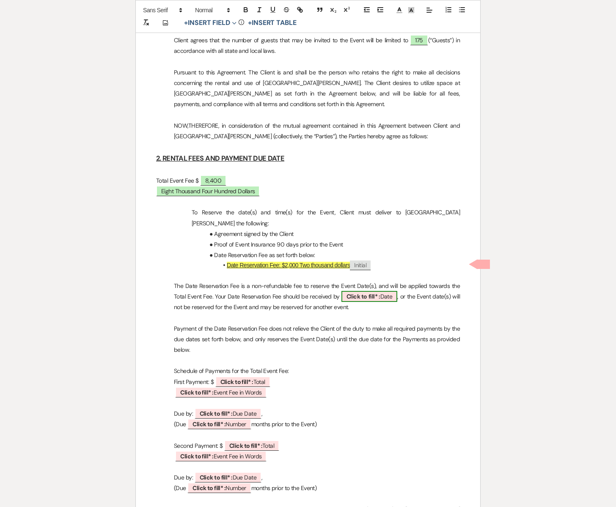
click at [378, 293] on b "Click to fill* :" at bounding box center [363, 297] width 34 height 8
select select "owner"
select select "Date"
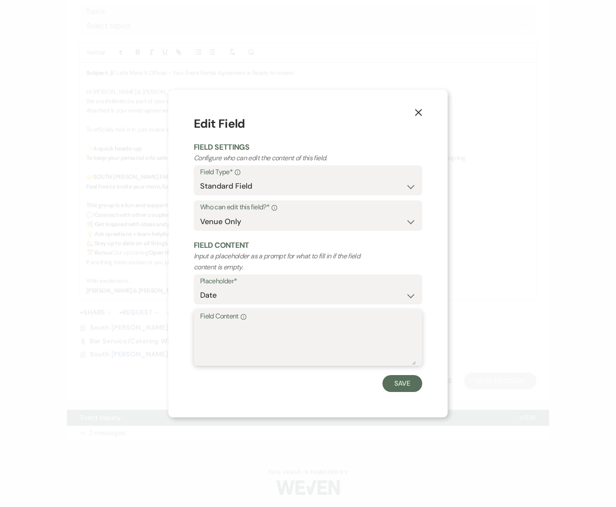
click at [238, 330] on textarea "Field Content Info" at bounding box center [308, 344] width 216 height 42
type textarea "[DATE]"
click at [388, 380] on button "Save" at bounding box center [402, 383] width 40 height 17
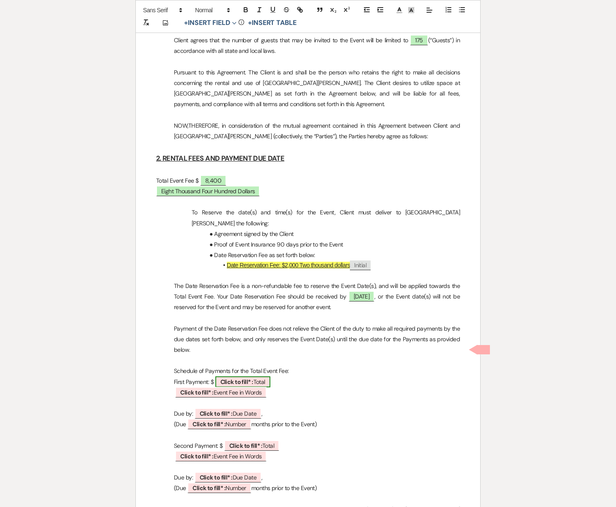
click at [250, 378] on b "Click to fill* :" at bounding box center [236, 382] width 33 height 8
select select "owner"
select select "Total"
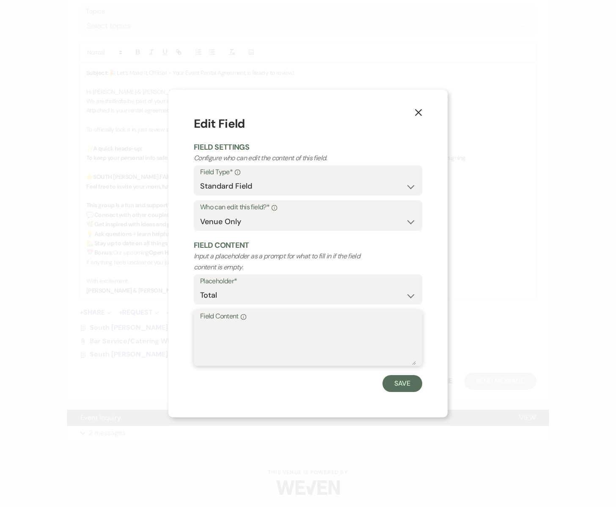
click at [230, 341] on textarea "Field Content Info" at bounding box center [308, 344] width 216 height 42
type textarea "3,200"
click at [411, 385] on button "Save" at bounding box center [402, 383] width 40 height 17
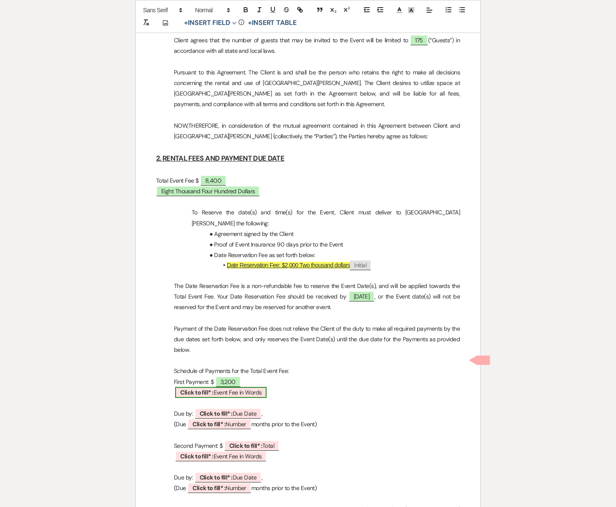
click at [221, 387] on span "Click to fill* : Event Fee in Words" at bounding box center [220, 392] width 91 height 11
select select "owner"
select select "custom_placeholder"
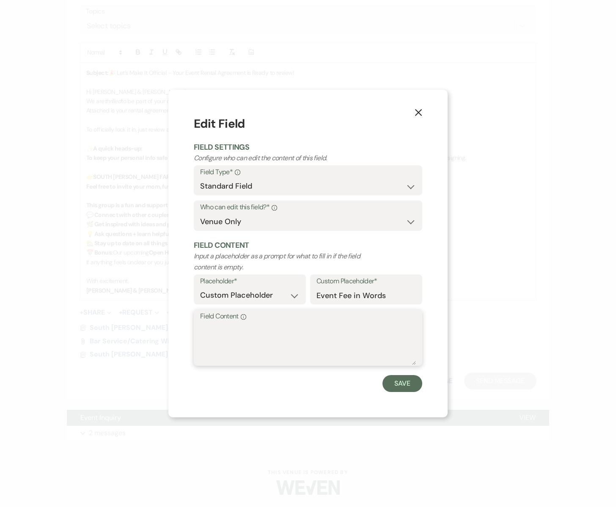
click at [227, 343] on textarea "Field Content Info" at bounding box center [308, 344] width 216 height 42
drag, startPoint x: 324, startPoint y: 329, endPoint x: 200, endPoint y: 328, distance: 124.3
click at [199, 330] on div "Field Content Info Three Thousand Two Hundred Dollars" at bounding box center [308, 337] width 228 height 56
type textarea "Three Thousand Two Hundred Dollars"
click at [401, 389] on button "Save" at bounding box center [402, 383] width 40 height 17
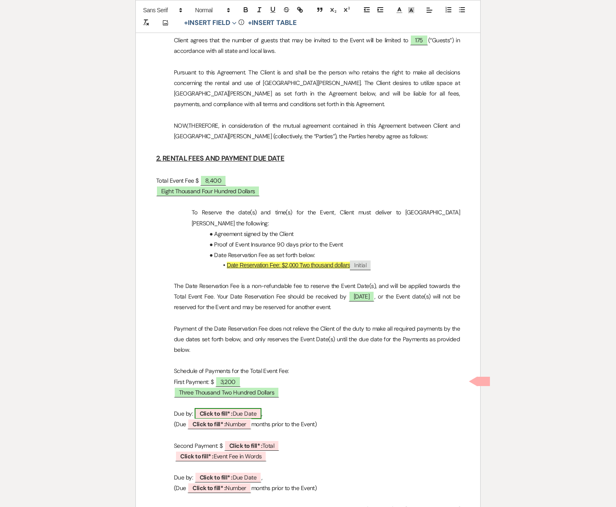
click at [230, 410] on b "Click to fill* :" at bounding box center [216, 414] width 33 height 8
select select "owner"
select select "custom_placeholder"
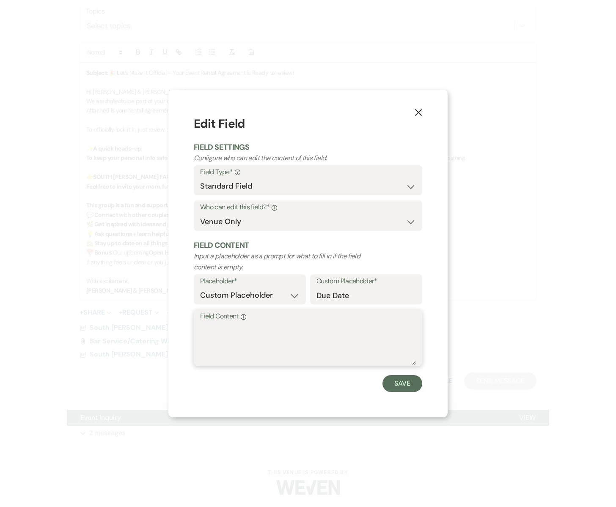
click at [213, 331] on textarea "Field Content Info" at bounding box center [308, 344] width 216 height 42
type textarea "B"
type textarea "[DATE]"
click at [395, 385] on button "Save" at bounding box center [402, 383] width 40 height 17
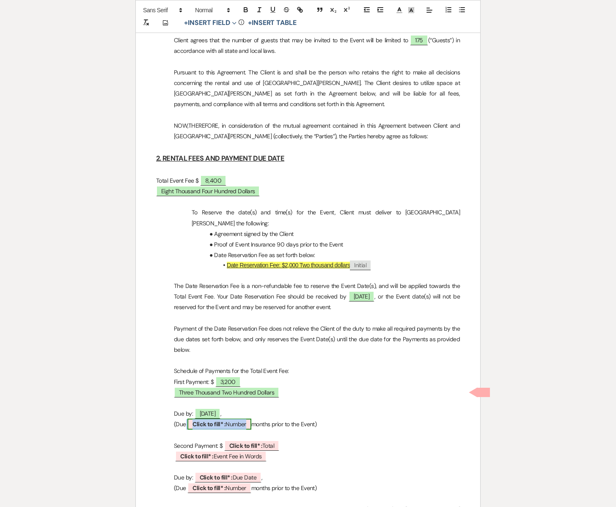
click at [227, 419] on span "Click to fill* : Number" at bounding box center [219, 424] width 64 height 11
select select "owner"
select select "Number"
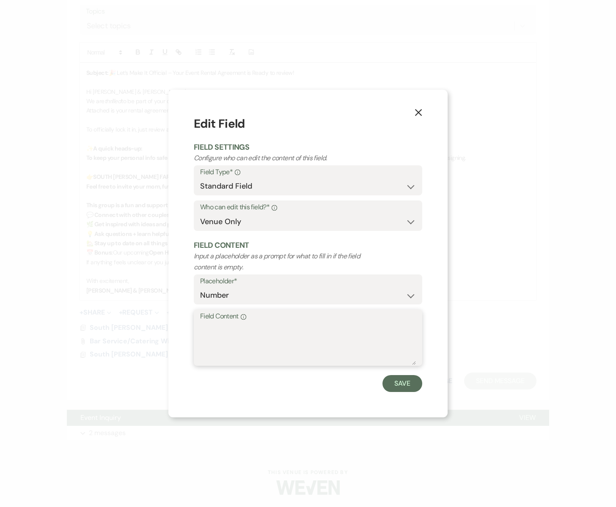
click at [218, 334] on textarea "Field Content Info" at bounding box center [308, 344] width 216 height 42
type textarea "7"
click at [386, 380] on button "Save" at bounding box center [402, 383] width 40 height 17
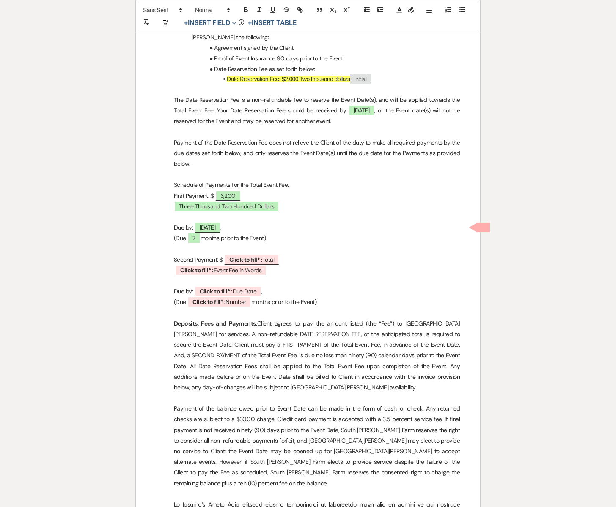
scroll to position [936, 0]
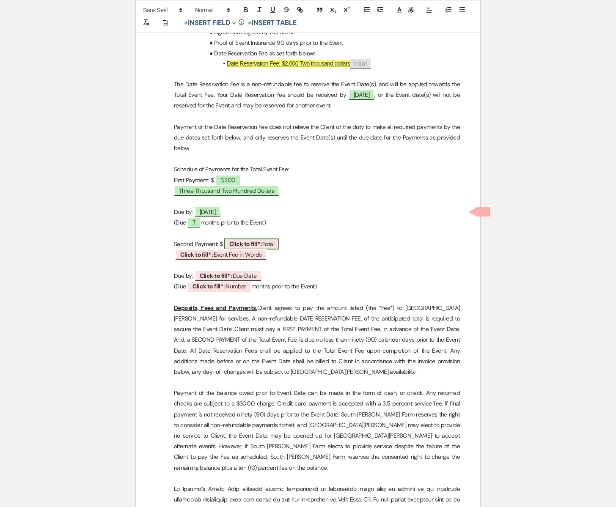
click at [264, 238] on span "Click to fill* : Total" at bounding box center [251, 243] width 55 height 11
select select "owner"
select select "Total"
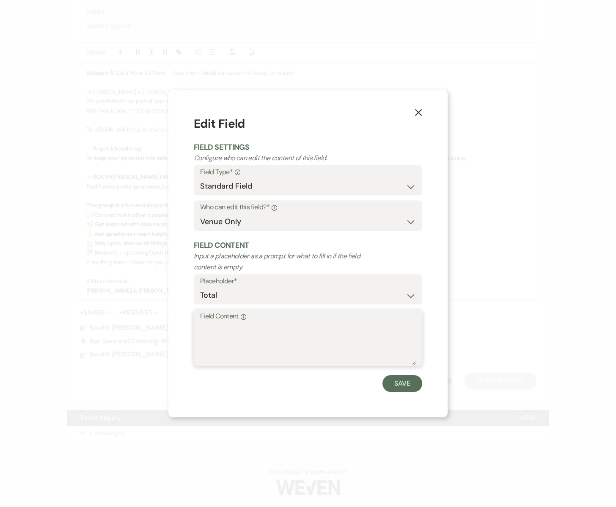
click at [218, 326] on textarea "Field Content Info" at bounding box center [308, 344] width 216 height 42
type textarea "3,200"
click at [396, 380] on button "Save" at bounding box center [402, 383] width 40 height 17
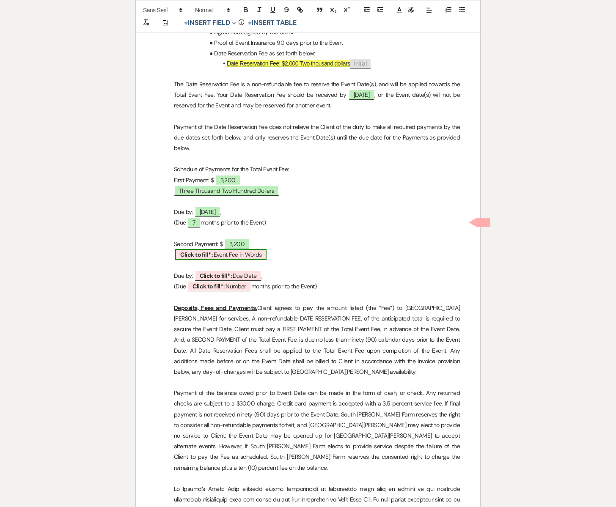
click at [231, 249] on span "Click to fill* : Event Fee in Words" at bounding box center [220, 254] width 91 height 11
select select "owner"
select select "custom_placeholder"
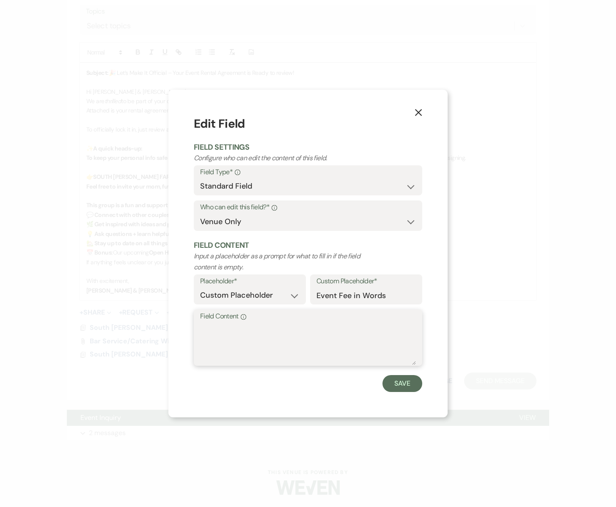
paste textarea "Three Thousand Two Hundred Dollars"
type textarea "Three Thousand Two Hundred Dollars"
click at [410, 385] on button "Save" at bounding box center [402, 383] width 40 height 17
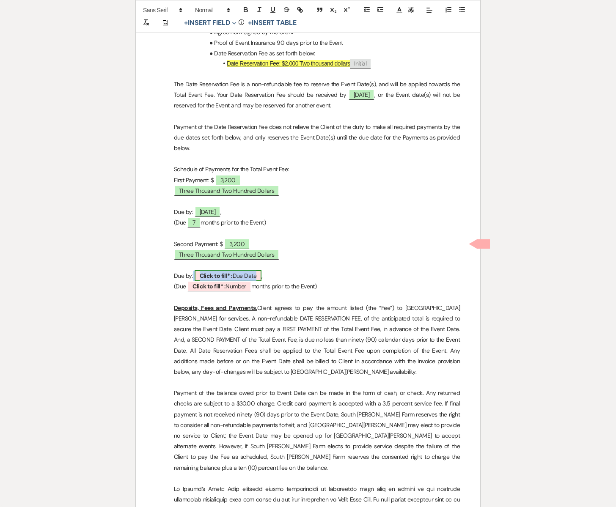
click at [248, 270] on span "Click to fill* : Due Date" at bounding box center [227, 275] width 67 height 11
select select "owner"
select select "custom_placeholder"
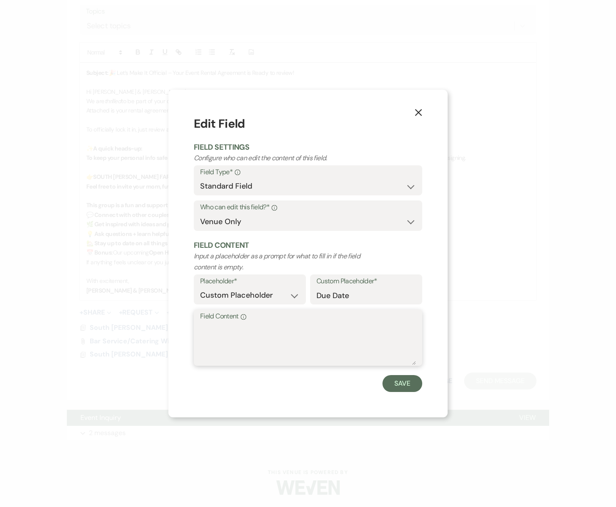
click at [222, 339] on textarea "Field Content Info" at bounding box center [308, 344] width 216 height 42
type textarea "[DATE]"
click at [388, 383] on button "Save" at bounding box center [402, 383] width 40 height 17
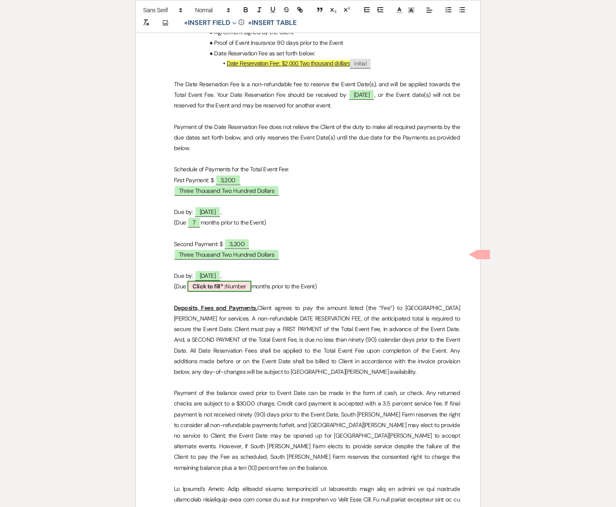
click at [237, 281] on span "Click to fill* : Number" at bounding box center [219, 286] width 64 height 11
select select "owner"
select select "Number"
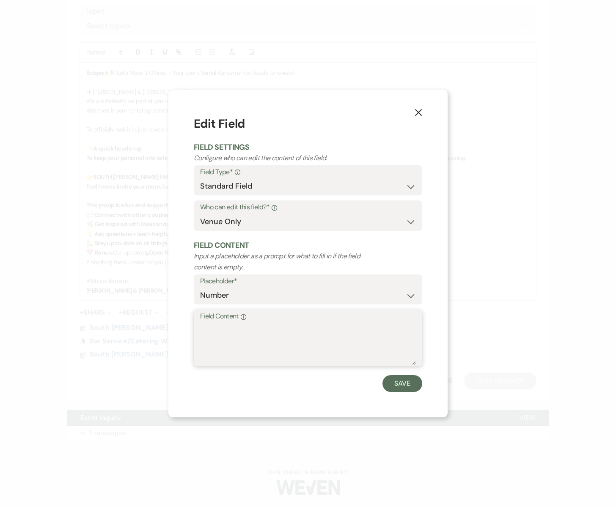
click at [218, 333] on textarea "Field Content Info" at bounding box center [308, 344] width 216 height 42
type textarea "3"
click at [395, 388] on button "Save" at bounding box center [402, 383] width 40 height 17
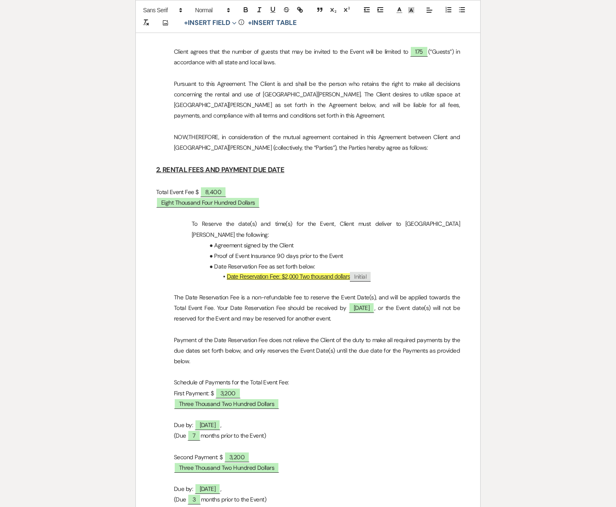
scroll to position [0, 0]
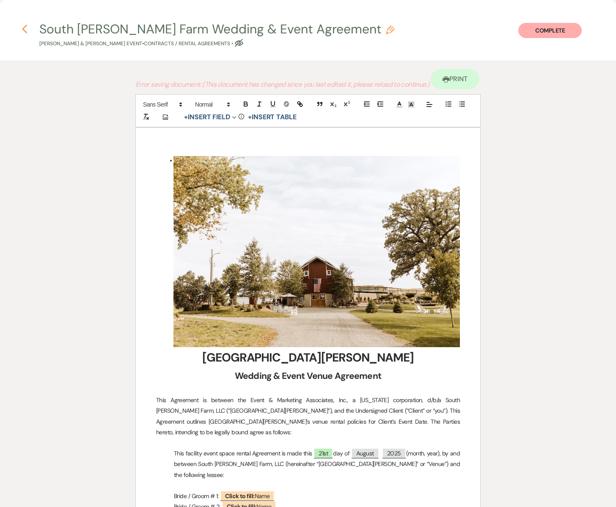
click at [22, 27] on icon "Previous" at bounding box center [25, 29] width 6 height 10
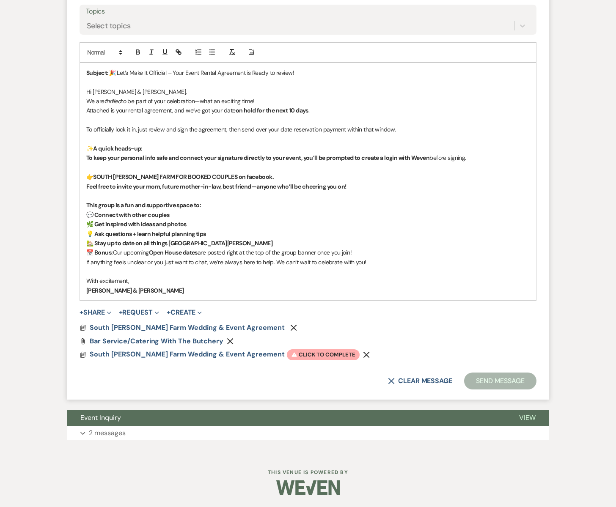
click at [266, 348] on div "Docs South Glen Farm Wedding & Event Agreement Remove Attach File Bar Service/C…" at bounding box center [307, 341] width 457 height 34
click at [287, 351] on span "Warning Click to complete" at bounding box center [323, 354] width 73 height 11
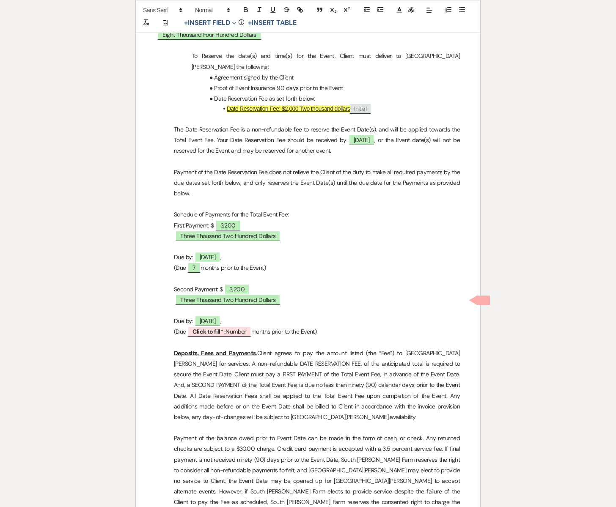
scroll to position [901, 0]
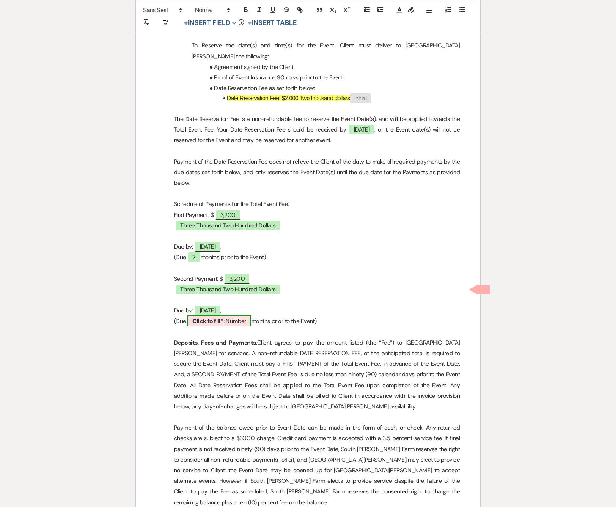
click at [232, 315] on span "Click to fill* : Number" at bounding box center [219, 320] width 64 height 11
select select "owner"
select select "Number"
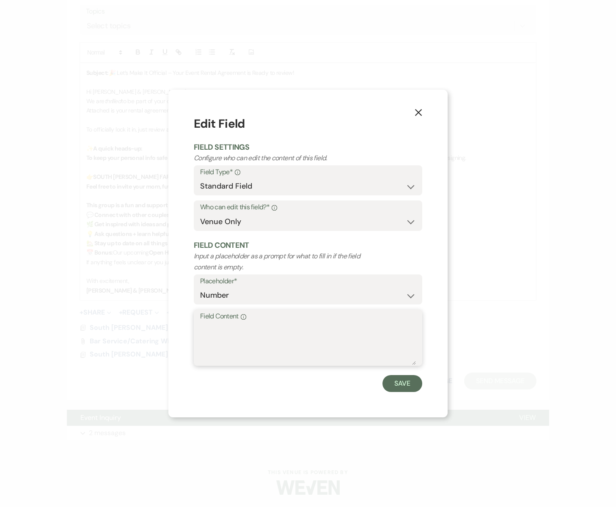
click at [231, 338] on textarea "Field Content Info" at bounding box center [308, 344] width 216 height 42
type textarea "3"
click at [404, 386] on button "Save" at bounding box center [402, 383] width 40 height 17
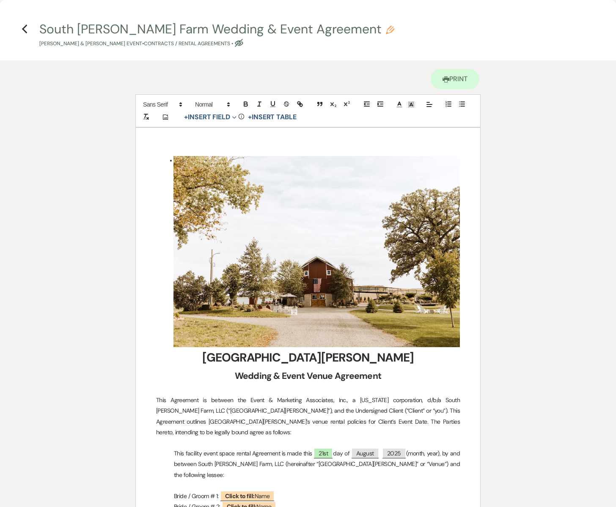
scroll to position [2, 0]
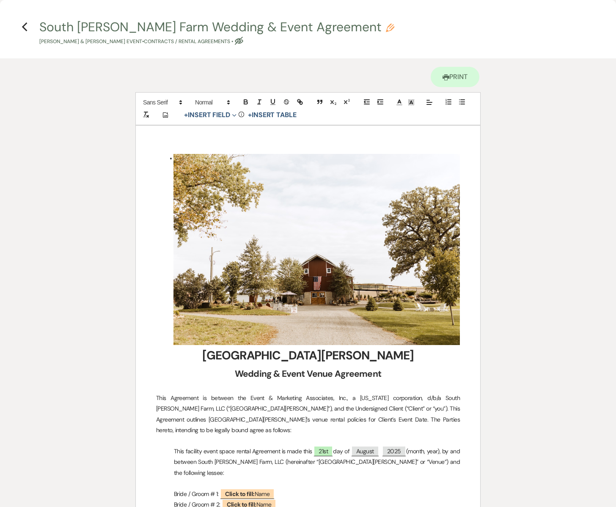
click at [29, 30] on h4 "Previous South Glen Farm Wedding & Event Agreement Pencil Zachary Berge & Rache…" at bounding box center [307, 31] width 609 height 27
click at [25, 27] on icon "Previous" at bounding box center [25, 27] width 6 height 10
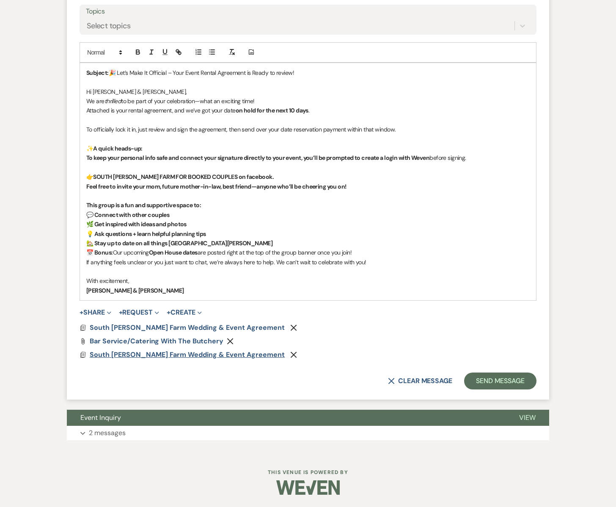
click at [217, 353] on span "South [PERSON_NAME] Farm Wedding & Event Agreement" at bounding box center [187, 354] width 195 height 9
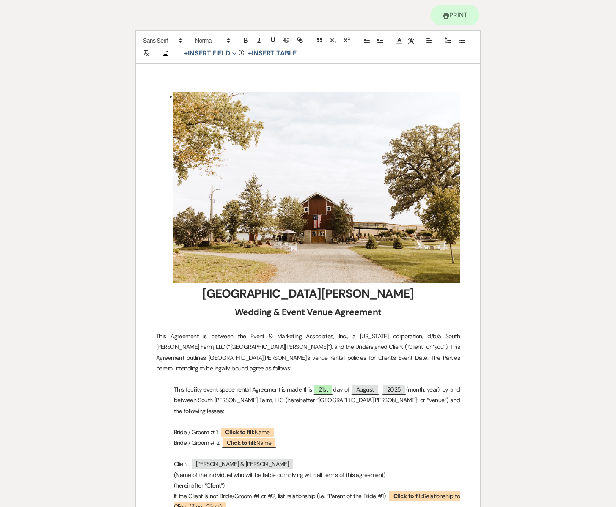
scroll to position [0, 0]
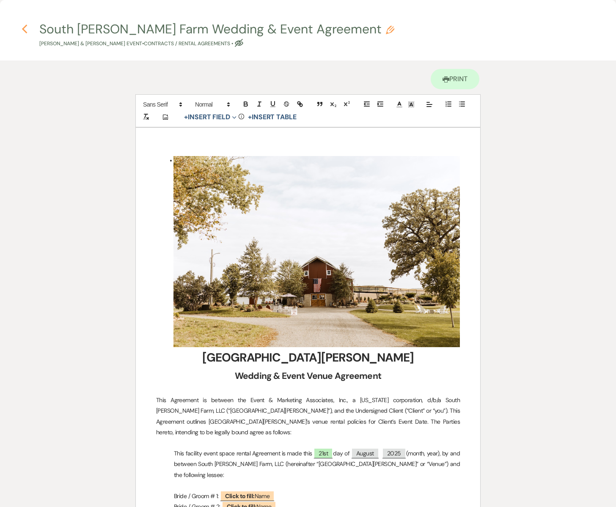
click at [27, 30] on icon "Previous" at bounding box center [25, 29] width 6 height 10
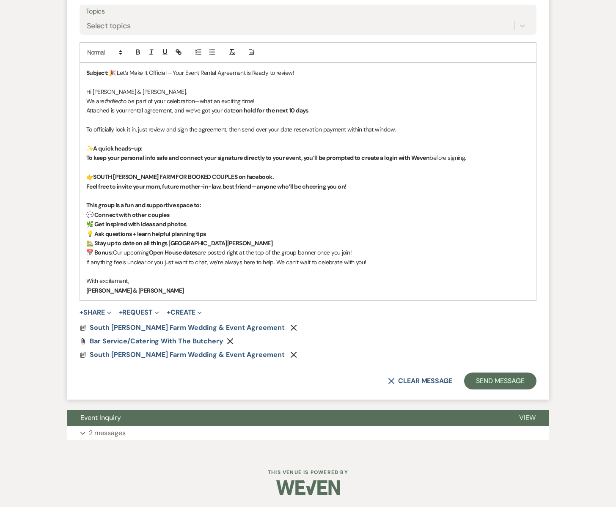
click at [290, 327] on icon "Remove" at bounding box center [293, 327] width 7 height 7
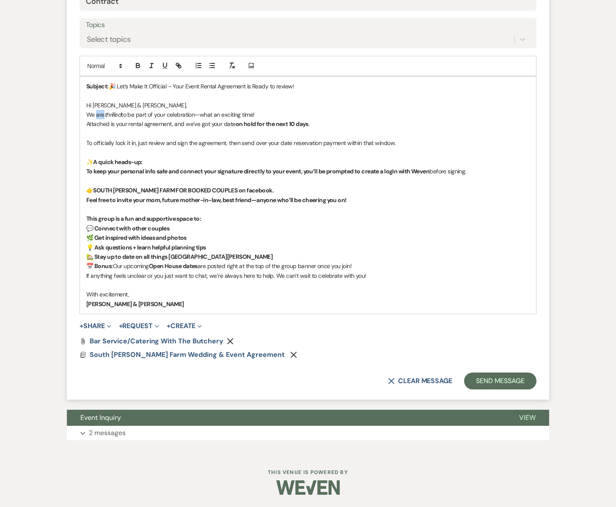
drag, startPoint x: 104, startPoint y: 116, endPoint x: 97, endPoint y: 116, distance: 6.8
click at [97, 116] on p "We are thrilled to be part of your celebration—what an exciting time!" at bounding box center [307, 114] width 443 height 9
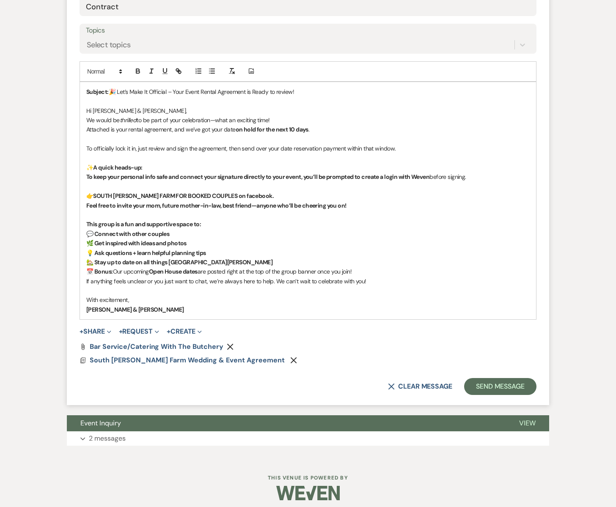
scroll to position [458, 0]
click at [504, 381] on button "Send Message" at bounding box center [500, 386] width 72 height 17
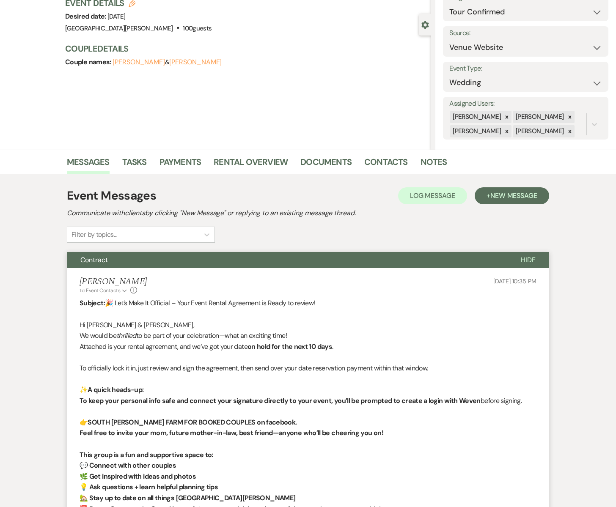
scroll to position [0, 0]
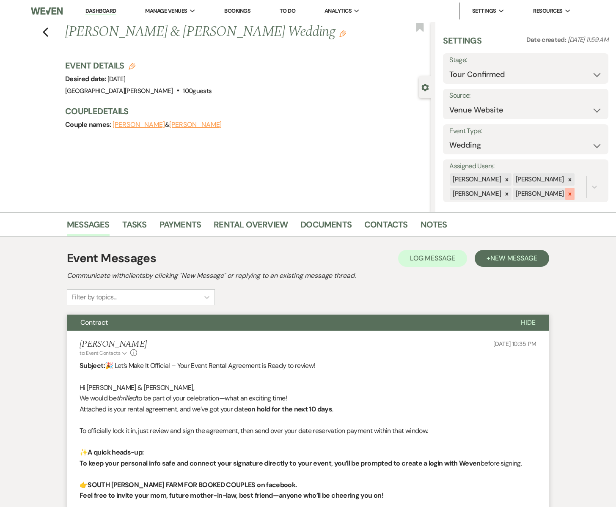
click at [568, 194] on icon at bounding box center [569, 193] width 3 height 3
click at [504, 207] on icon at bounding box center [507, 208] width 6 height 6
click at [588, 183] on button "Save" at bounding box center [590, 180] width 35 height 17
click at [45, 33] on use "button" at bounding box center [45, 31] width 5 height 9
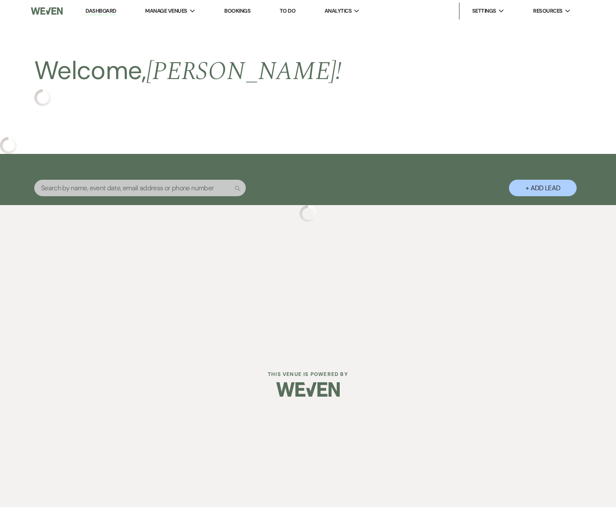
select select "4"
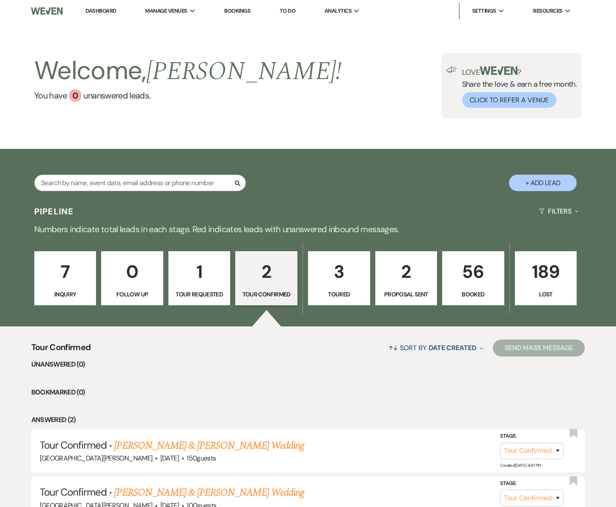
click at [282, 287] on link "2 Tour Confirmed" at bounding box center [266, 278] width 62 height 54
click at [522, 495] on select "Inquiry Follow Up Tour Requested Tour Confirmed Toured Proposal Sent Booked Lost" at bounding box center [531, 498] width 63 height 16
select select "6"
click at [500, 490] on select "Inquiry Follow Up Tour Requested Tour Confirmed Toured Proposal Sent Booked Lost" at bounding box center [531, 498] width 63 height 16
click at [548, 495] on button "Save" at bounding box center [546, 497] width 42 height 17
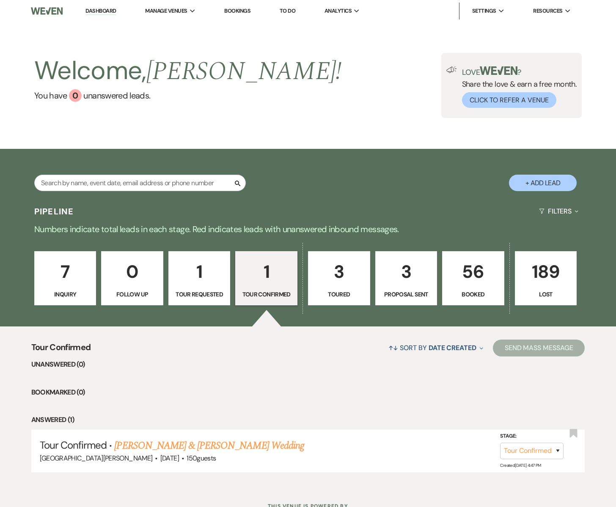
click at [265, 287] on link "1 Tour Confirmed" at bounding box center [266, 278] width 62 height 54
click at [347, 285] on p "3" at bounding box center [338, 271] width 51 height 28
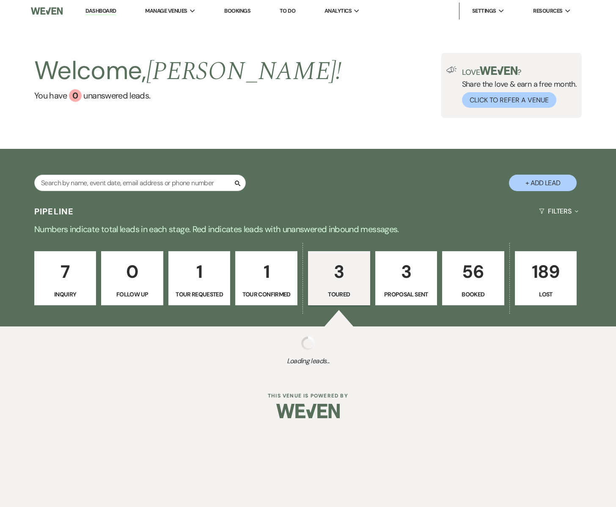
select select "5"
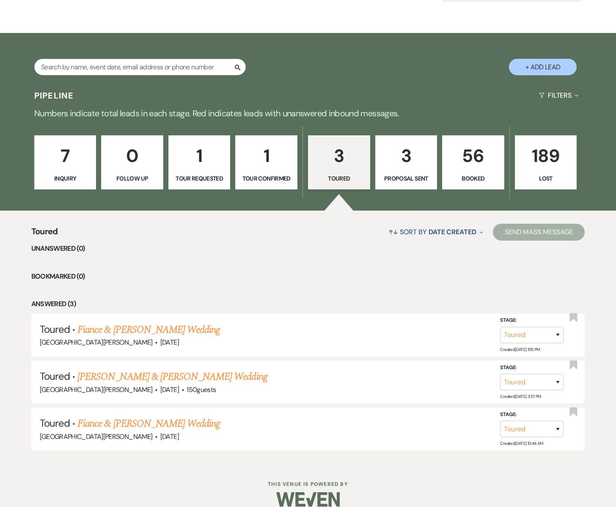
scroll to position [127, 0]
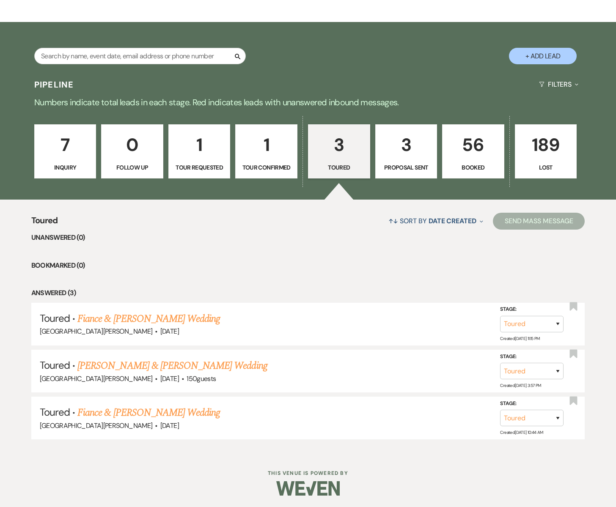
click at [188, 165] on p "Tour Requested" at bounding box center [199, 167] width 51 height 9
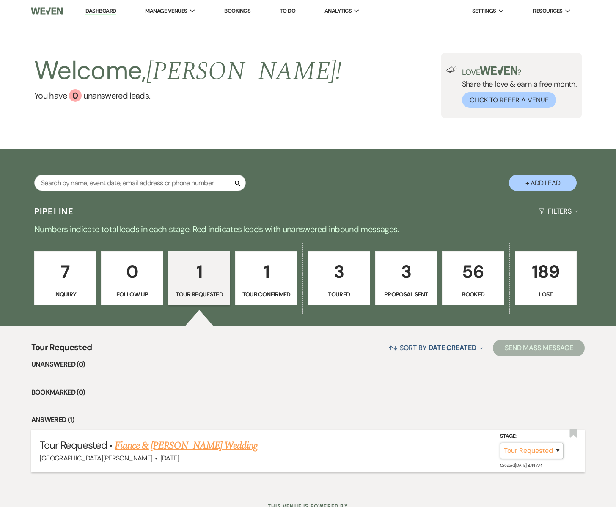
click at [557, 451] on select "Inquiry Follow Up Tour Requested Tour Confirmed Toured Proposal Sent Booked Lost" at bounding box center [531, 451] width 63 height 16
select select "8"
click at [500, 443] on select "Inquiry Follow Up Tour Requested Tour Confirmed Toured Proposal Sent Booked Lost" at bounding box center [531, 451] width 63 height 16
click at [543, 452] on button "Save" at bounding box center [546, 450] width 42 height 17
